Goal: Use online tool/utility: Utilize a website feature to perform a specific function

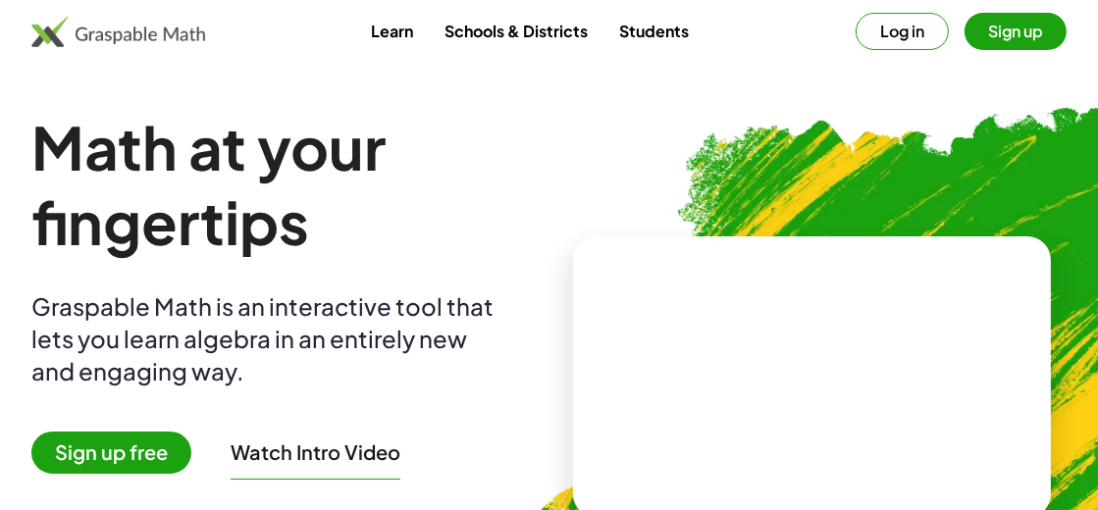
click at [908, 20] on button "Log in" at bounding box center [901, 31] width 93 height 37
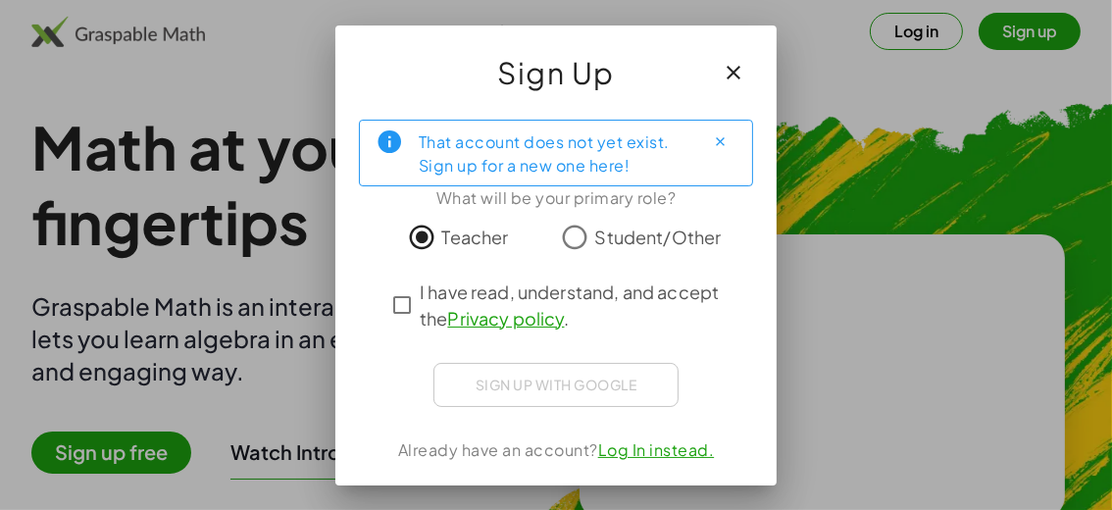
click at [382, 299] on div "That account does not yet exist. Sign up for a new one here! What will be your …" at bounding box center [556, 295] width 441 height 382
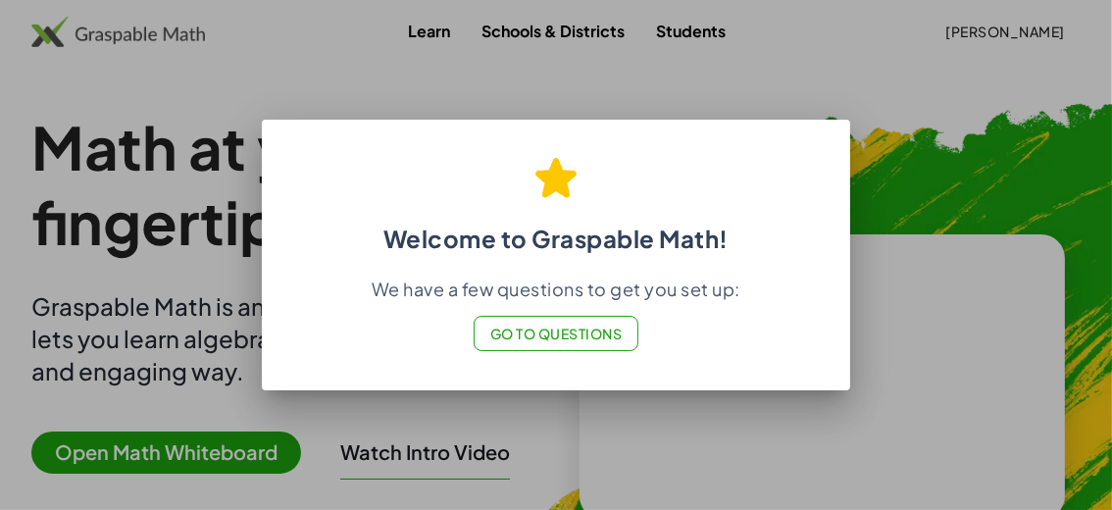
click at [574, 336] on span "Go to Questions" at bounding box center [557, 334] width 132 height 18
click at [629, 417] on div at bounding box center [556, 255] width 1112 height 510
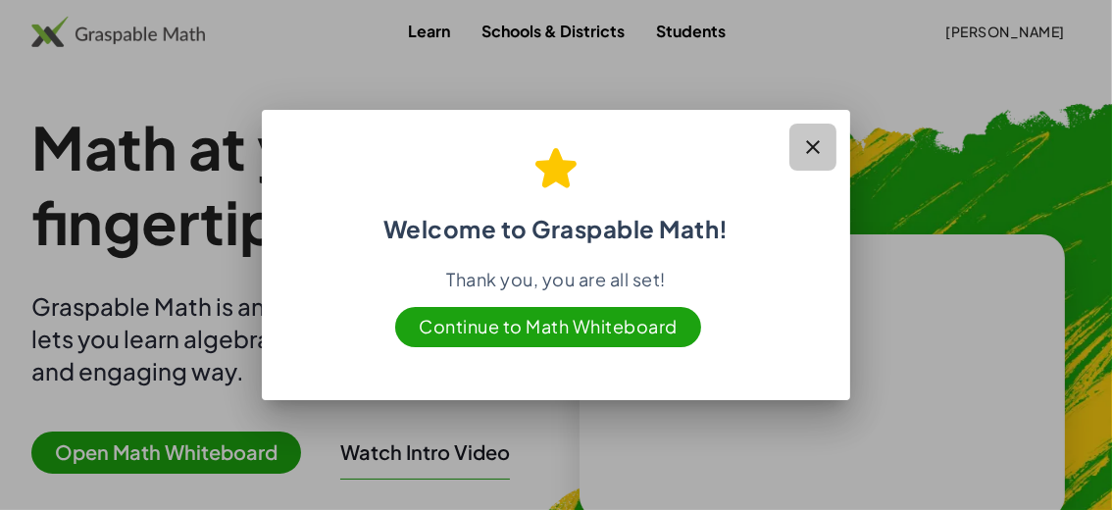
click at [809, 151] on icon "button" at bounding box center [814, 147] width 24 height 24
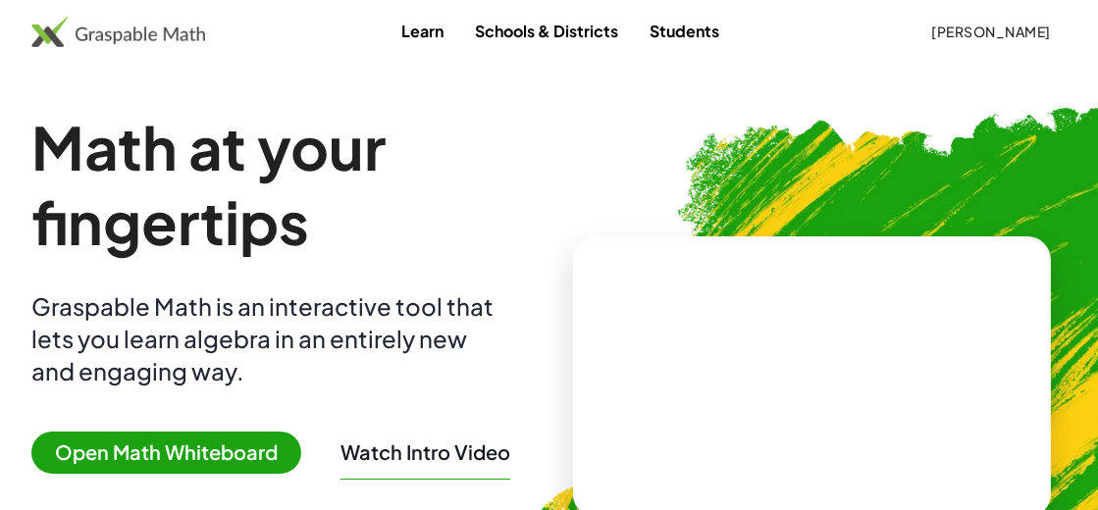
click at [211, 458] on span "Open Math Whiteboard" at bounding box center [166, 453] width 270 height 42
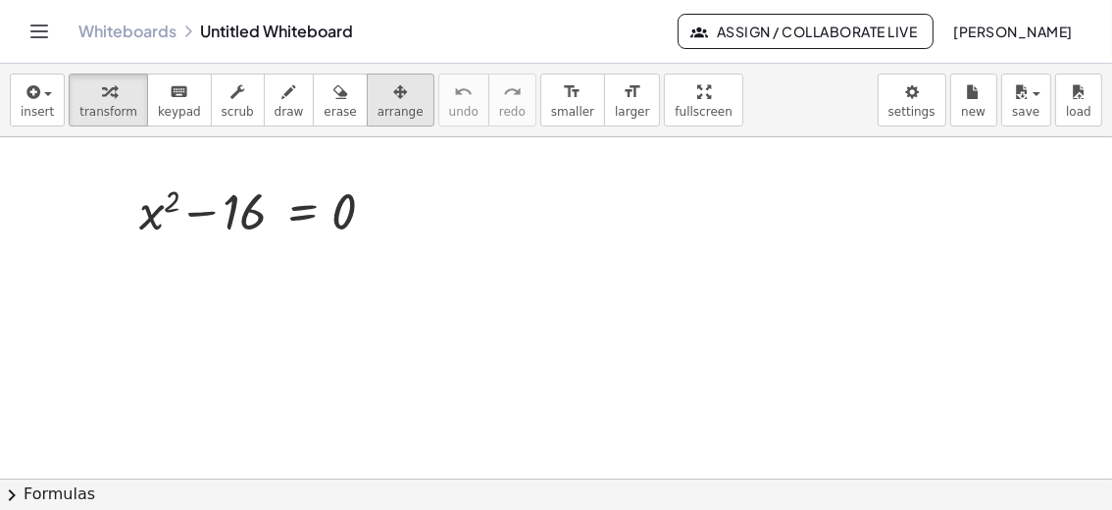
click at [378, 109] on span "arrange" at bounding box center [401, 112] width 46 height 14
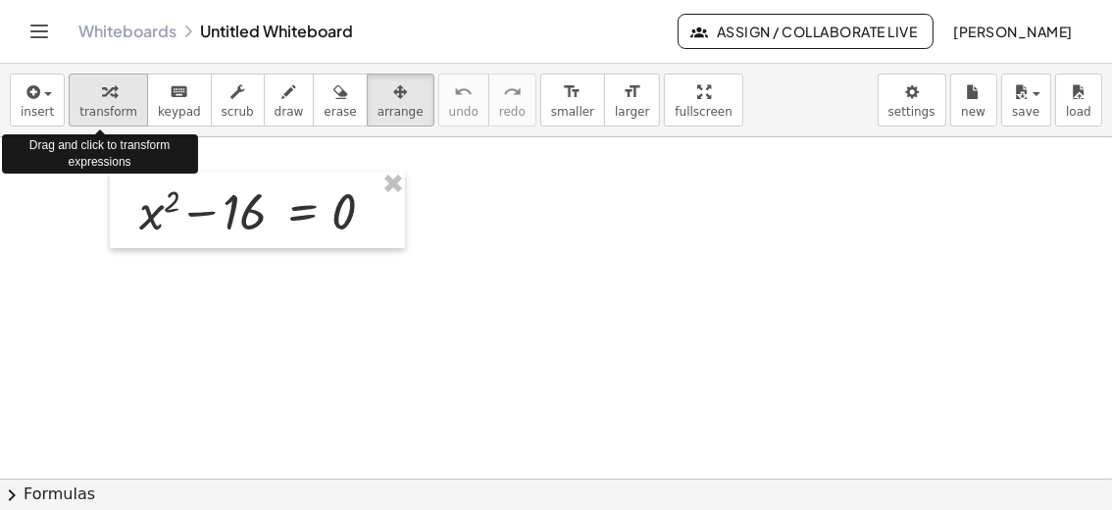
click at [108, 105] on span "transform" at bounding box center [108, 112] width 58 height 14
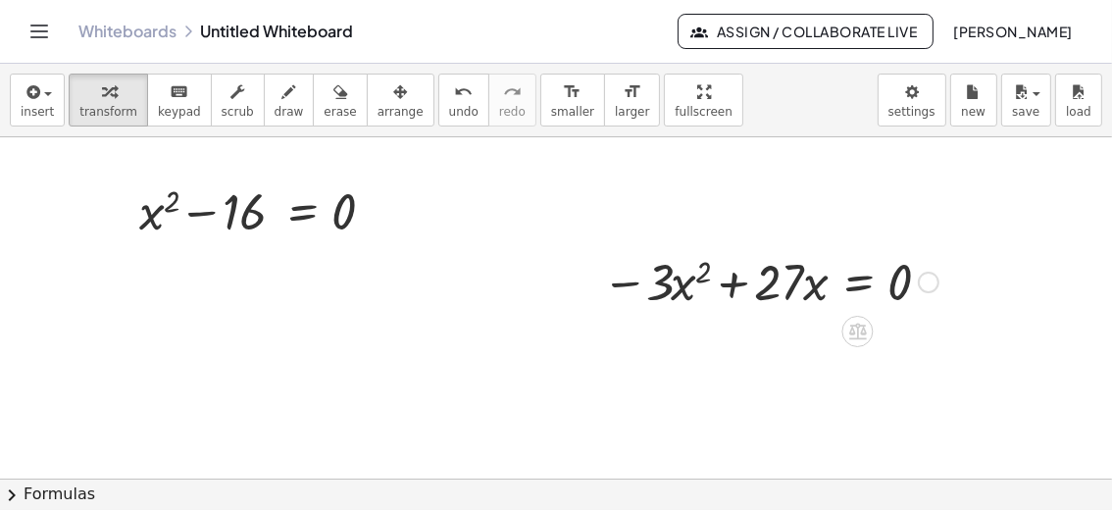
click at [627, 254] on div at bounding box center [771, 280] width 356 height 67
click at [654, 276] on div at bounding box center [771, 280] width 356 height 67
drag, startPoint x: 374, startPoint y: 112, endPoint x: 471, endPoint y: 186, distance: 122.4
click at [378, 111] on span "arrange" at bounding box center [401, 112] width 46 height 14
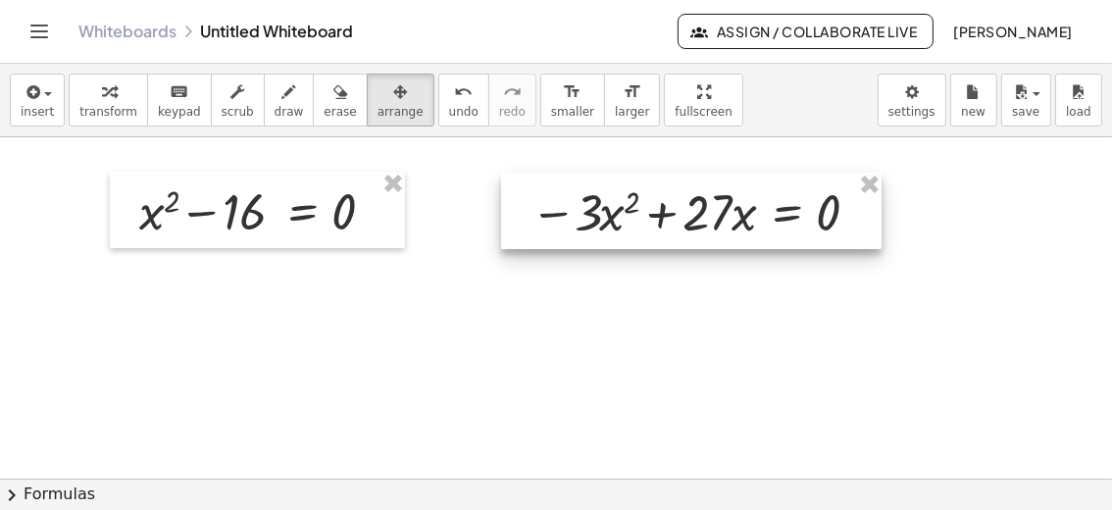
drag, startPoint x: 733, startPoint y: 306, endPoint x: 661, endPoint y: 236, distance: 99.9
click at [661, 236] on div at bounding box center [691, 211] width 381 height 77
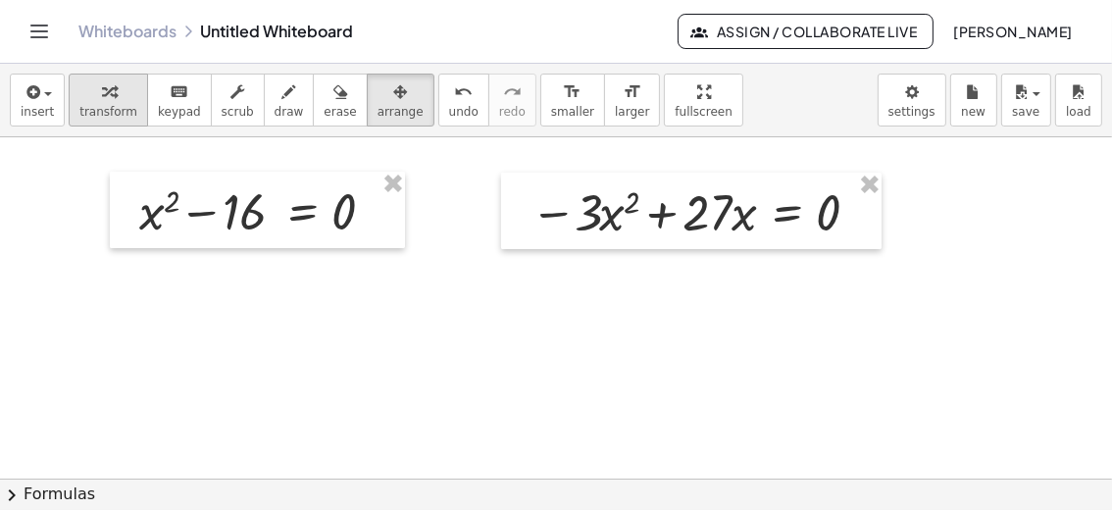
click at [106, 99] on icon "button" at bounding box center [109, 92] width 14 height 24
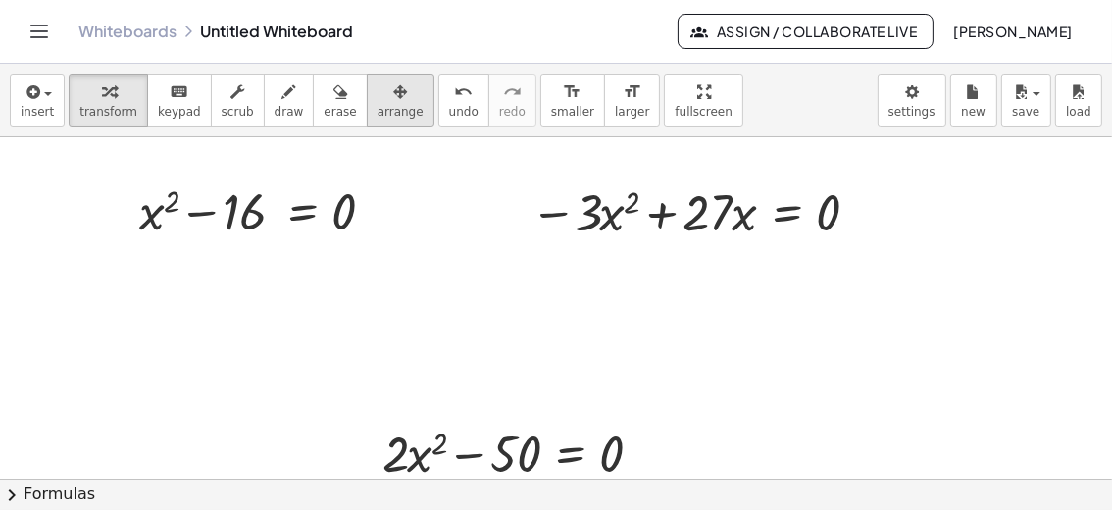
click at [378, 111] on span "arrange" at bounding box center [401, 112] width 46 height 14
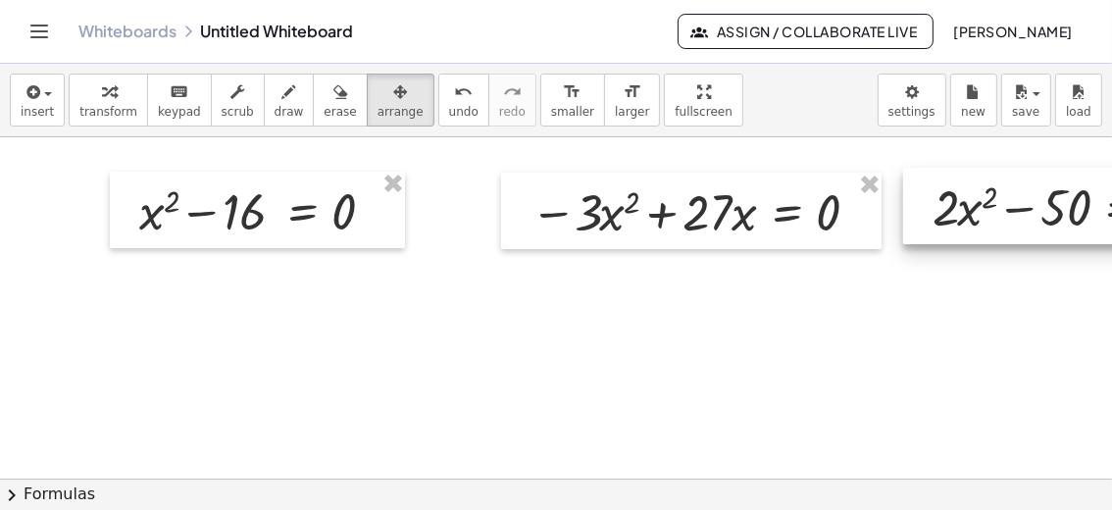
drag, startPoint x: 559, startPoint y: 430, endPoint x: 1111, endPoint y: 183, distance: 603.8
click at [1111, 183] on div "+ x 2 − 16 = 0 − · 3 · x 2 + · 27 · x = 0 + · 2 · x 2 − 50 = 0 ×" at bounding box center [556, 307] width 1112 height 341
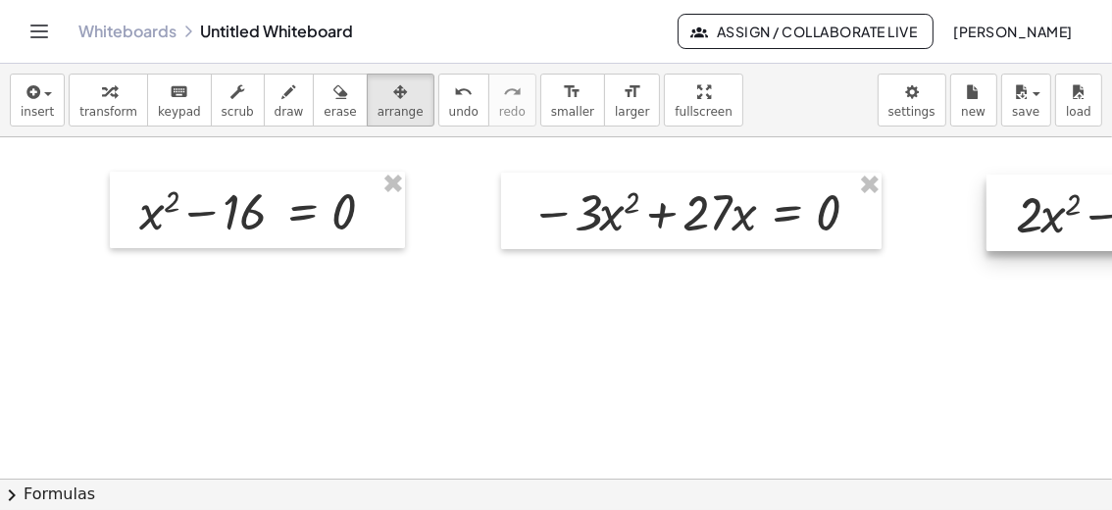
drag, startPoint x: 939, startPoint y: 178, endPoint x: 1021, endPoint y: 183, distance: 82.6
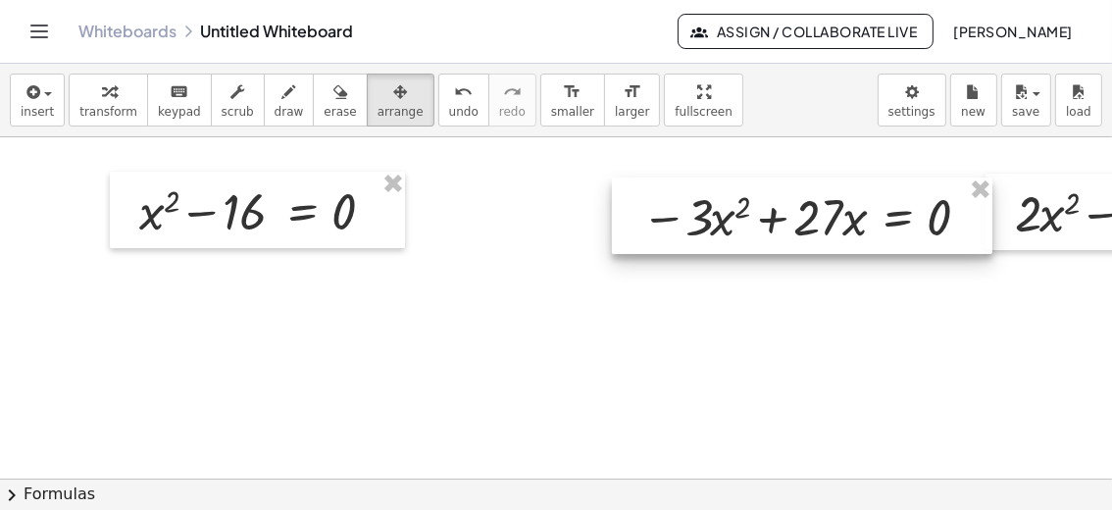
drag, startPoint x: 605, startPoint y: 184, endPoint x: 700, endPoint y: 189, distance: 95.3
click at [700, 189] on div at bounding box center [802, 216] width 381 height 77
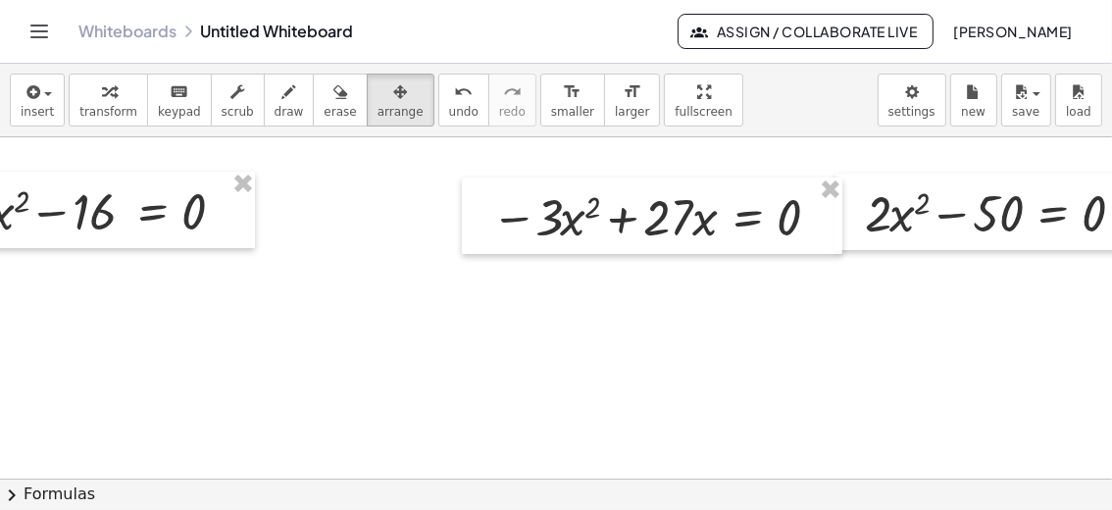
scroll to position [0, 213]
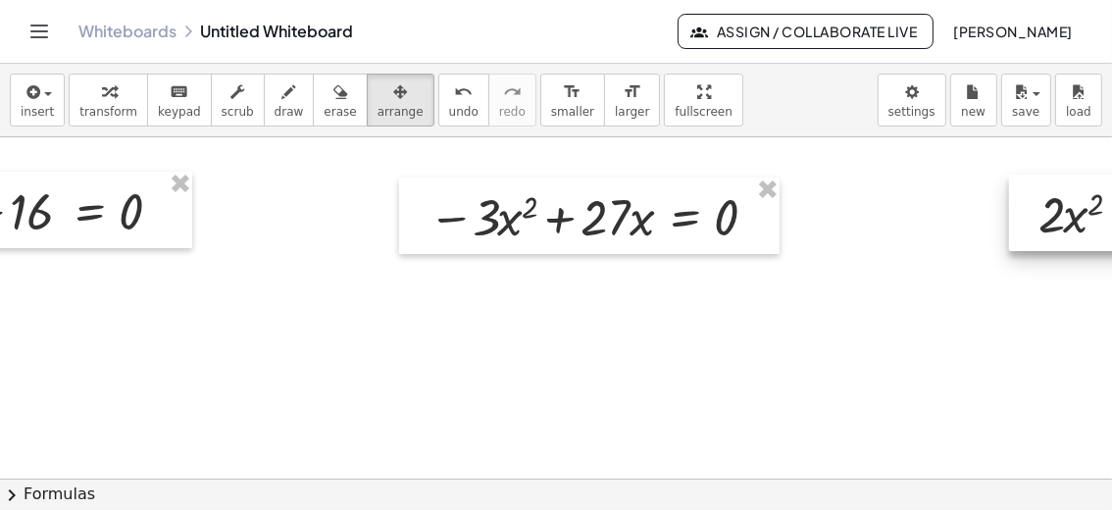
drag, startPoint x: 867, startPoint y: 179, endPoint x: 1111, endPoint y: 179, distance: 243.3
click at [1111, 179] on div "+ x 2 − 16 = 0 − · 3 · x 2 + · 27 · x = 0 + · 2 · x 2 − 50 = 0 ×" at bounding box center [556, 307] width 1112 height 341
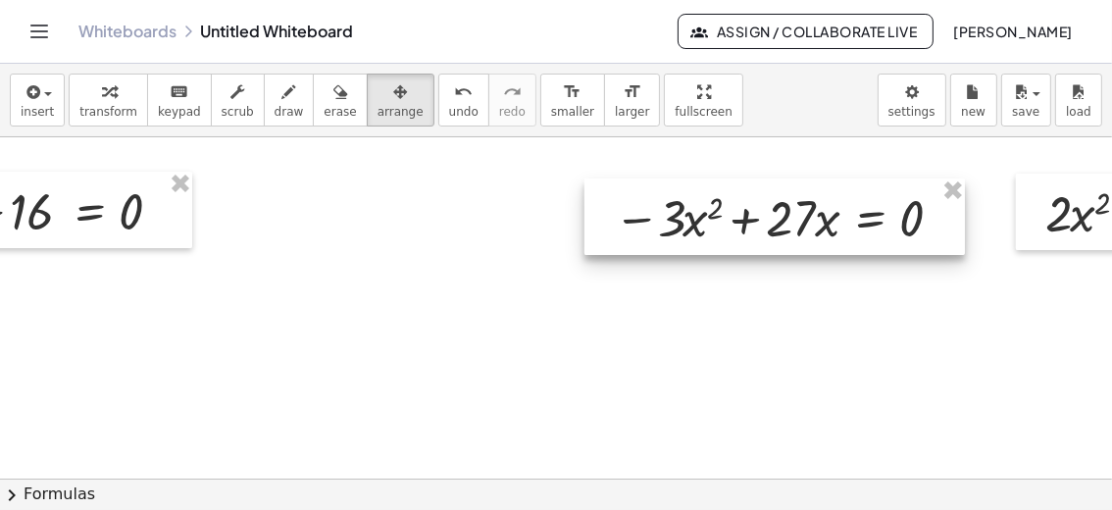
drag, startPoint x: 735, startPoint y: 187, endPoint x: 864, endPoint y: 190, distance: 129.5
click at [864, 188] on div at bounding box center [775, 217] width 381 height 77
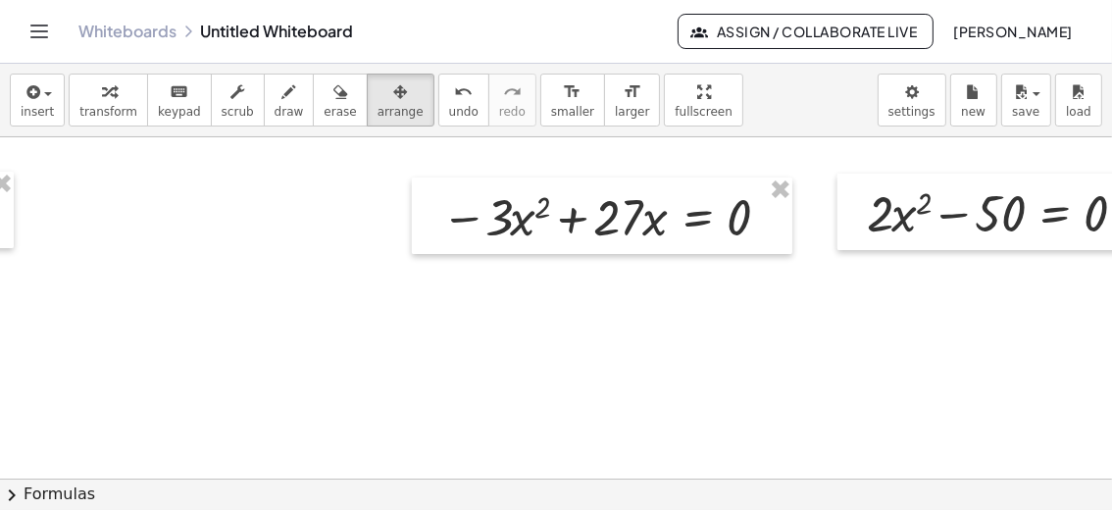
scroll to position [0, 447]
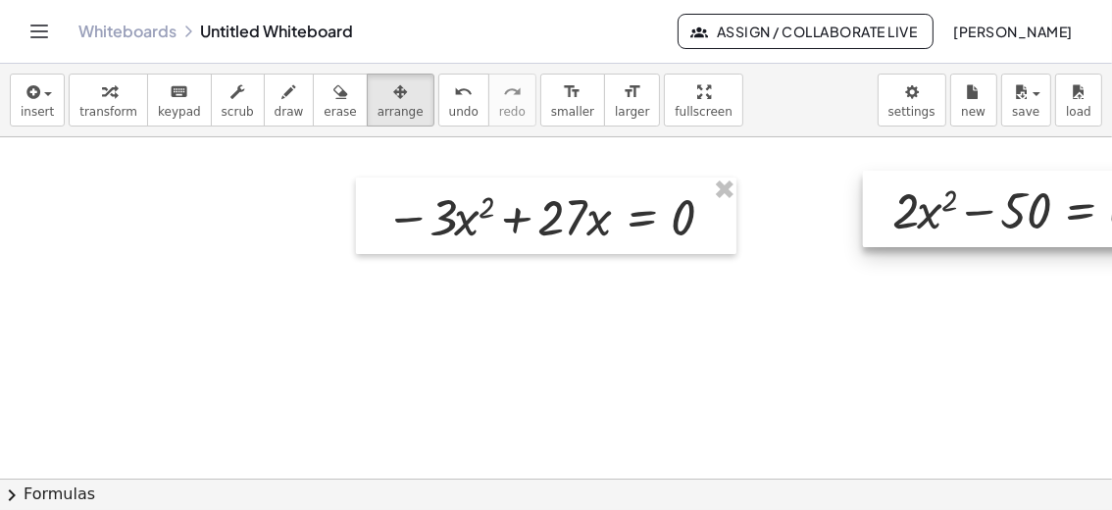
drag, startPoint x: 830, startPoint y: 187, endPoint x: 967, endPoint y: 194, distance: 137.5
click at [966, 192] on div at bounding box center [1023, 209] width 320 height 77
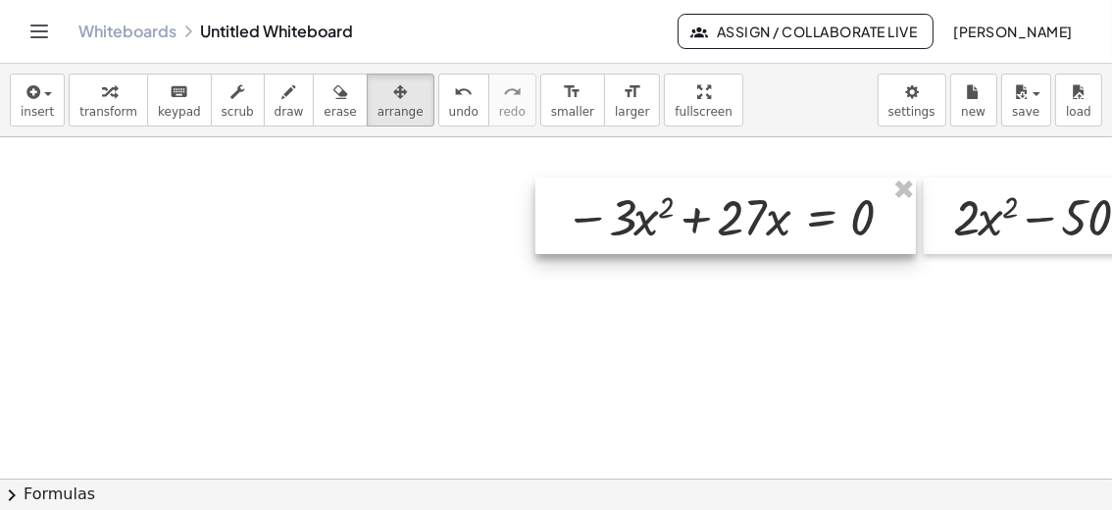
drag, startPoint x: 638, startPoint y: 184, endPoint x: 804, endPoint y: 199, distance: 167.4
click at [815, 184] on div at bounding box center [726, 216] width 381 height 77
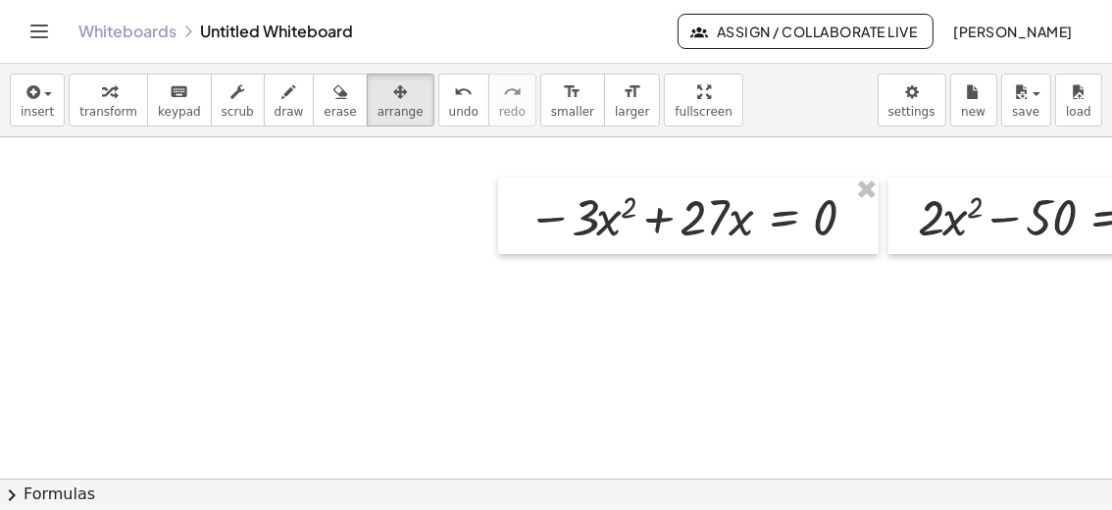
scroll to position [0, 594]
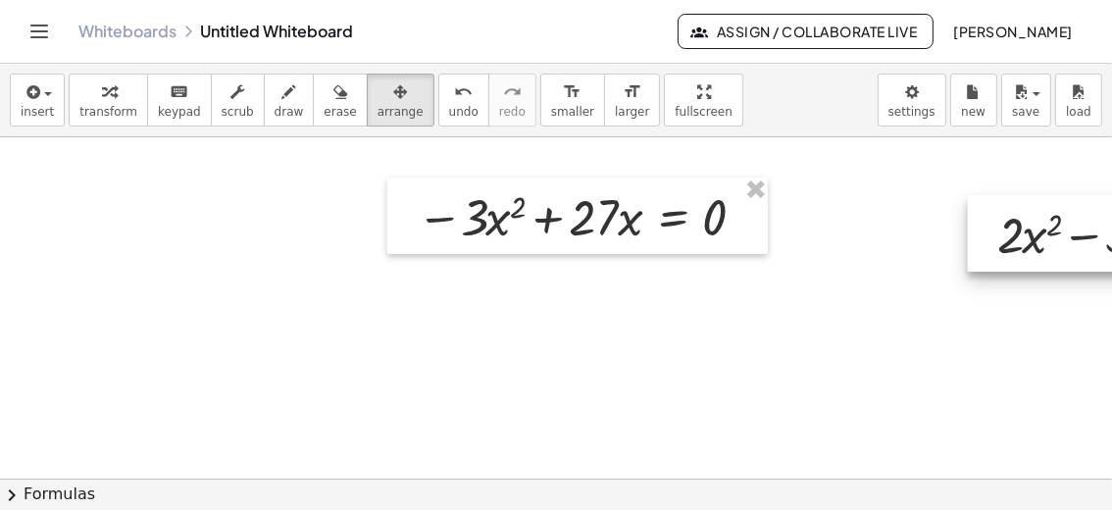
drag, startPoint x: 885, startPoint y: 246, endPoint x: 1076, endPoint y: 264, distance: 192.1
click at [1076, 264] on div at bounding box center [1128, 233] width 320 height 77
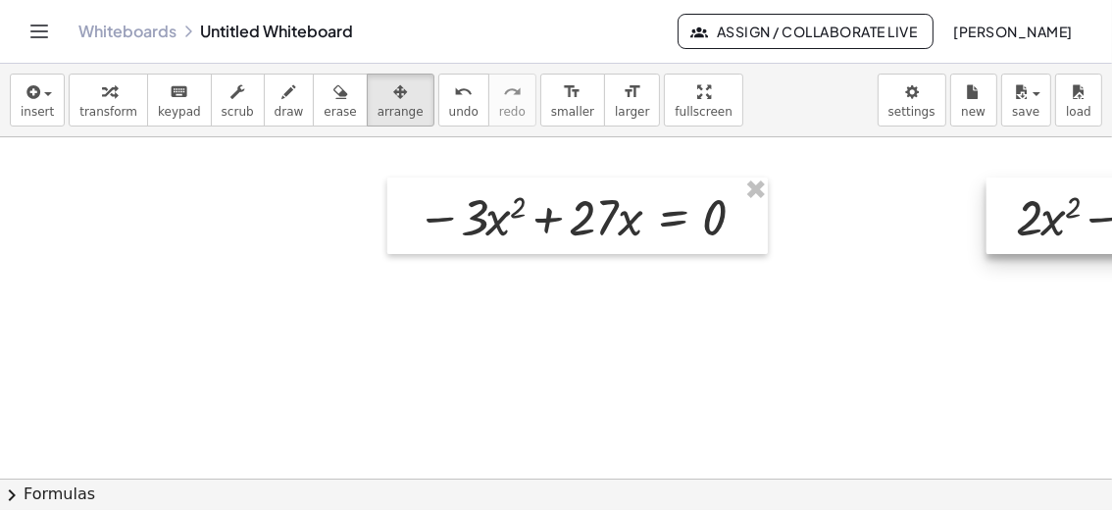
drag, startPoint x: 977, startPoint y: 257, endPoint x: 976, endPoint y: 233, distance: 24.5
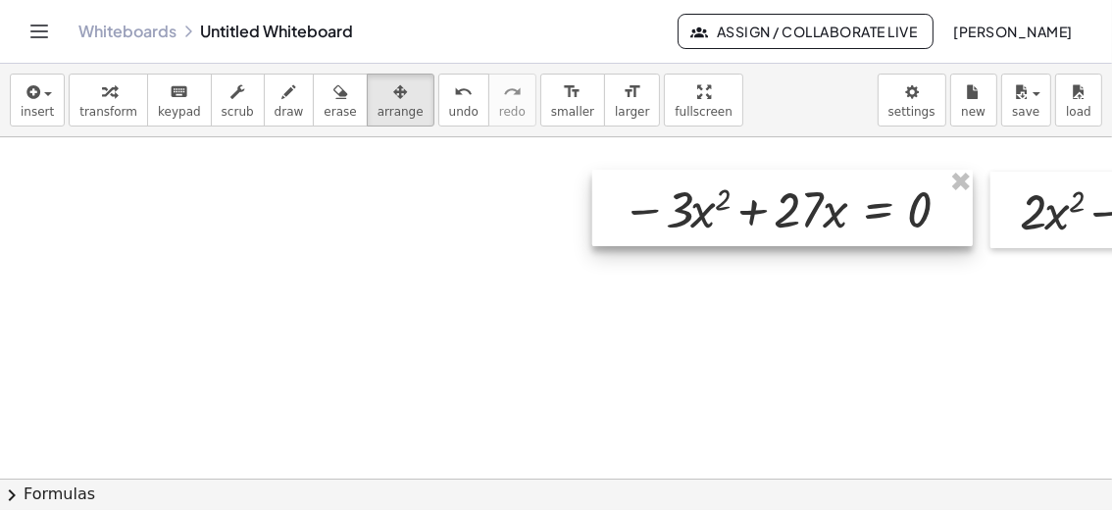
drag, startPoint x: 757, startPoint y: 238, endPoint x: 962, endPoint y: 231, distance: 205.2
click at [962, 231] on div at bounding box center [783, 208] width 381 height 77
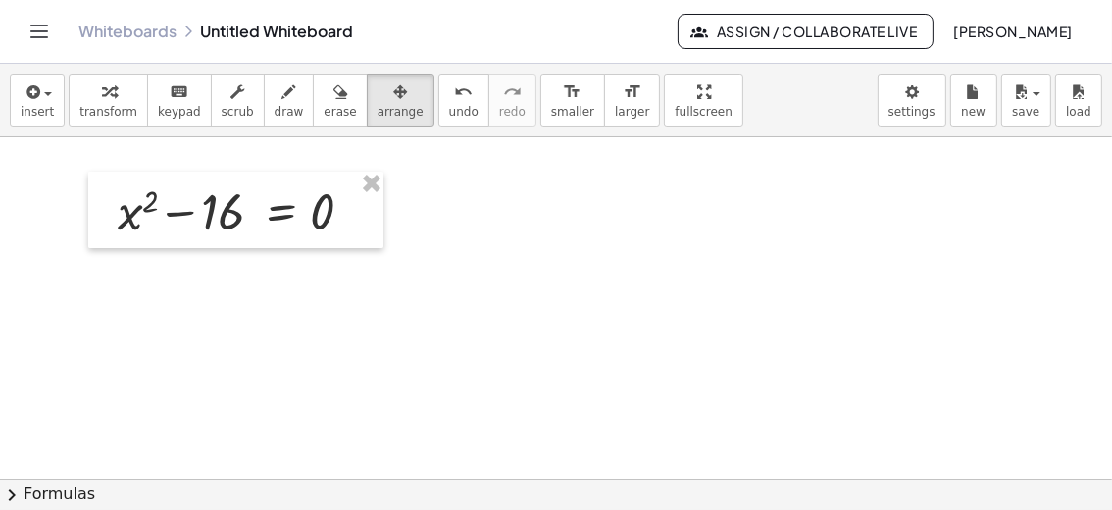
scroll to position [0, 0]
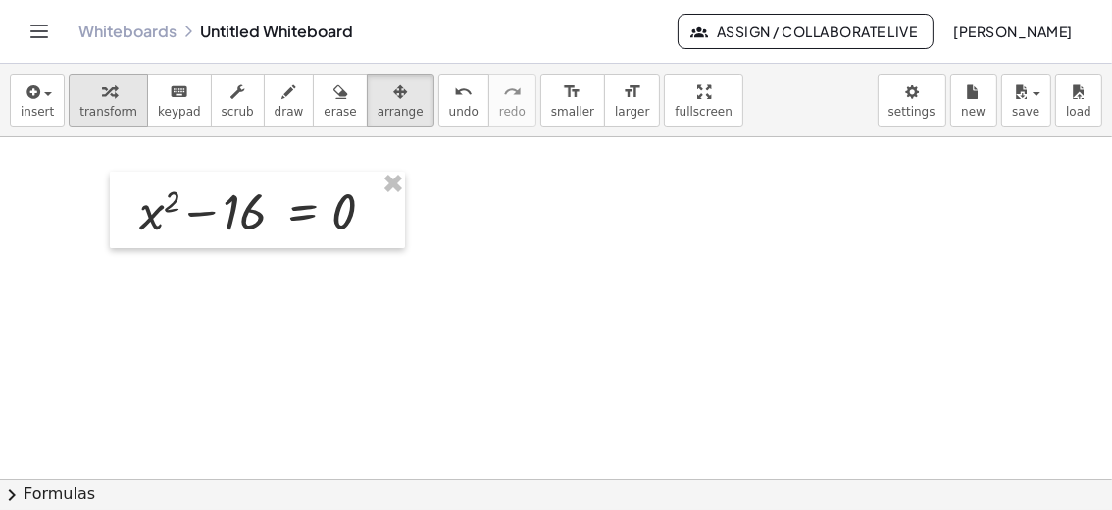
click at [102, 96] on icon "button" at bounding box center [109, 92] width 14 height 24
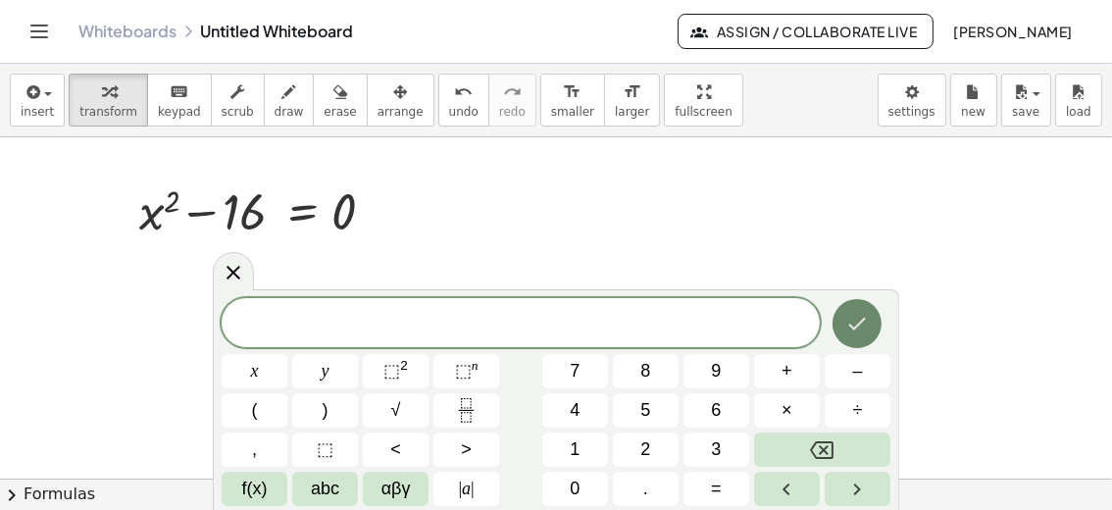
click at [853, 317] on icon "Done" at bounding box center [858, 324] width 24 height 24
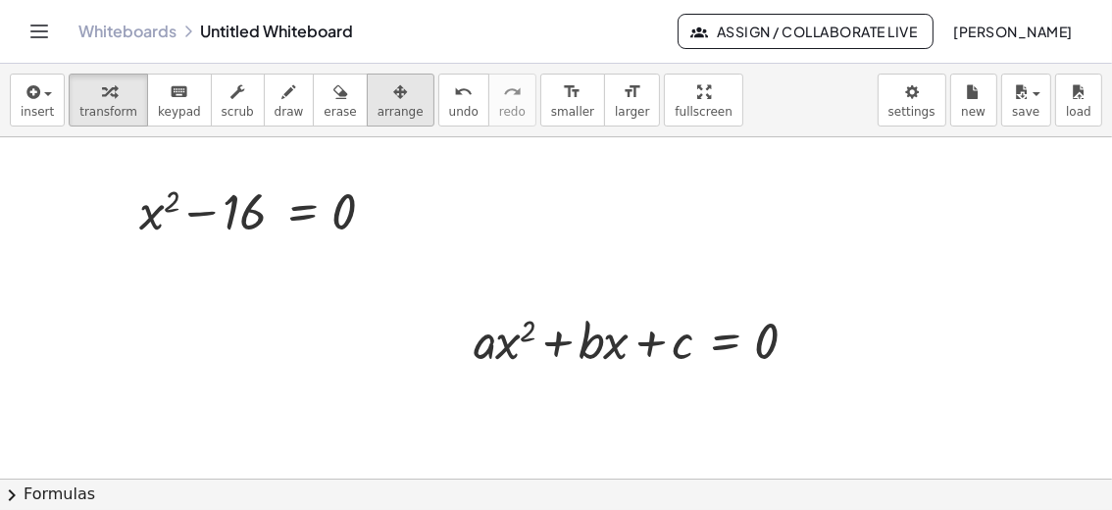
click at [383, 85] on div "button" at bounding box center [401, 91] width 46 height 24
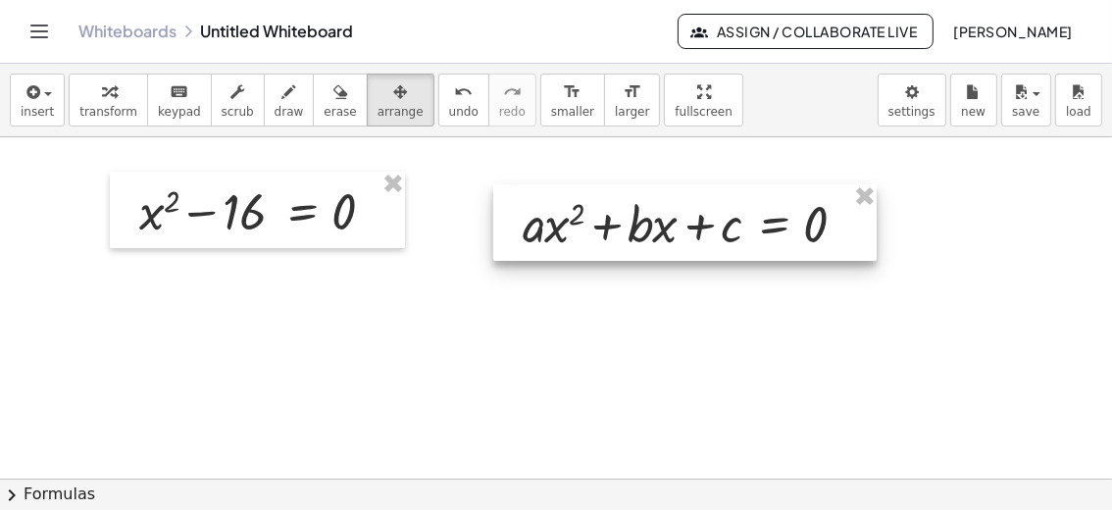
drag, startPoint x: 730, startPoint y: 368, endPoint x: 784, endPoint y: 248, distance: 131.3
click at [784, 248] on div at bounding box center [685, 222] width 384 height 77
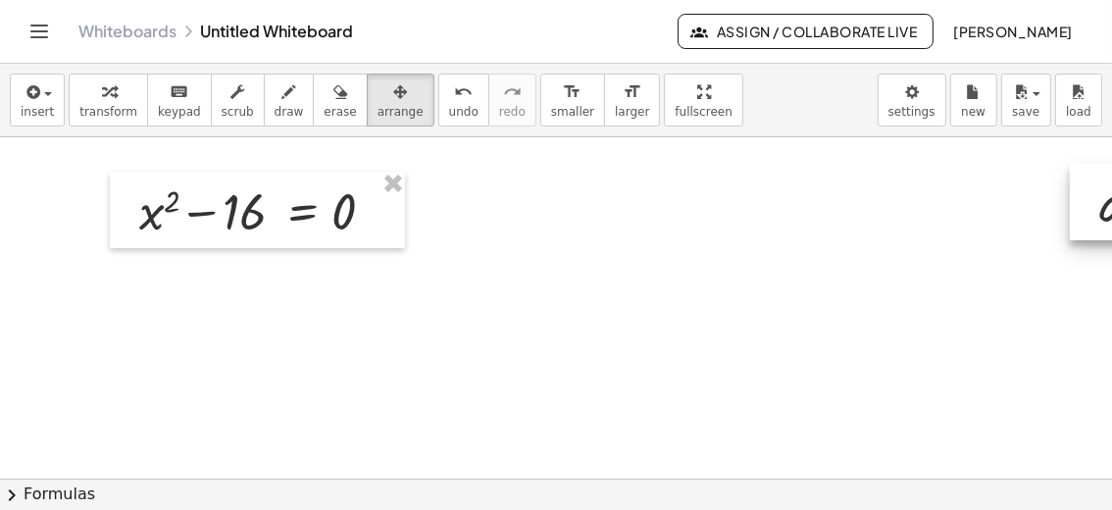
drag, startPoint x: 509, startPoint y: 205, endPoint x: 1084, endPoint y: 185, distance: 575.2
click at [118, 100] on div "button" at bounding box center [108, 91] width 58 height 24
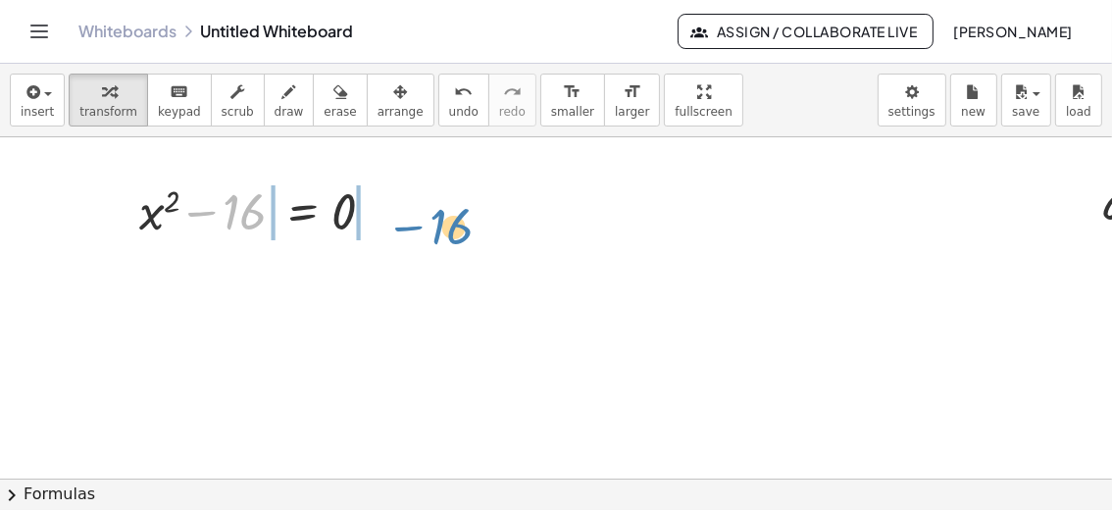
drag, startPoint x: 236, startPoint y: 223, endPoint x: 443, endPoint y: 237, distance: 207.5
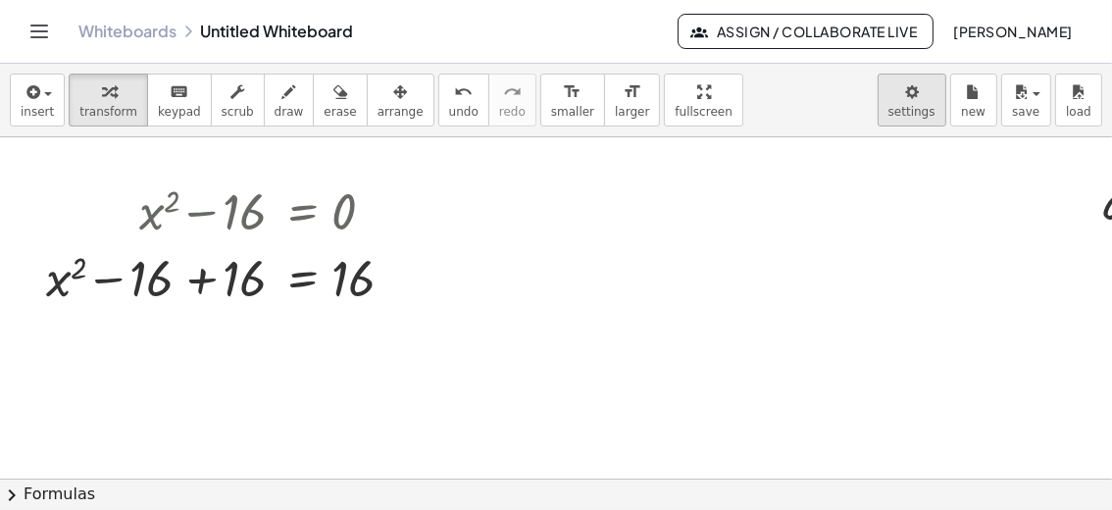
click at [915, 113] on body "Graspable Math Activities Get Started Activity Bank Assigned Work Classes White…" at bounding box center [556, 255] width 1112 height 510
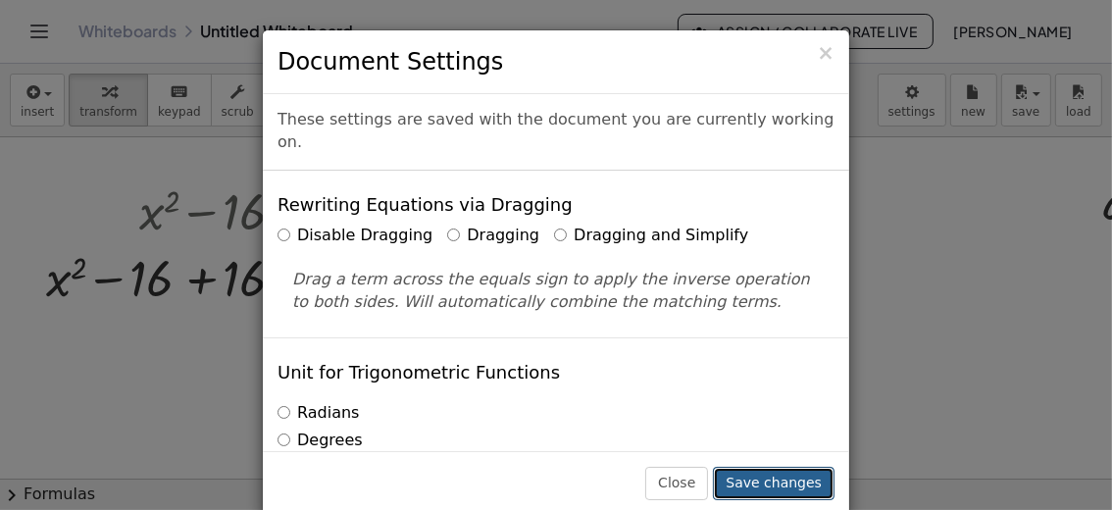
click at [765, 480] on button "Save changes" at bounding box center [774, 483] width 122 height 33
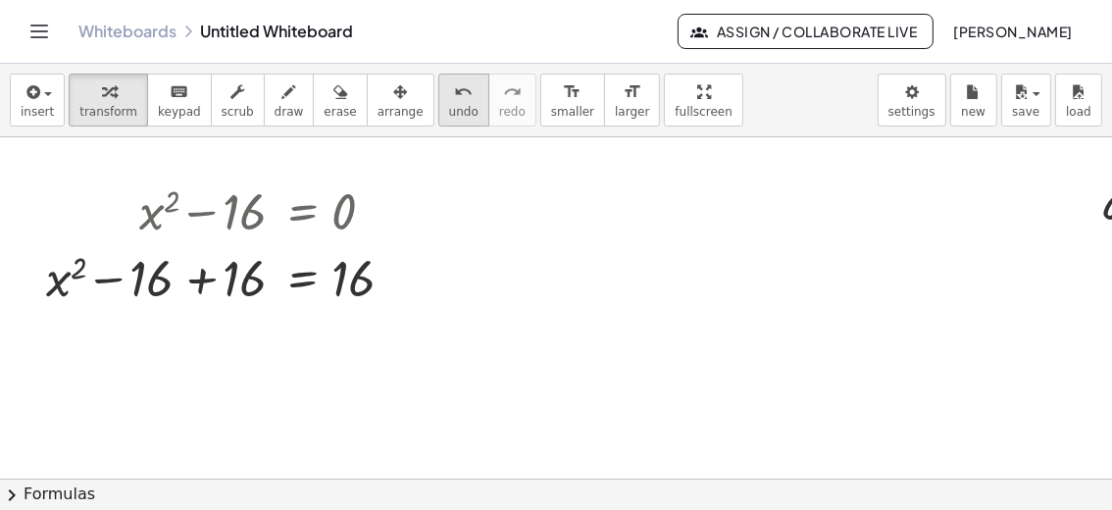
click at [454, 92] on icon "undo" at bounding box center [463, 92] width 19 height 24
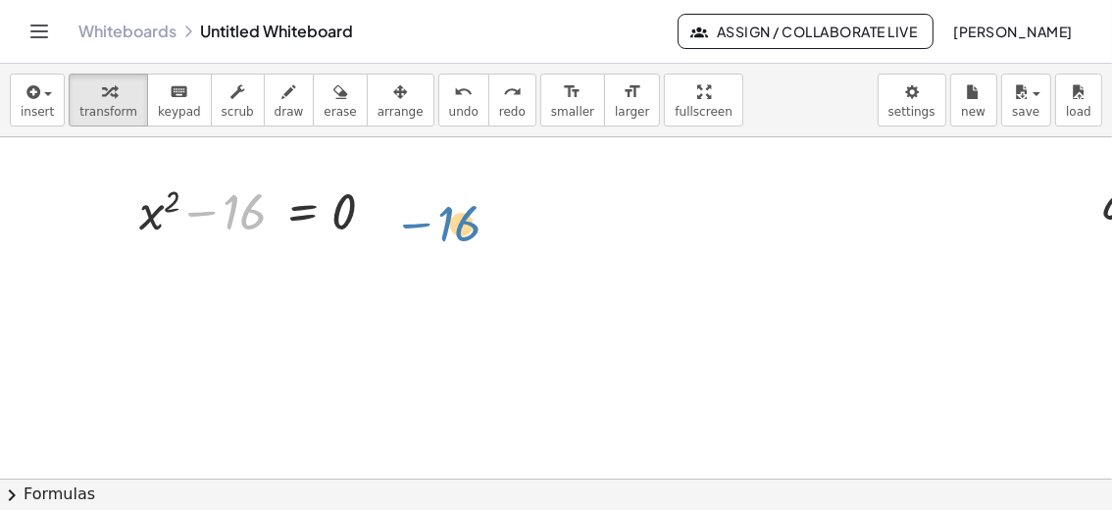
drag, startPoint x: 247, startPoint y: 232, endPoint x: 476, endPoint y: 242, distance: 228.8
drag, startPoint x: 233, startPoint y: 229, endPoint x: 422, endPoint y: 224, distance: 189.4
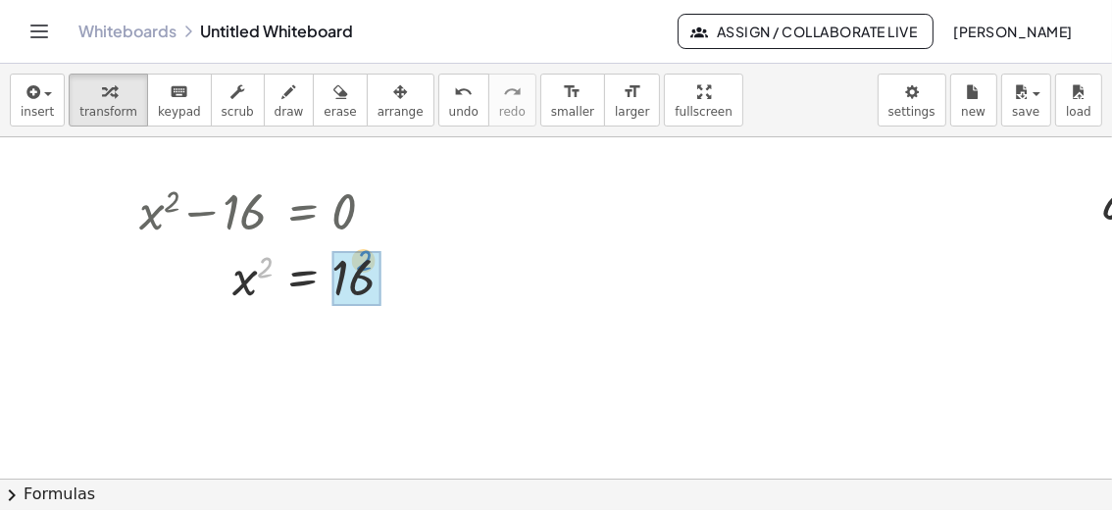
drag, startPoint x: 270, startPoint y: 268, endPoint x: 366, endPoint y: 259, distance: 96.5
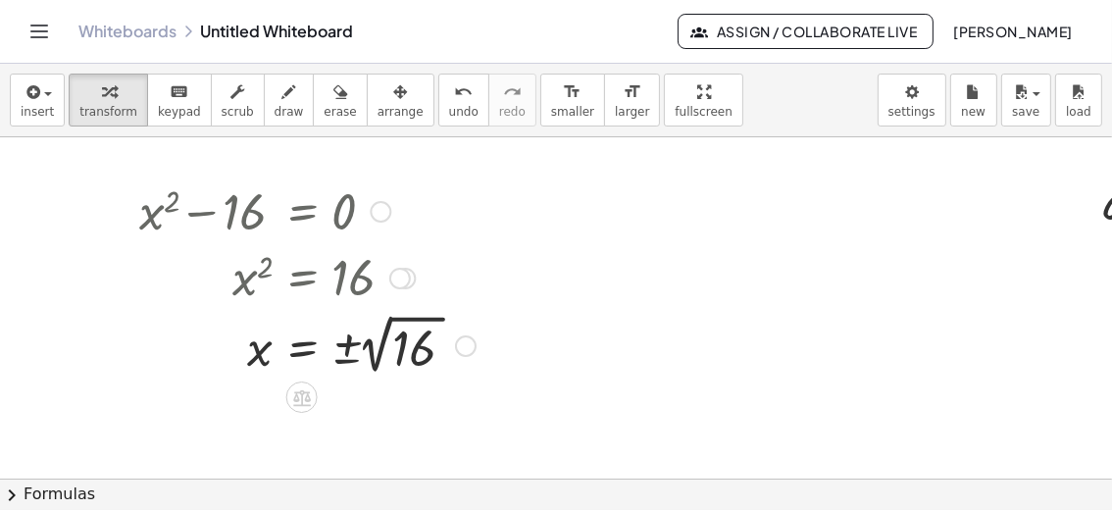
click at [412, 356] on div at bounding box center [307, 345] width 356 height 72
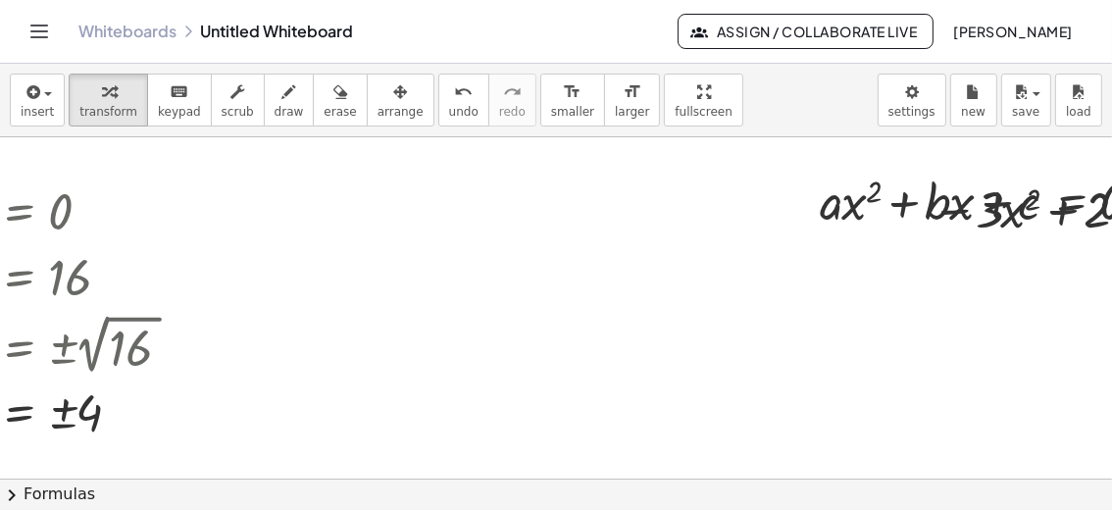
scroll to position [0, 811]
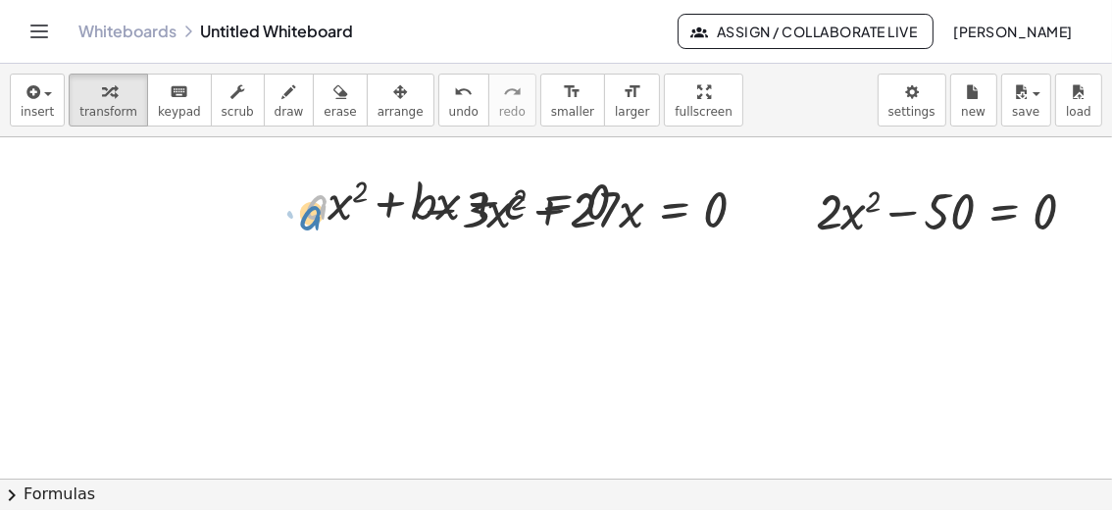
click at [304, 204] on div at bounding box center [475, 200] width 359 height 67
click at [393, 96] on icon "button" at bounding box center [400, 92] width 14 height 24
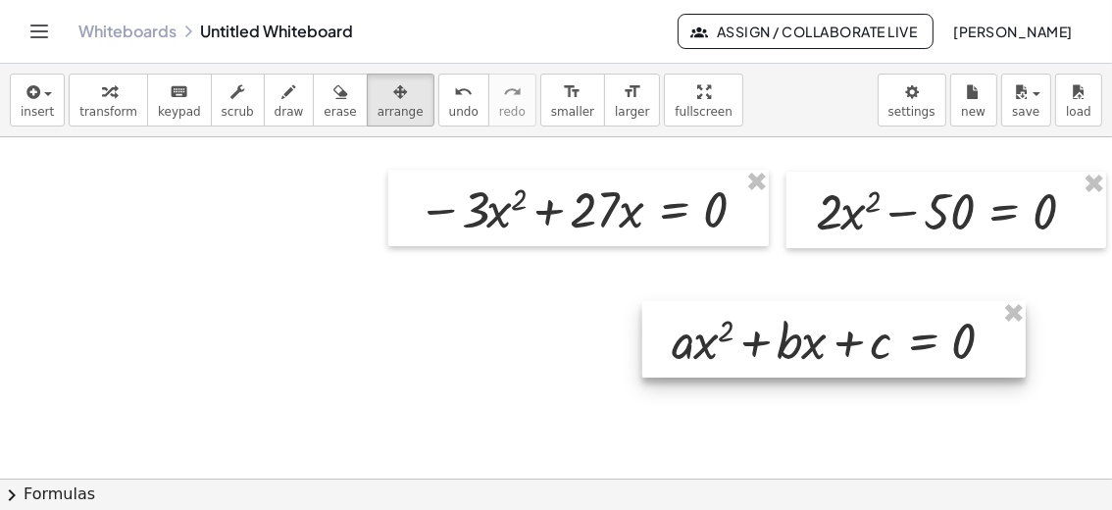
drag, startPoint x: 378, startPoint y: 223, endPoint x: 744, endPoint y: 362, distance: 391.5
click at [744, 362] on div at bounding box center [835, 339] width 384 height 77
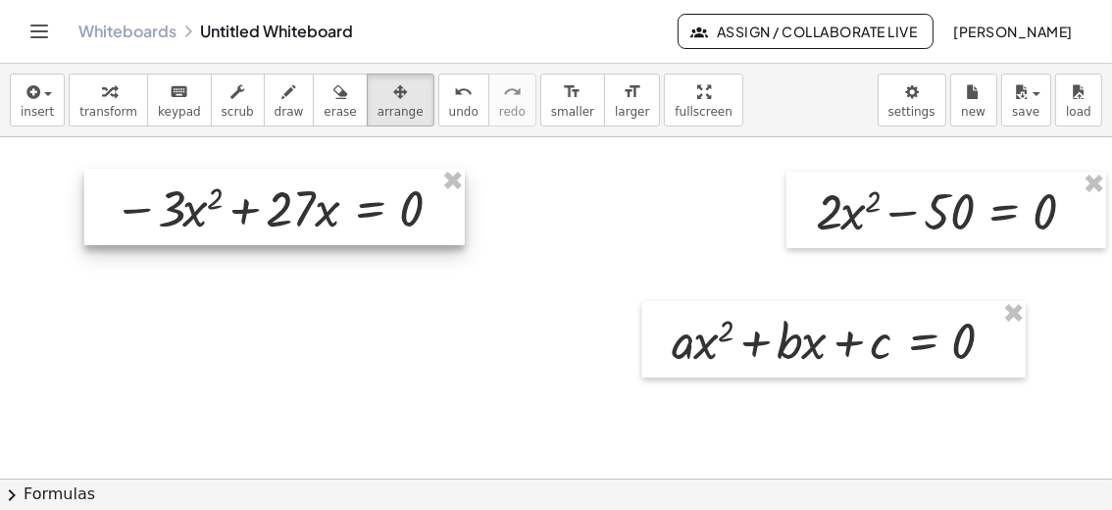
drag, startPoint x: 421, startPoint y: 235, endPoint x: 145, endPoint y: 249, distance: 276.0
click at [114, 233] on div at bounding box center [274, 207] width 381 height 77
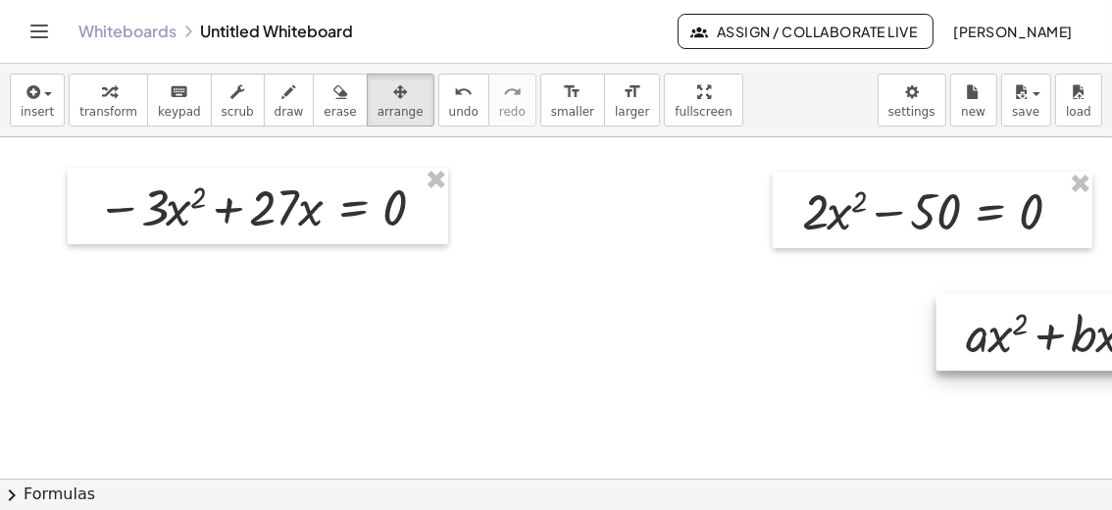
drag, startPoint x: 657, startPoint y: 312, endPoint x: 1010, endPoint y: 305, distance: 353.2
click at [1010, 305] on div at bounding box center [1129, 332] width 384 height 77
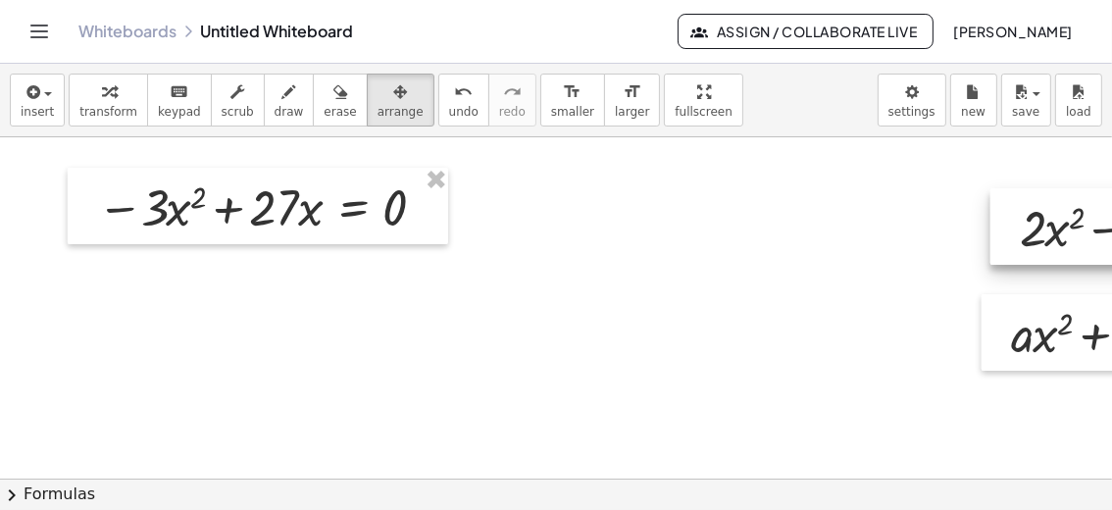
drag, startPoint x: 866, startPoint y: 239, endPoint x: 1084, endPoint y: 256, distance: 218.4
drag, startPoint x: 1022, startPoint y: 302, endPoint x: 1080, endPoint y: 295, distance: 58.3
click at [1104, 293] on div "+ x 2 − 16 = 0 x 2 = + 0 + 16 x 2 = 16 x = ± 2 √ 16 x = ± 4 − · 3 · x 2 + · 27 …" at bounding box center [556, 307] width 1112 height 341
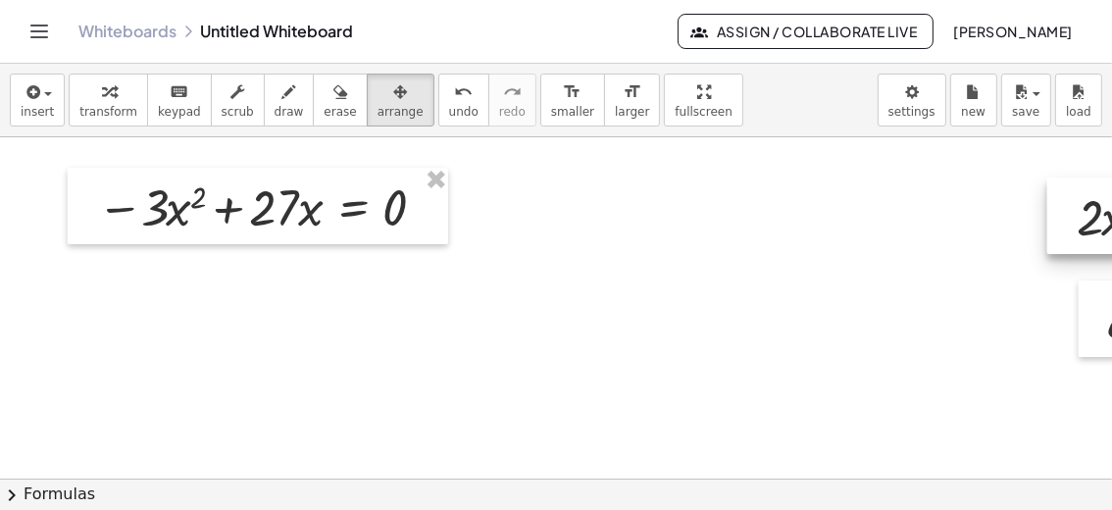
drag, startPoint x: 1005, startPoint y: 242, endPoint x: 1084, endPoint y: 229, distance: 80.6
drag, startPoint x: 543, startPoint y: 463, endPoint x: 565, endPoint y: 469, distance: 23.3
click at [565, 469] on div "+ x 2 − 16 = 0 x 2 = + 0 + 16 x 2 = 16 x = ± 2 √ 16 x = ± 4 − · 3 · x 2 + · 27 …" at bounding box center [556, 307] width 1112 height 341
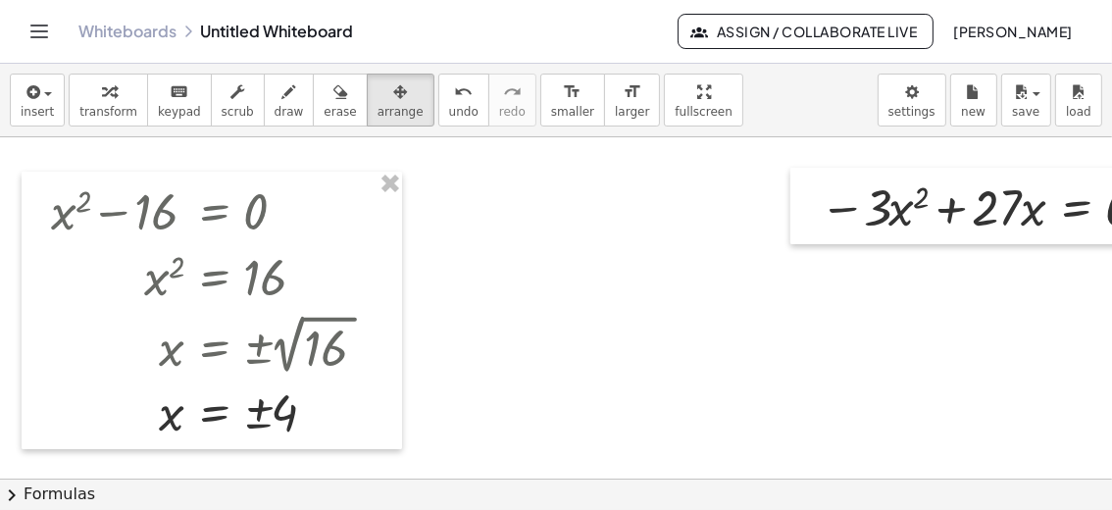
scroll to position [0, 55]
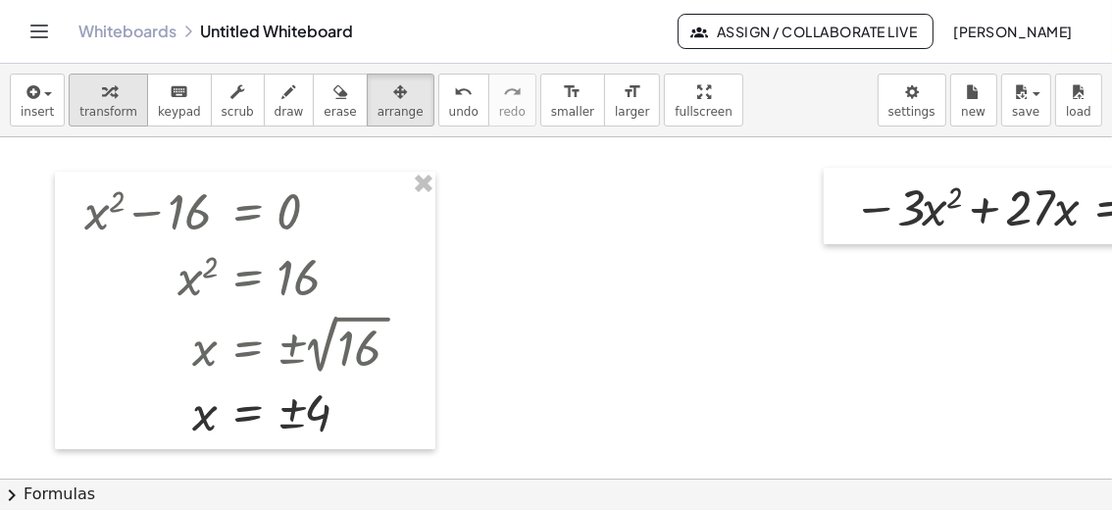
click at [91, 101] on div "button" at bounding box center [108, 91] width 58 height 24
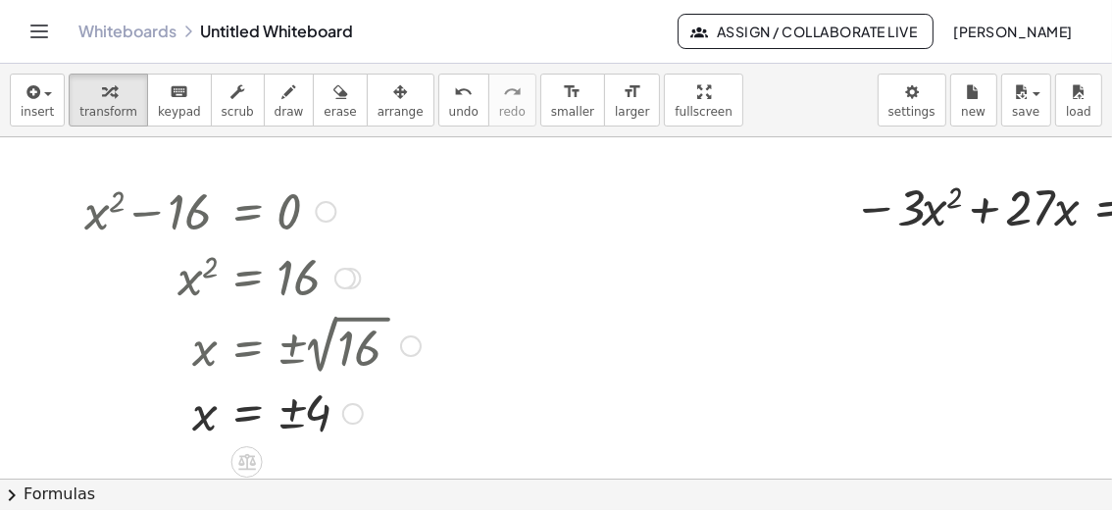
scroll to position [195, 55]
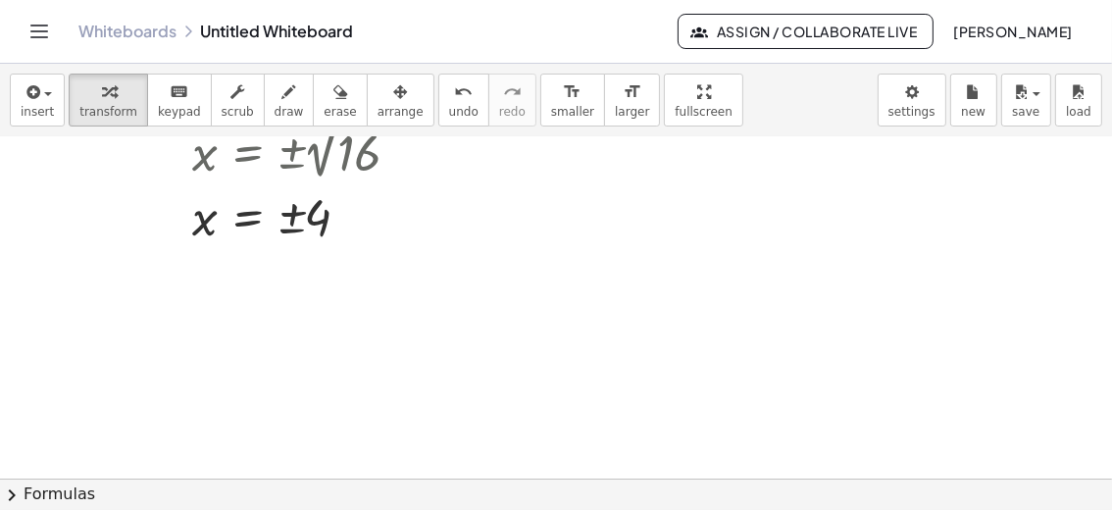
click at [229, 322] on div at bounding box center [1084, 284] width 2279 height 684
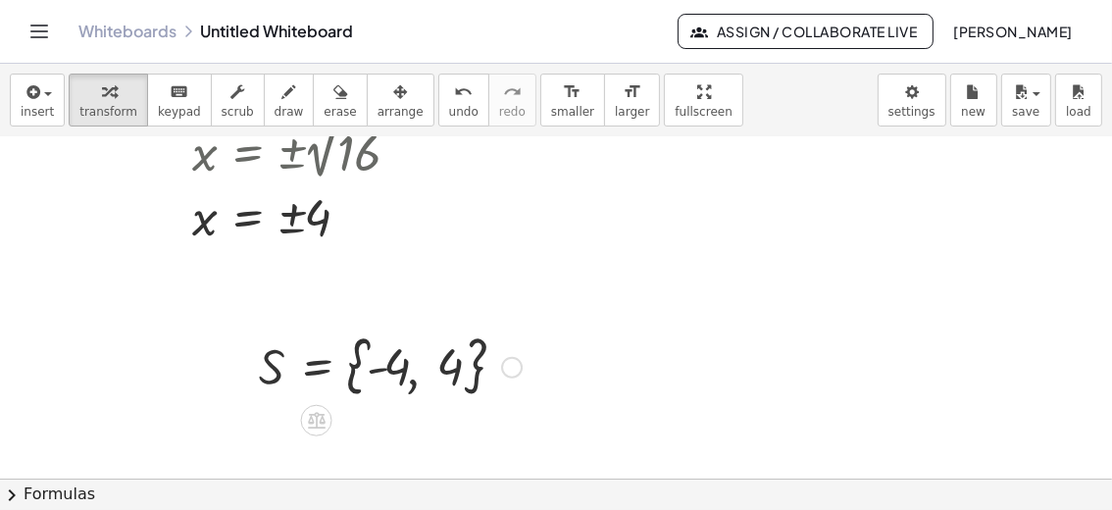
click at [326, 375] on div at bounding box center [390, 366] width 283 height 75
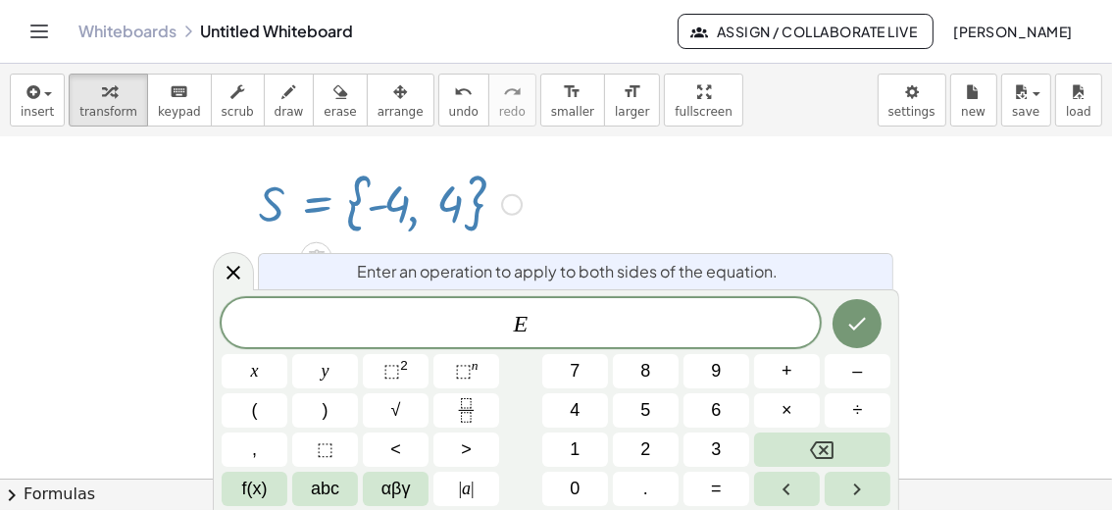
scroll to position [362, 55]
click at [858, 315] on icon "Done" at bounding box center [858, 324] width 24 height 24
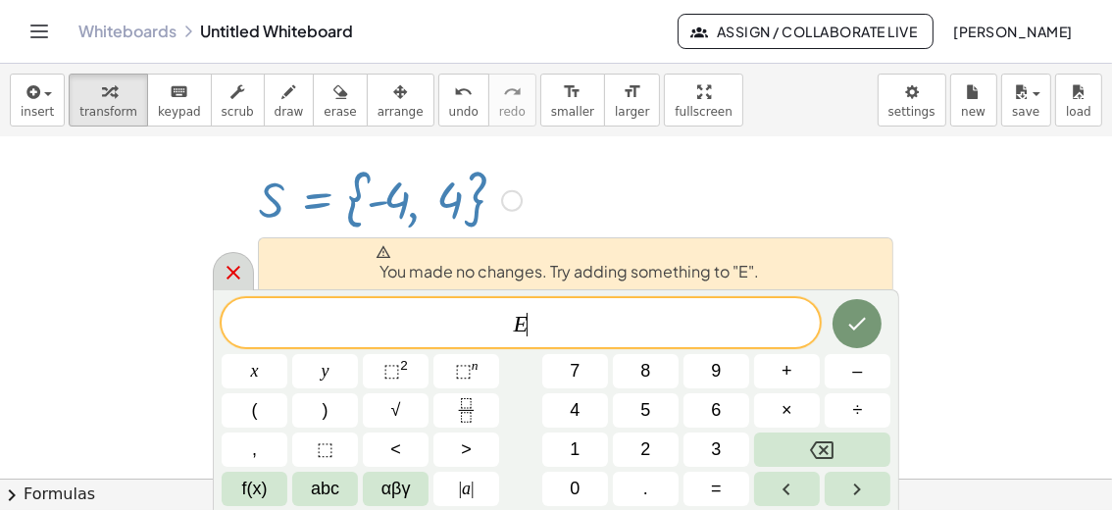
click at [241, 275] on icon at bounding box center [234, 273] width 24 height 24
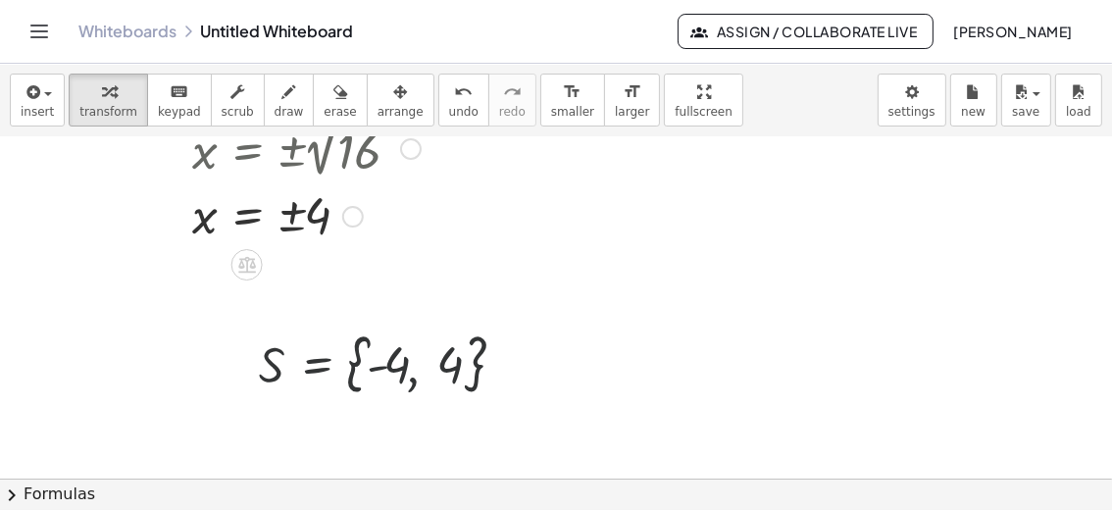
scroll to position [195, 55]
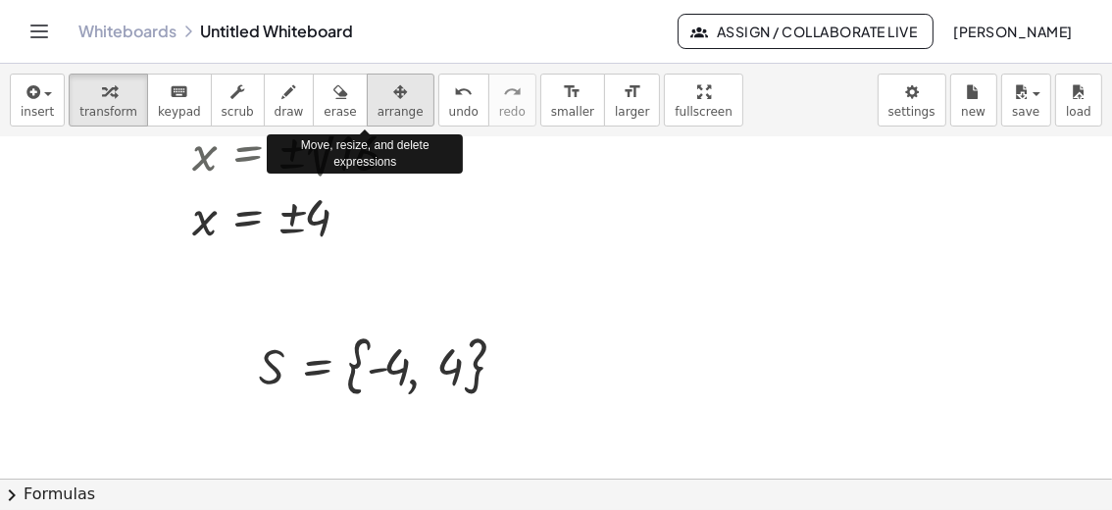
click at [378, 108] on span "arrange" at bounding box center [401, 112] width 46 height 14
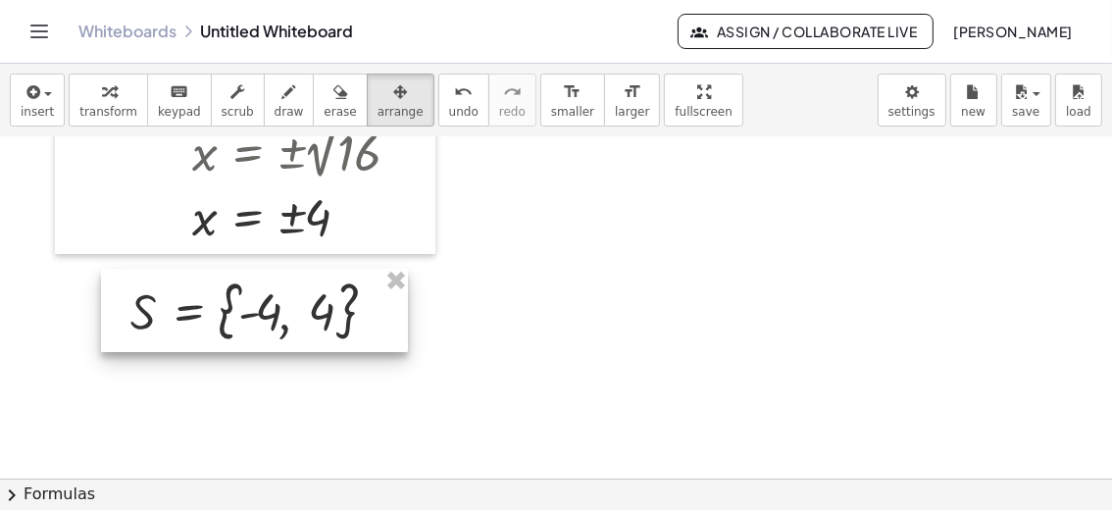
drag, startPoint x: 308, startPoint y: 389, endPoint x: 180, endPoint y: 340, distance: 137.6
click at [179, 335] on div at bounding box center [254, 311] width 307 height 84
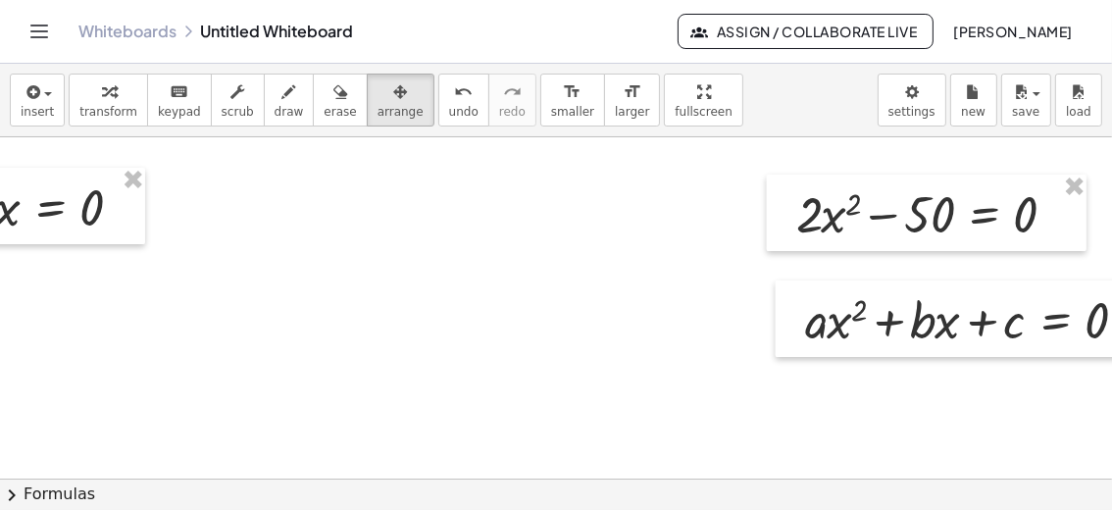
scroll to position [0, 1181]
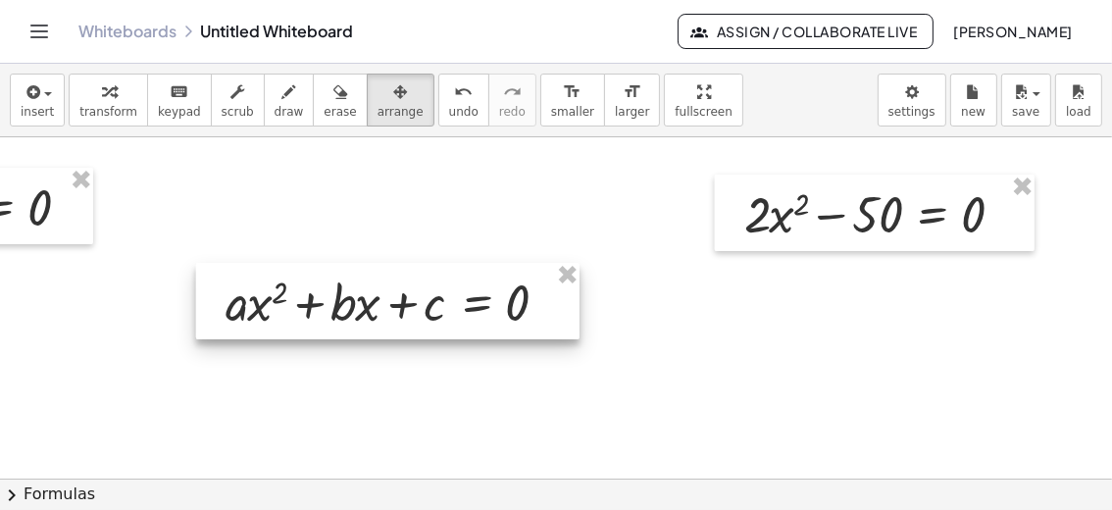
drag, startPoint x: 835, startPoint y: 344, endPoint x: 307, endPoint y: 327, distance: 528.1
click at [307, 327] on div at bounding box center [388, 301] width 384 height 77
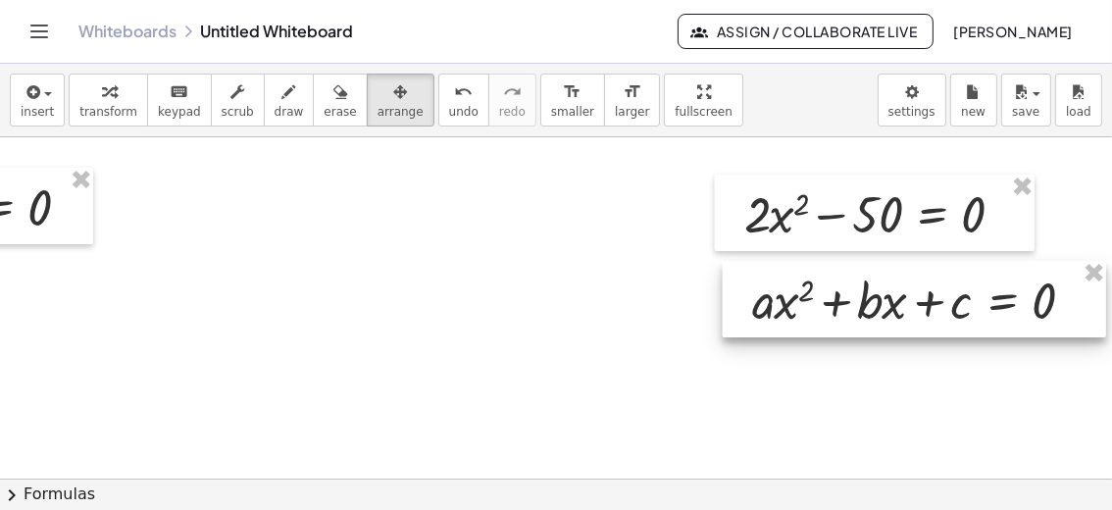
drag, startPoint x: 454, startPoint y: 275, endPoint x: 981, endPoint y: 273, distance: 526.8
click at [981, 273] on div at bounding box center [915, 299] width 384 height 77
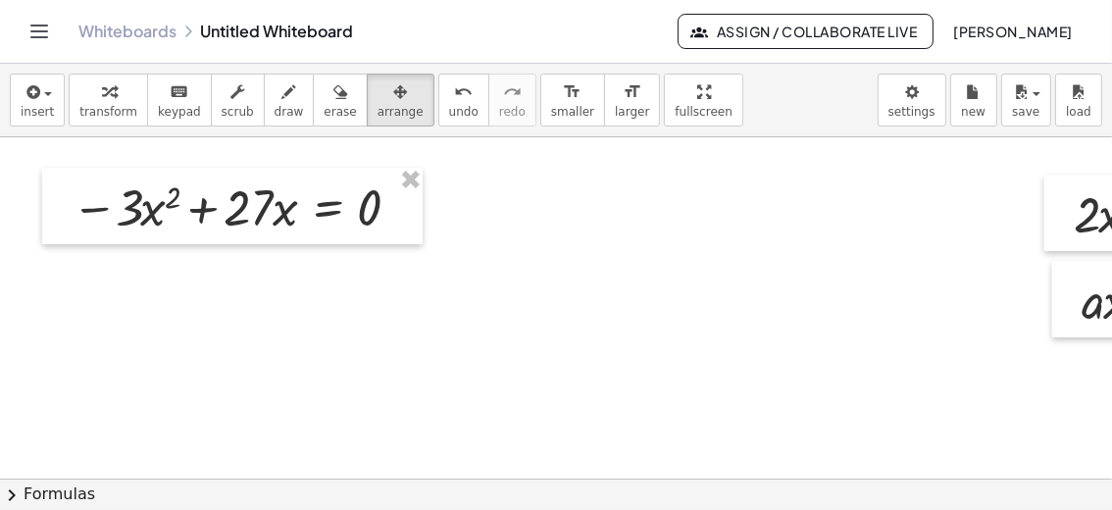
scroll to position [0, 838]
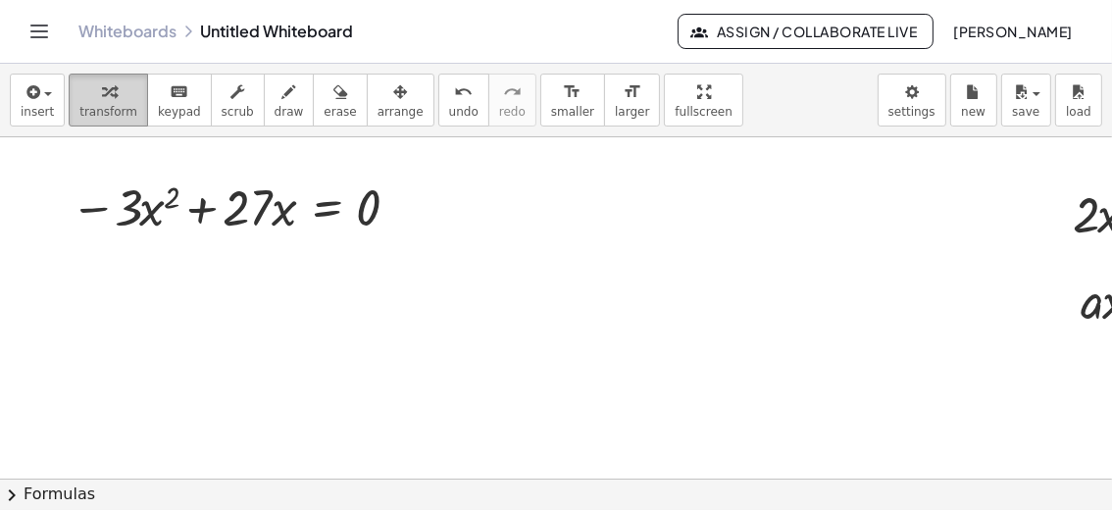
click at [107, 94] on div "button" at bounding box center [108, 91] width 58 height 24
click at [148, 212] on div at bounding box center [239, 206] width 356 height 67
click at [149, 219] on div at bounding box center [239, 206] width 356 height 67
click at [152, 216] on div at bounding box center [239, 206] width 356 height 67
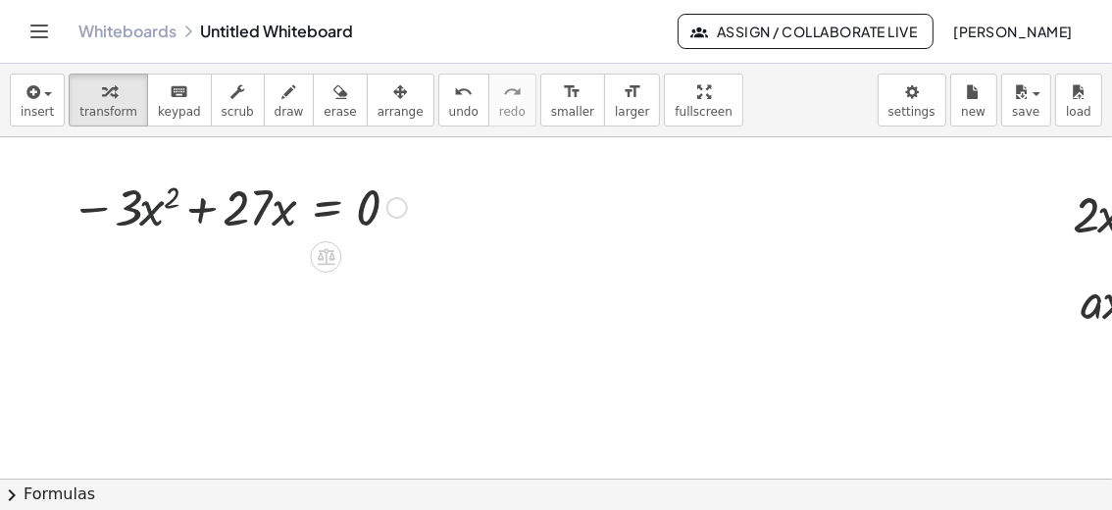
click at [155, 213] on div at bounding box center [239, 206] width 356 height 67
click at [156, 213] on div at bounding box center [239, 206] width 356 height 67
click at [148, 212] on div at bounding box center [239, 206] width 356 height 67
click at [148, 210] on div at bounding box center [239, 206] width 356 height 67
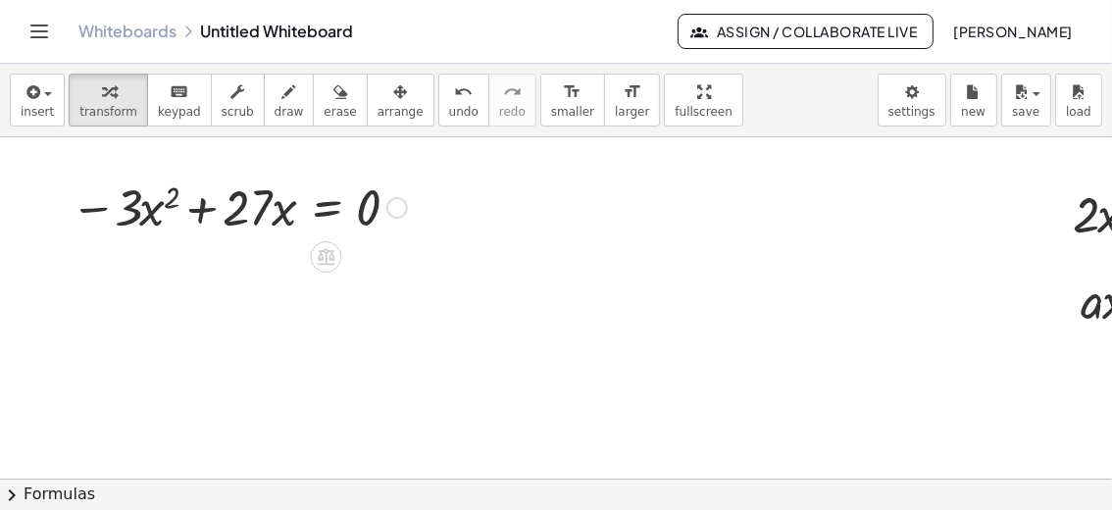
click at [156, 208] on div at bounding box center [239, 206] width 356 height 67
click at [155, 208] on div at bounding box center [239, 206] width 356 height 67
click at [149, 209] on div at bounding box center [239, 206] width 356 height 67
click at [173, 199] on div at bounding box center [239, 206] width 356 height 67
click at [149, 211] on div at bounding box center [239, 206] width 356 height 67
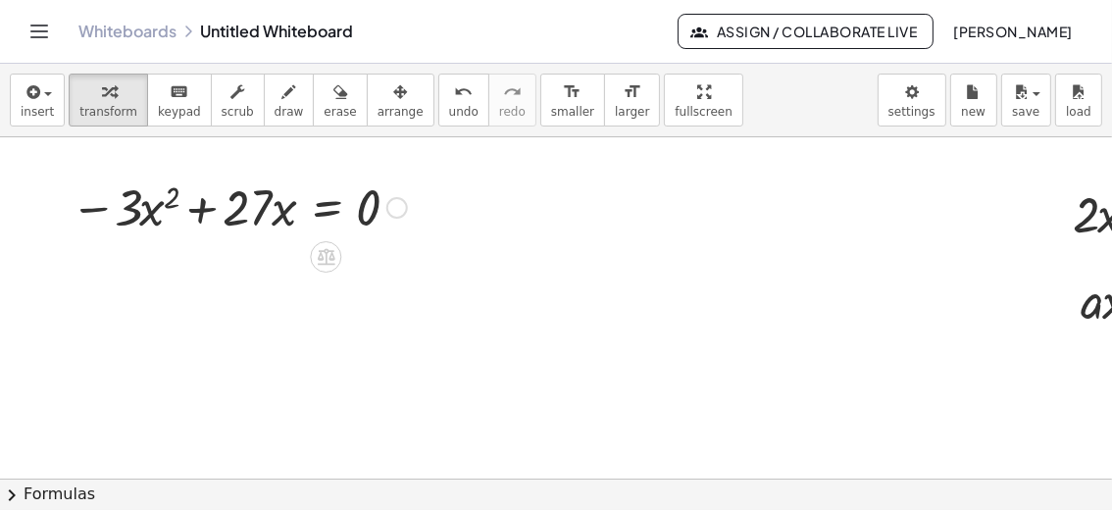
click at [149, 211] on div at bounding box center [239, 206] width 356 height 67
click at [269, 209] on div at bounding box center [239, 206] width 356 height 67
click at [139, 201] on div at bounding box center [239, 206] width 356 height 67
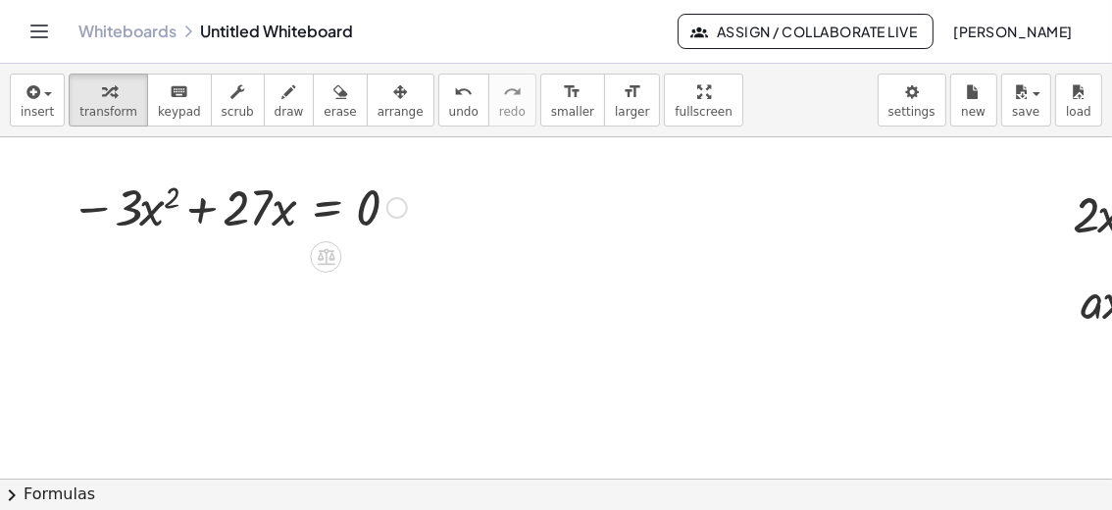
click at [266, 214] on div at bounding box center [239, 206] width 356 height 67
click at [395, 210] on div at bounding box center [398, 208] width 22 height 22
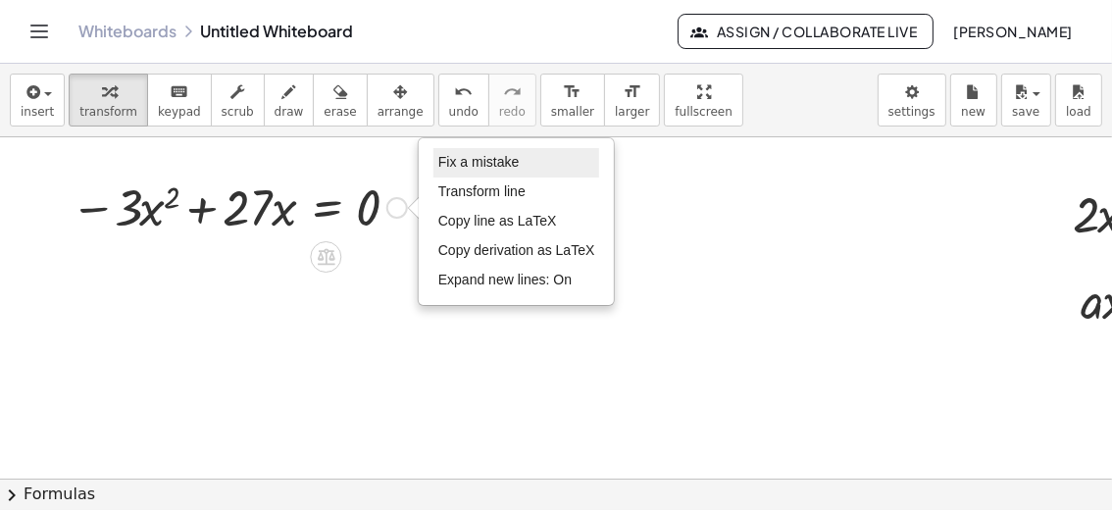
click at [470, 158] on span "Fix a mistake" at bounding box center [479, 162] width 80 height 16
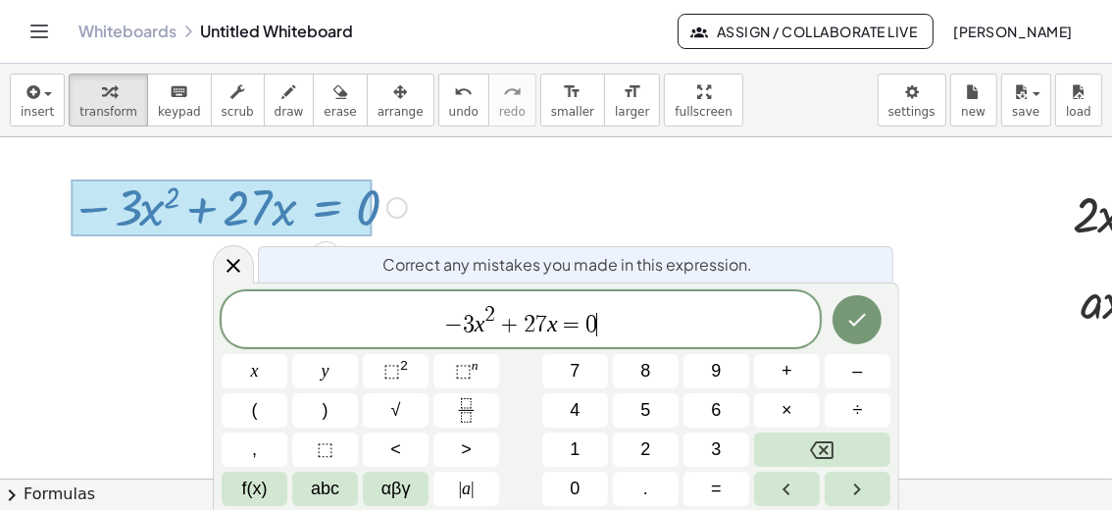
click at [484, 320] on span "− 3 x 2 + 2 7 x = 0 ​" at bounding box center [521, 320] width 598 height 35
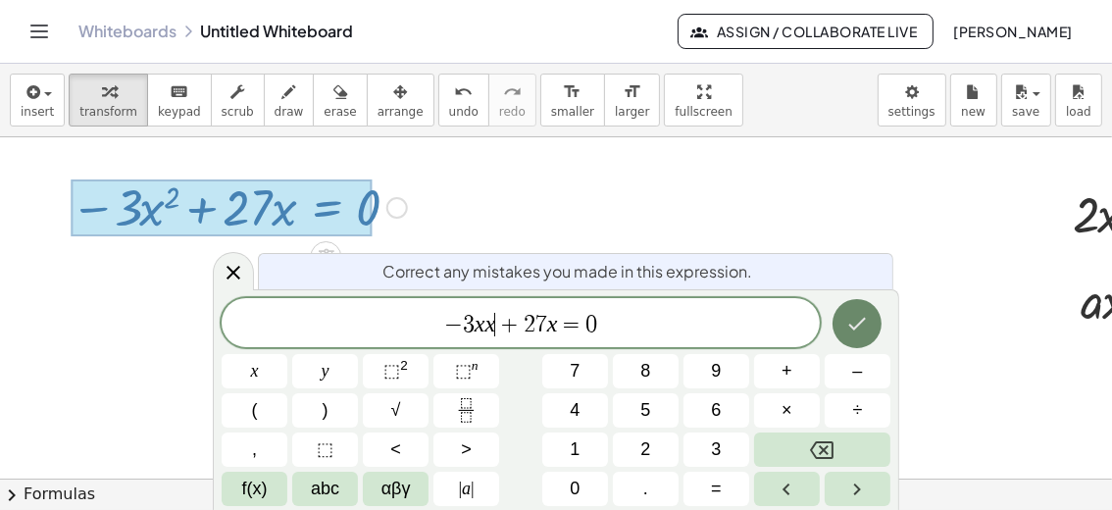
click at [843, 319] on button "Done" at bounding box center [857, 323] width 49 height 49
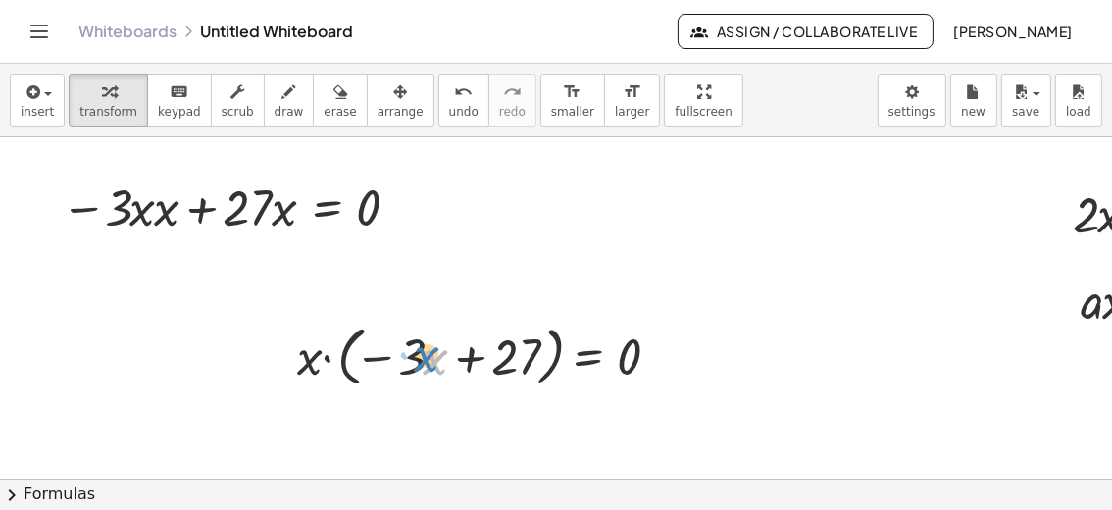
click at [439, 385] on div at bounding box center [486, 355] width 398 height 75
click at [393, 103] on icon "button" at bounding box center [400, 92] width 14 height 24
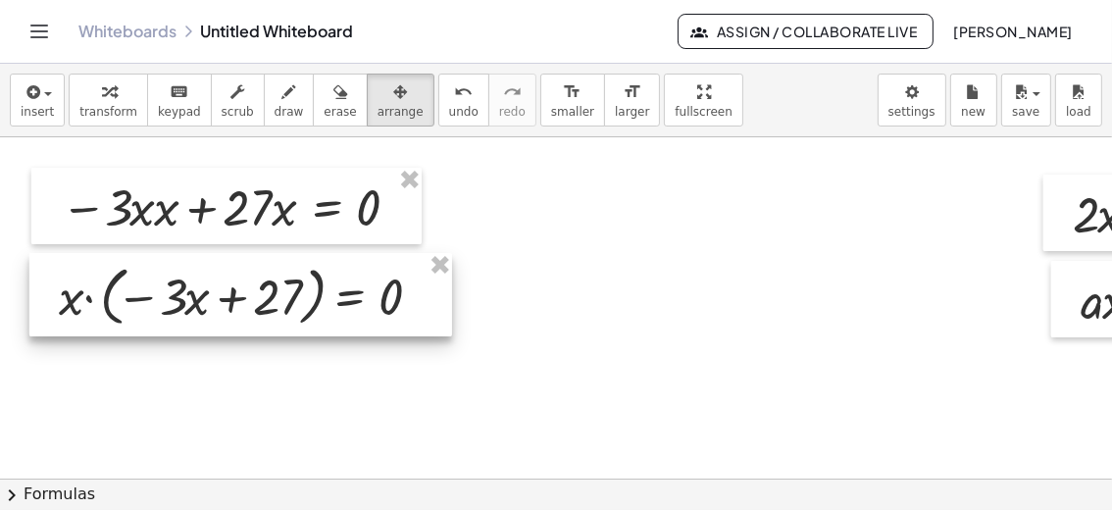
drag, startPoint x: 495, startPoint y: 381, endPoint x: 188, endPoint y: 297, distance: 318.2
click at [256, 321] on div at bounding box center [240, 295] width 423 height 84
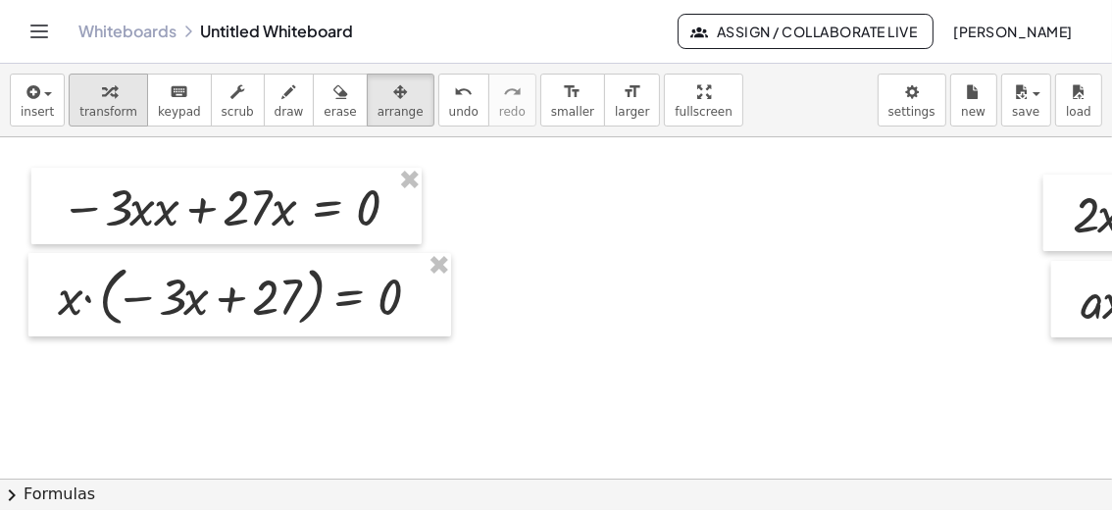
click at [105, 101] on icon "button" at bounding box center [109, 92] width 14 height 24
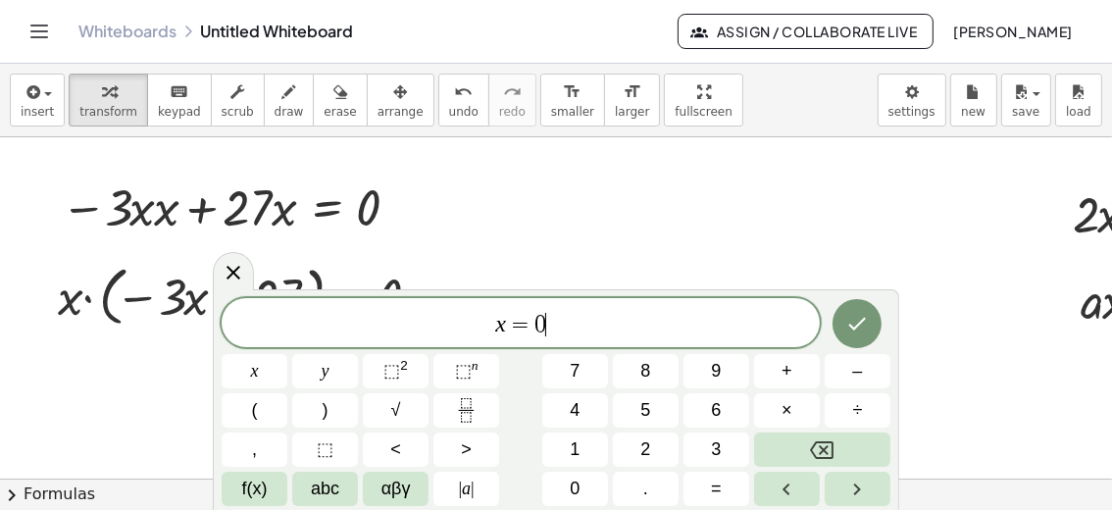
click at [868, 322] on icon "Done" at bounding box center [858, 324] width 24 height 24
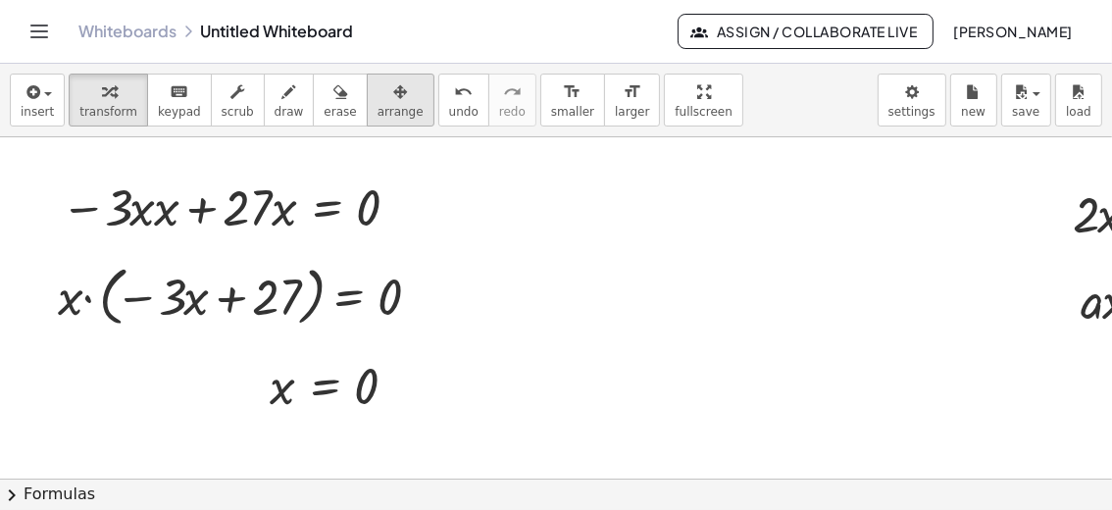
click at [393, 91] on icon "button" at bounding box center [400, 92] width 14 height 24
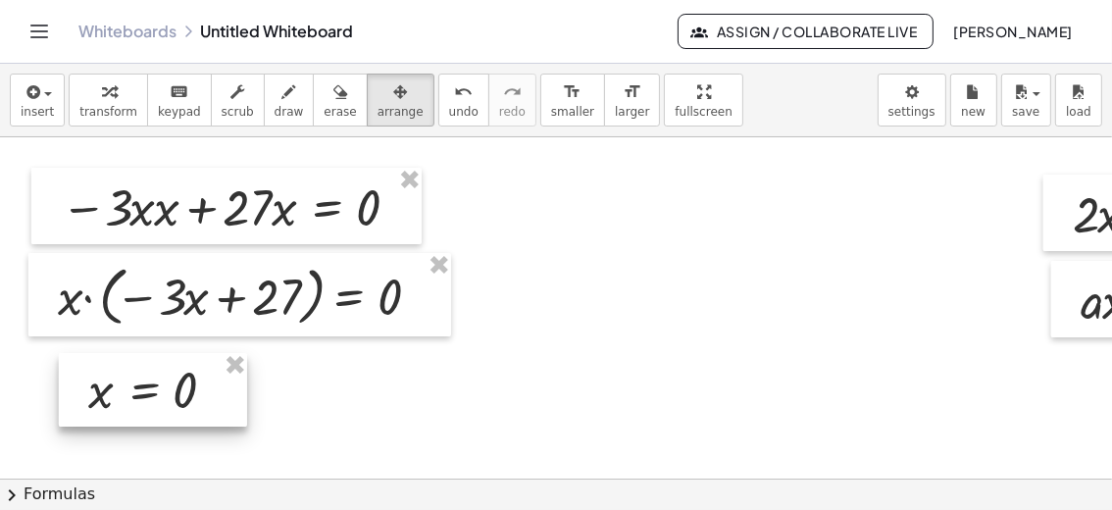
drag, startPoint x: 334, startPoint y: 420, endPoint x: 148, endPoint y: 424, distance: 185.5
click at [148, 424] on div at bounding box center [153, 390] width 188 height 75
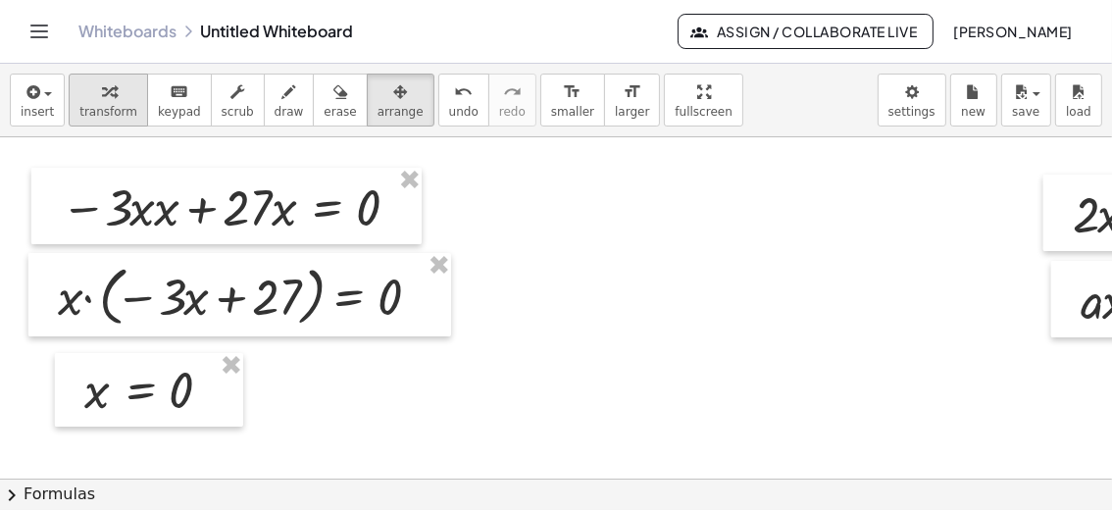
click at [111, 106] on span "transform" at bounding box center [108, 112] width 58 height 14
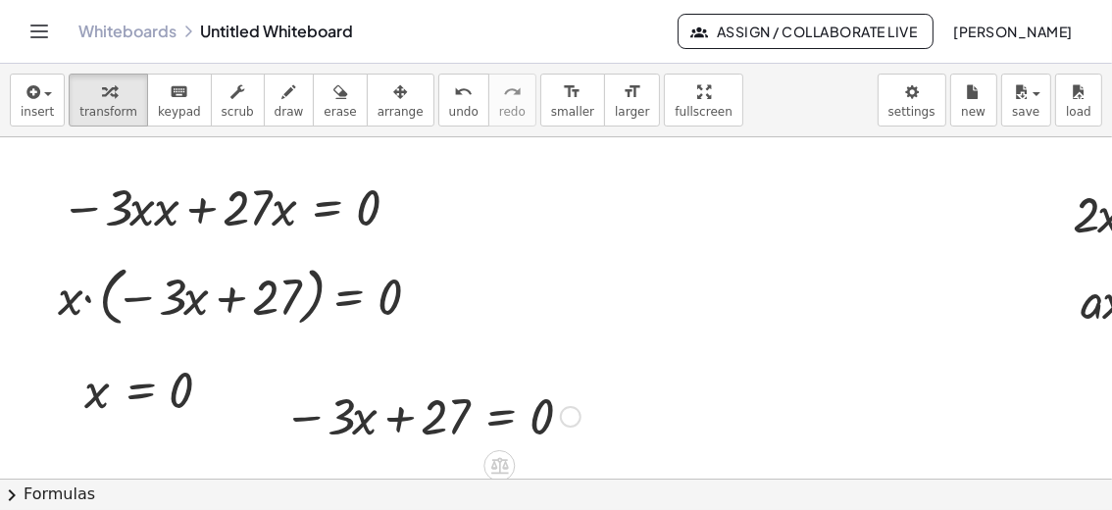
click at [396, 440] on div at bounding box center [432, 415] width 317 height 67
click at [393, 85] on icon "button" at bounding box center [400, 92] width 14 height 24
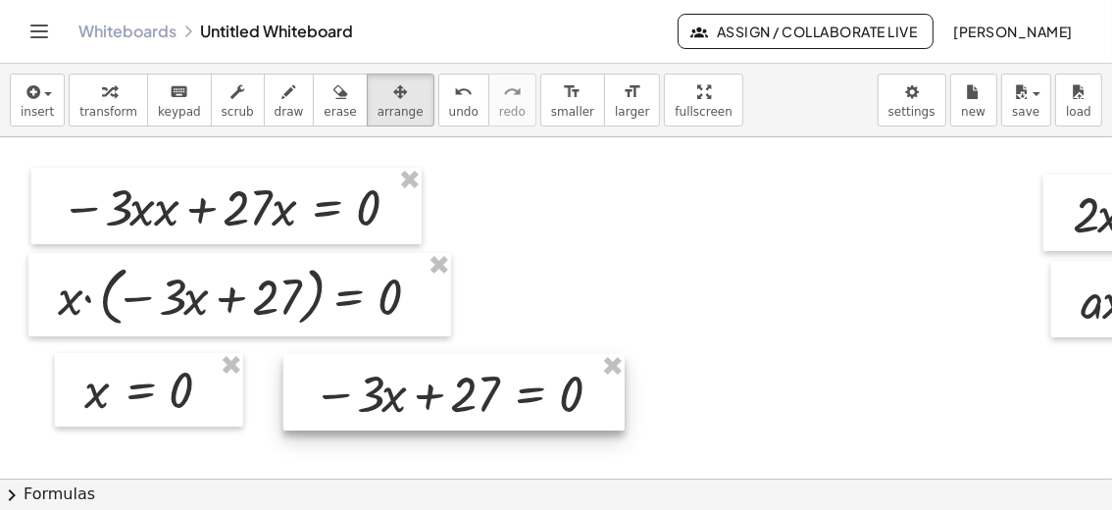
drag, startPoint x: 486, startPoint y: 436, endPoint x: 506, endPoint y: 423, distance: 24.2
click at [506, 423] on div at bounding box center [454, 392] width 341 height 77
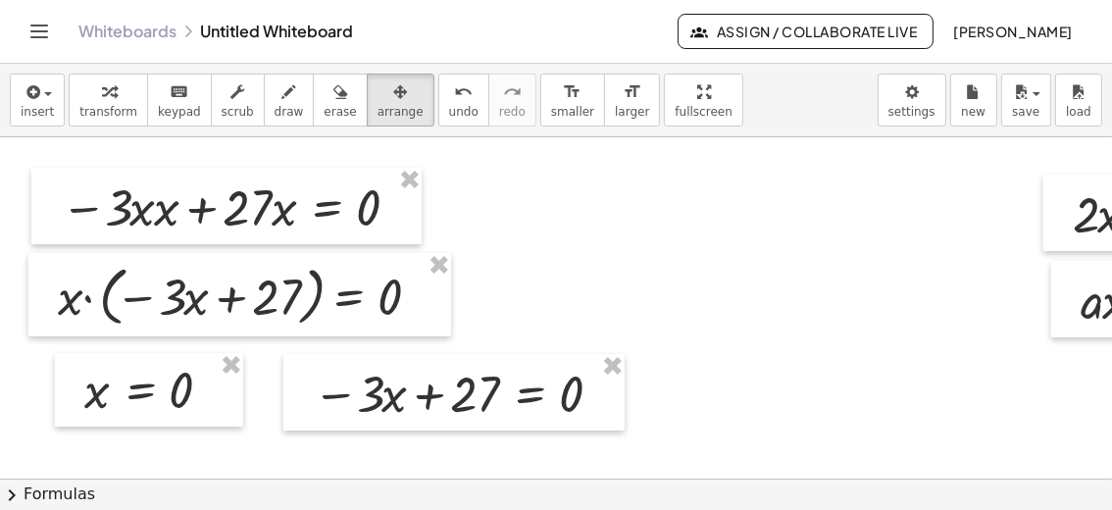
scroll to position [97, 838]
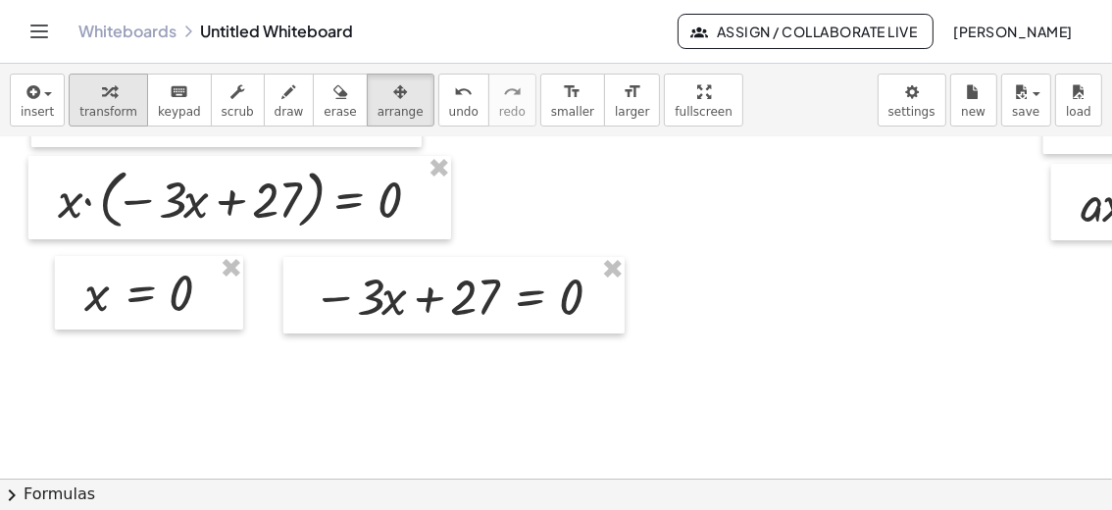
click at [102, 102] on icon "button" at bounding box center [109, 92] width 14 height 24
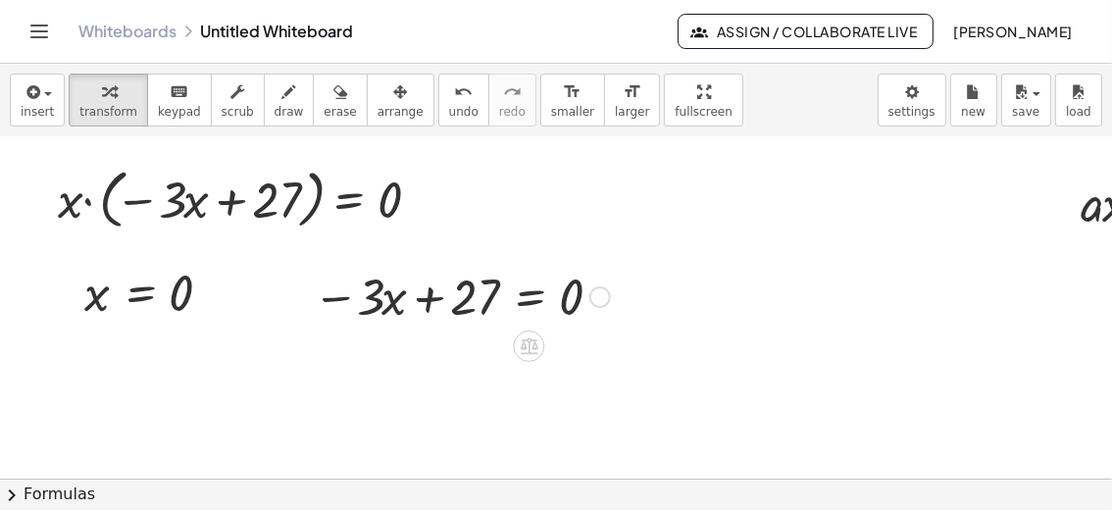
click at [456, 317] on div at bounding box center [461, 295] width 317 height 67
drag, startPoint x: 468, startPoint y: 303, endPoint x: 658, endPoint y: 304, distance: 190.3
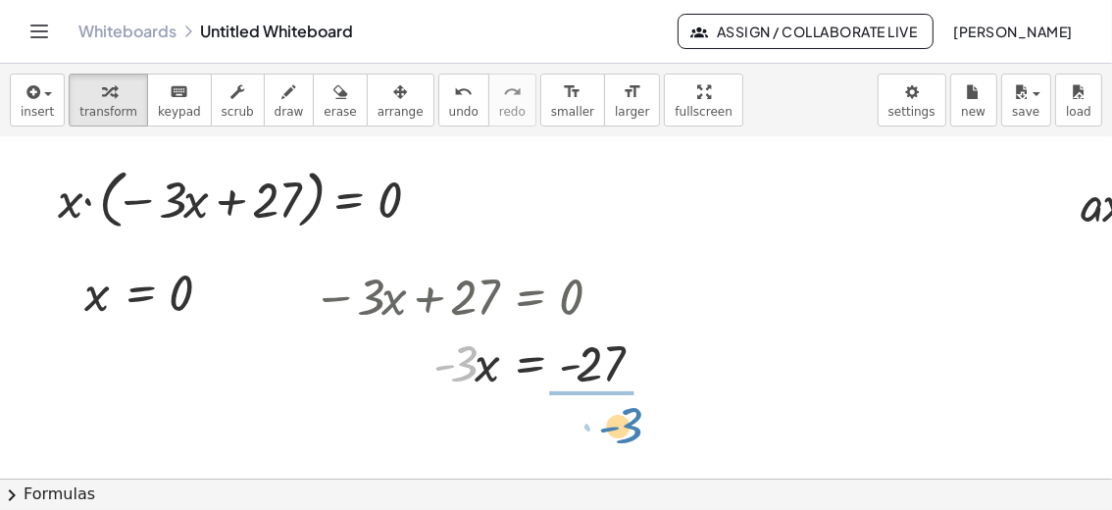
drag, startPoint x: 461, startPoint y: 370, endPoint x: 626, endPoint y: 432, distance: 176.0
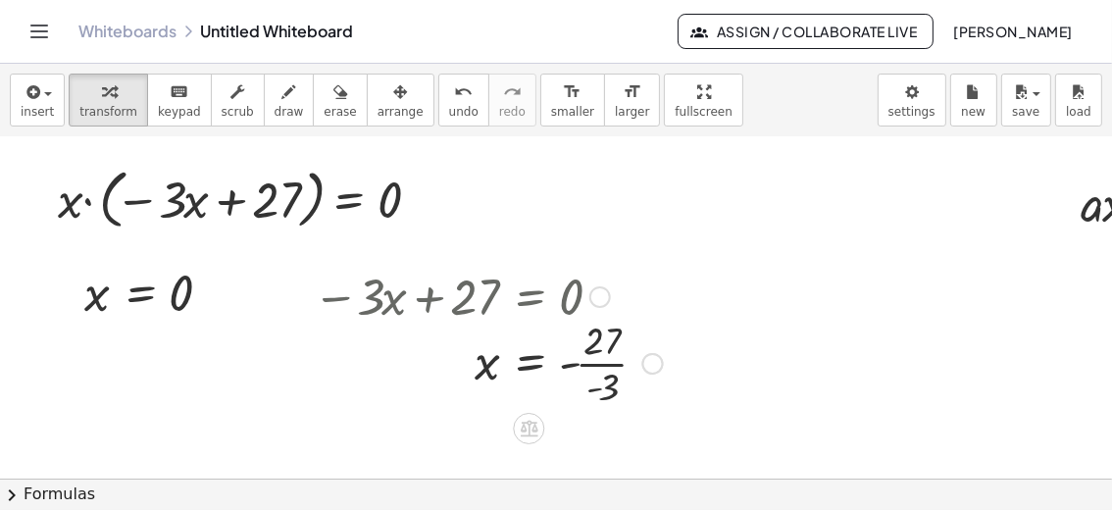
scroll to position [195, 838]
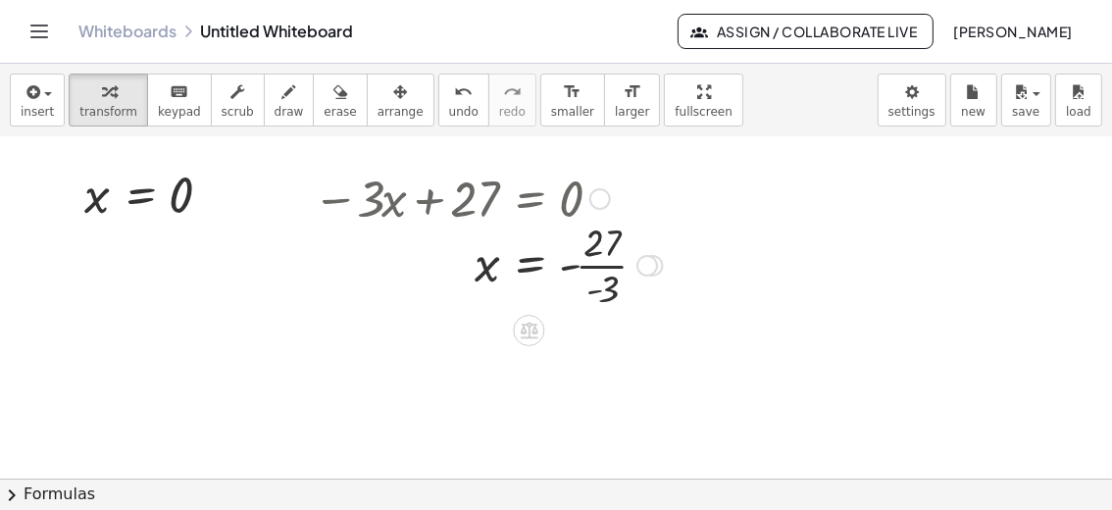
click at [602, 262] on div at bounding box center [488, 264] width 370 height 98
click at [579, 345] on div at bounding box center [488, 345] width 370 height 65
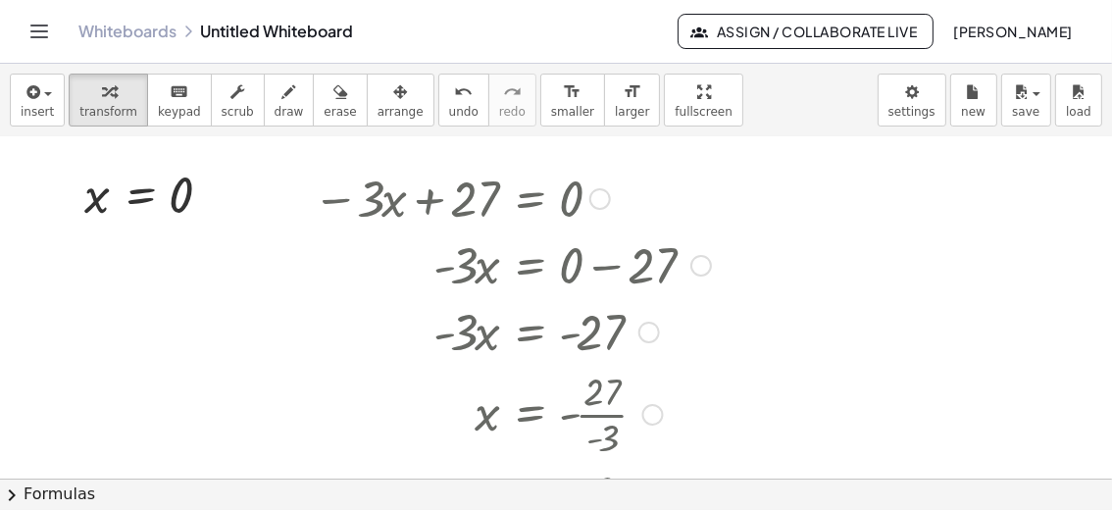
drag, startPoint x: 645, startPoint y: 265, endPoint x: 662, endPoint y: 414, distance: 150.2
click at [530, 415] on div "x = - · 27 · - 3" at bounding box center [530, 415] width 0 height 0
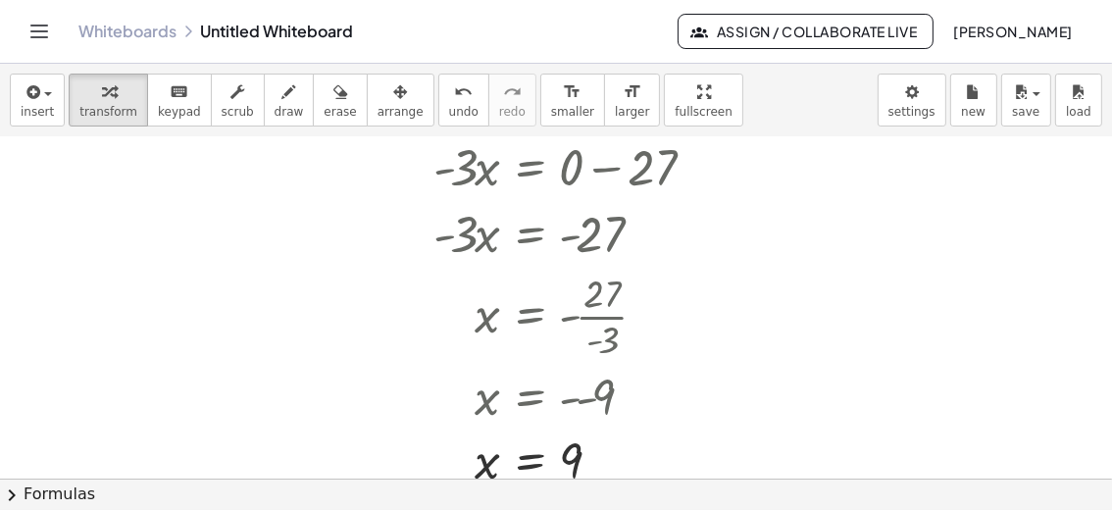
scroll to position [258, 838]
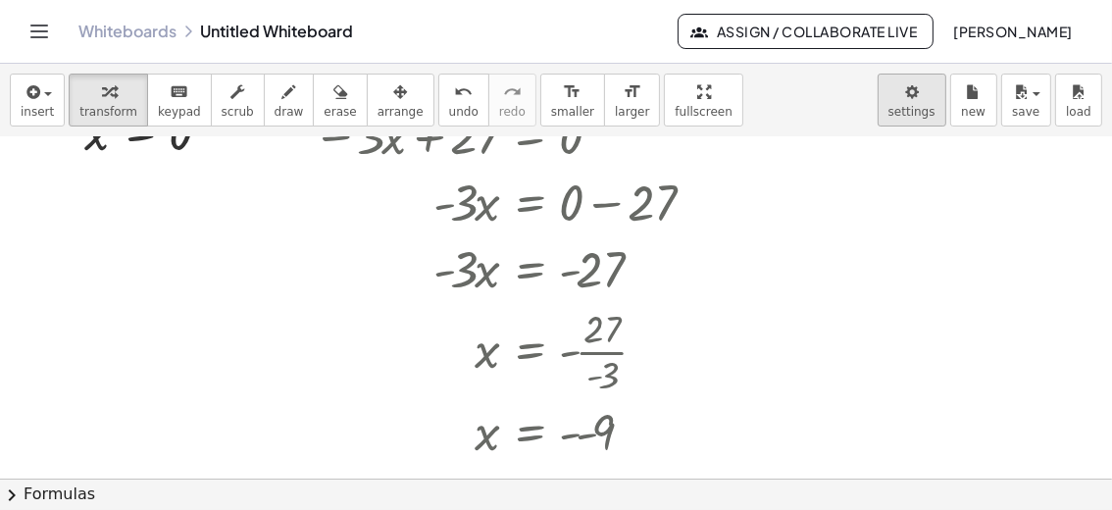
click at [929, 111] on body "Graspable Math Activities Get Started Activity Bank Assigned Work Classes White…" at bounding box center [556, 255] width 1112 height 510
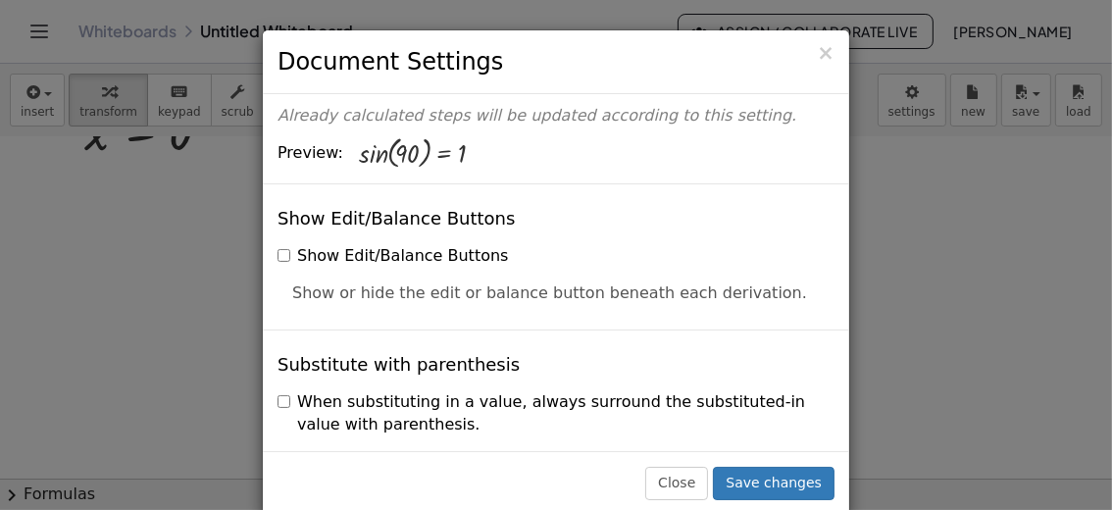
scroll to position [391, 0]
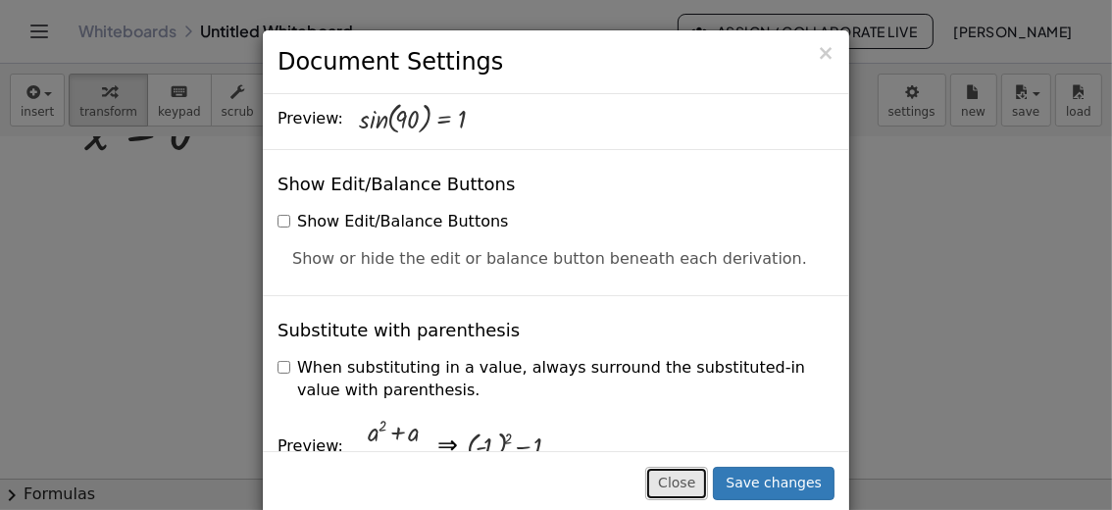
click at [707, 485] on button "Close" at bounding box center [677, 483] width 63 height 33
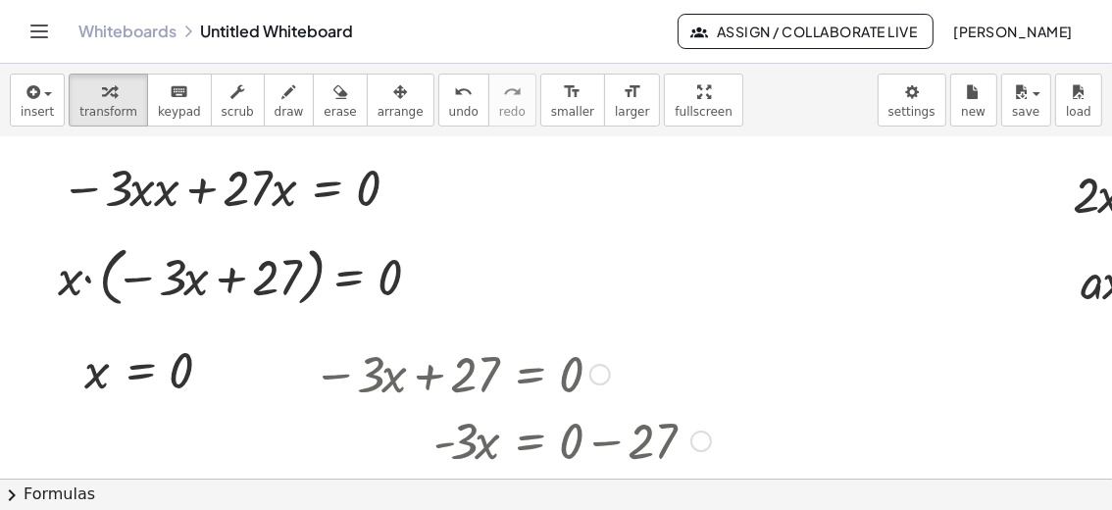
scroll to position [0, 838]
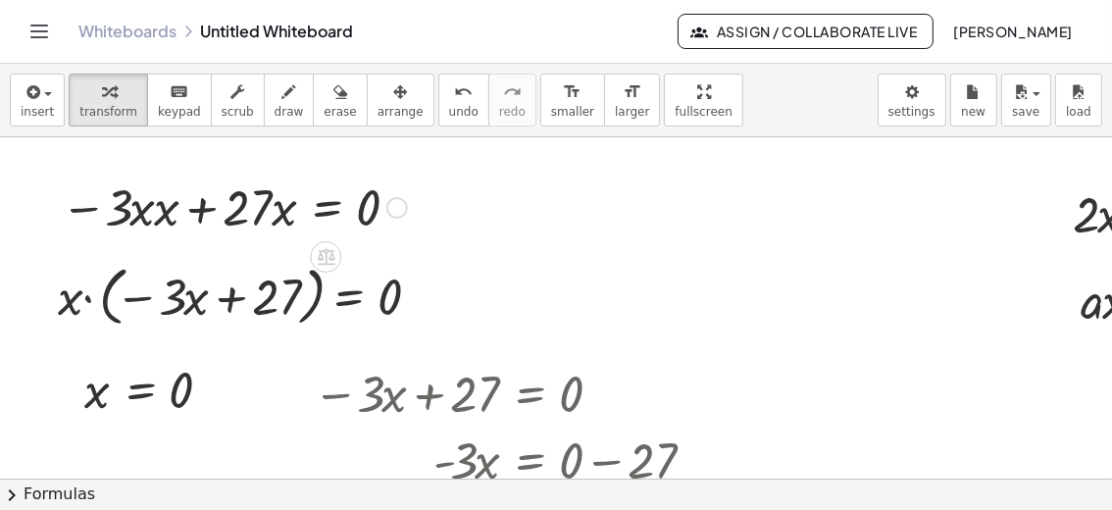
click at [127, 238] on div "− · 3 · x · x + · 27 · x = 0 Fix a mistake Transform line Copy line as LaTeX Co…" at bounding box center [226, 206] width 390 height 77
click at [46, 112] on span "insert" at bounding box center [37, 112] width 33 height 14
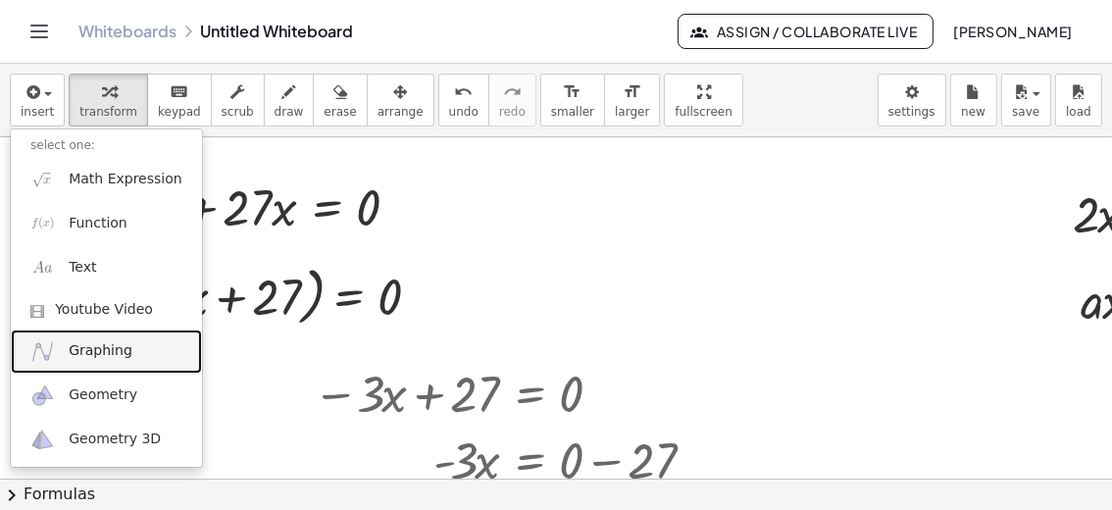
click at [117, 350] on span "Graphing" at bounding box center [101, 351] width 64 height 20
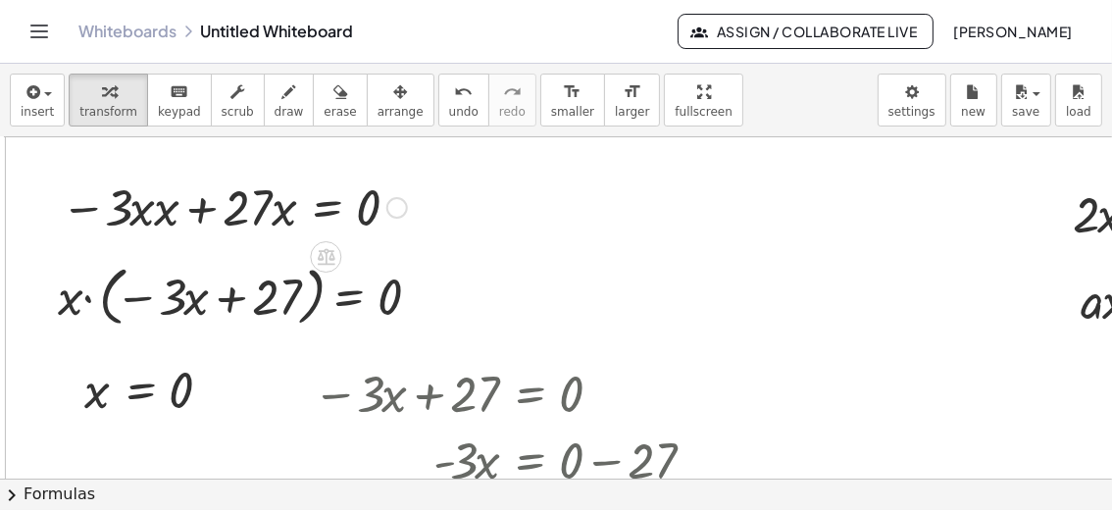
click at [257, 233] on div at bounding box center [234, 206] width 366 height 67
click at [398, 207] on div "Fix a mistake Transform line Copy line as LaTeX Copy derivation as LaTeX Expand…" at bounding box center [398, 208] width 22 height 22
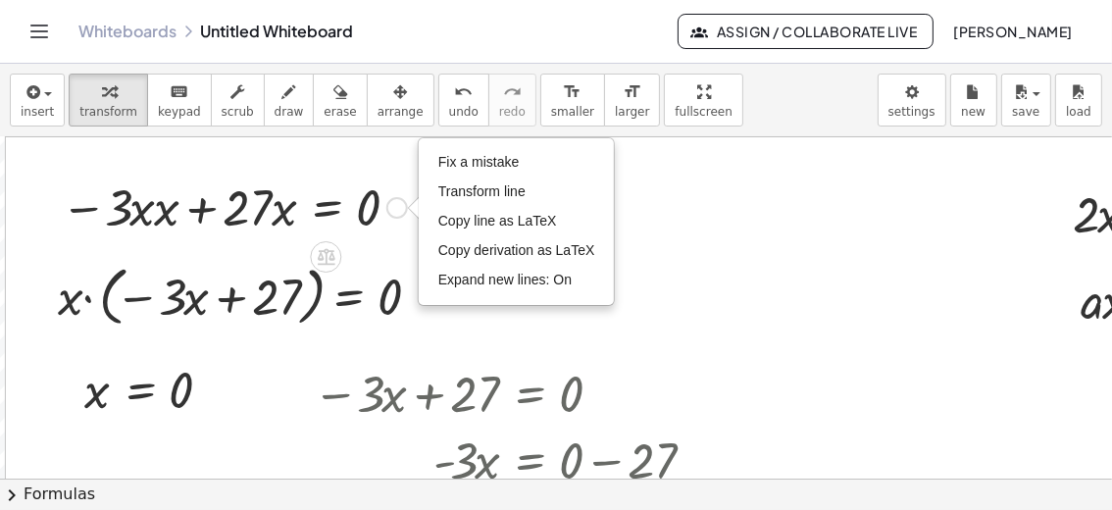
click at [346, 223] on div at bounding box center [234, 206] width 366 height 67
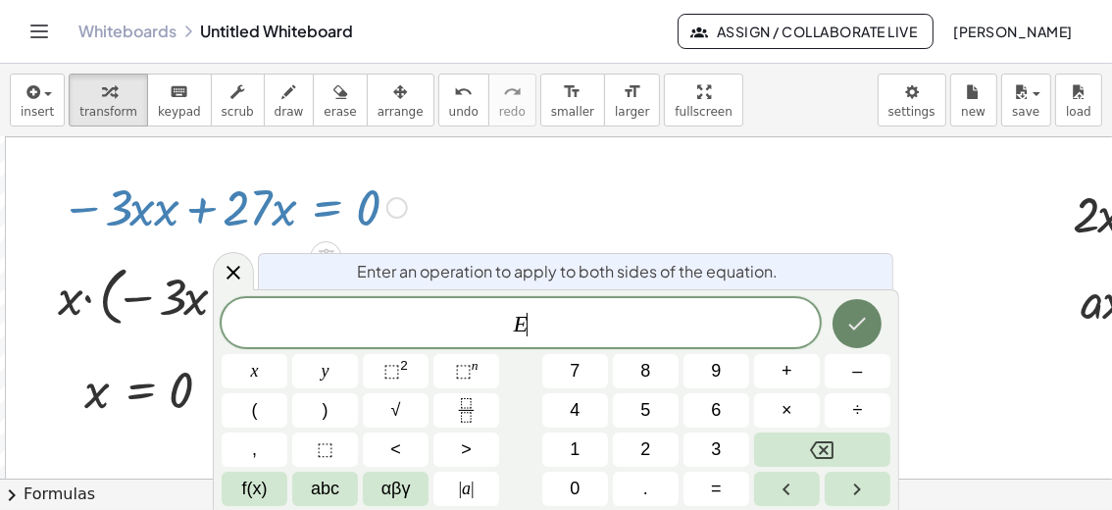
click at [853, 327] on icon "Done" at bounding box center [859, 324] width 18 height 13
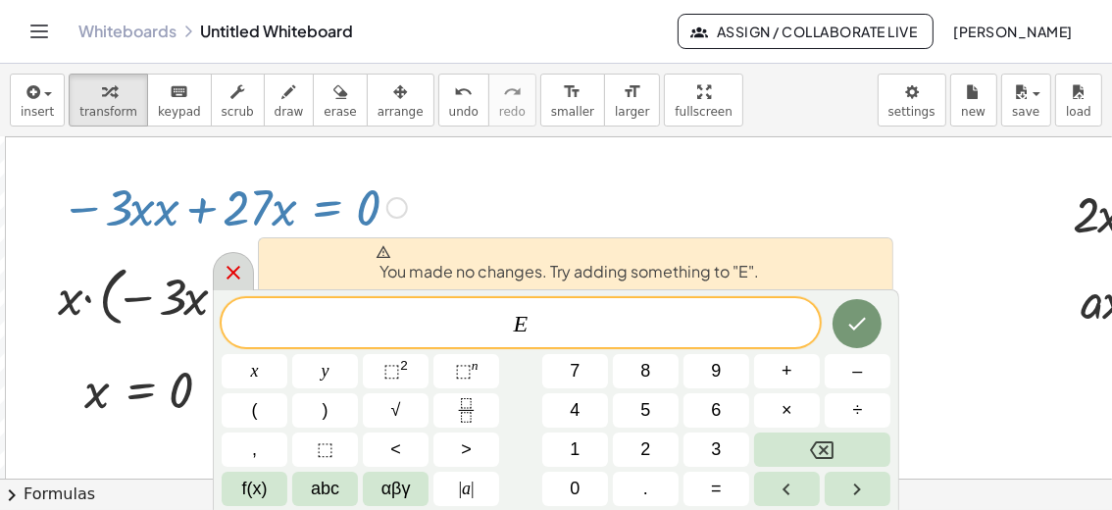
click at [235, 268] on icon at bounding box center [234, 273] width 14 height 14
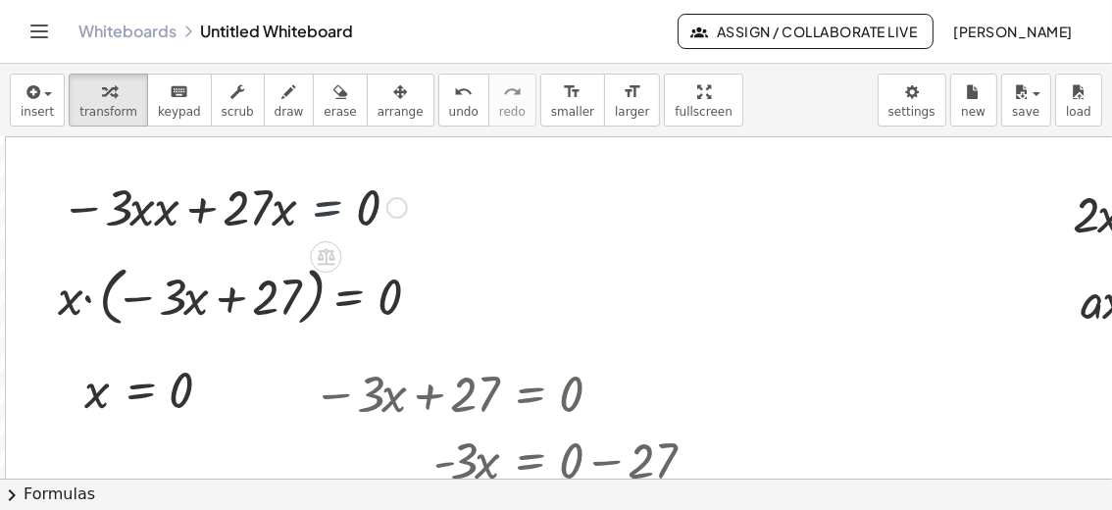
click at [305, 218] on div at bounding box center [234, 206] width 366 height 67
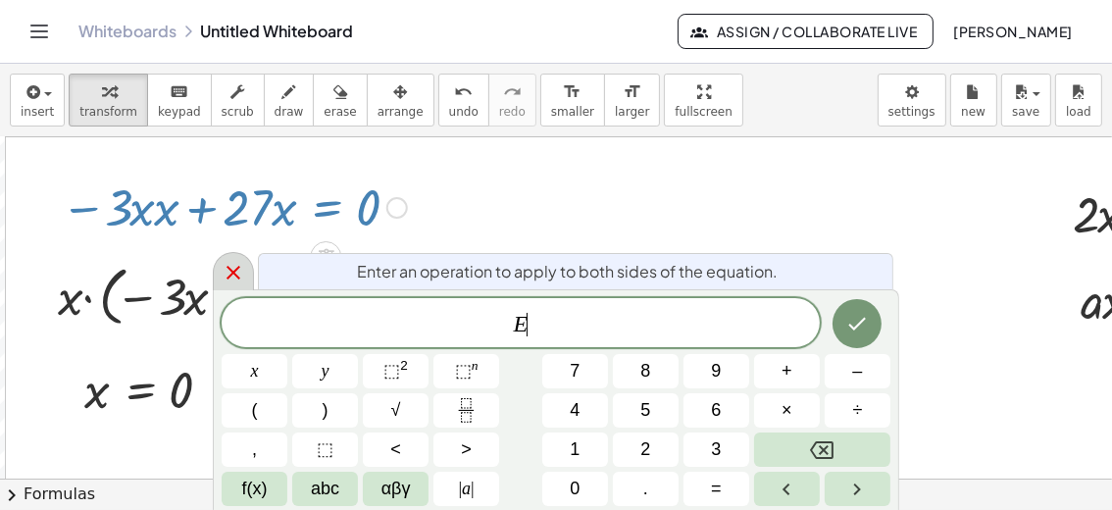
click at [233, 267] on icon at bounding box center [234, 273] width 24 height 24
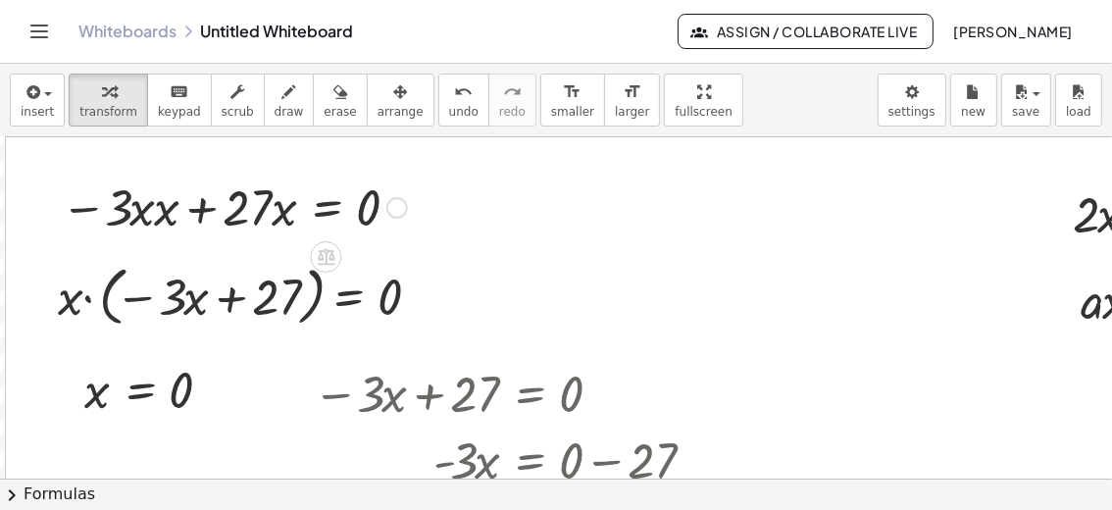
click at [152, 205] on div at bounding box center [234, 206] width 366 height 67
click at [152, 211] on div at bounding box center [234, 206] width 366 height 67
click at [147, 215] on div at bounding box center [234, 206] width 366 height 67
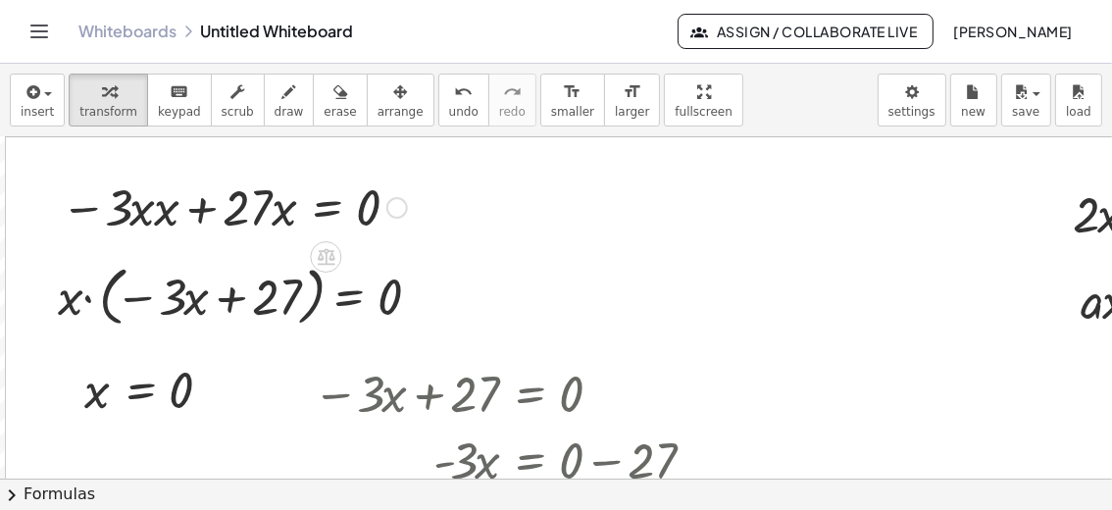
click at [166, 217] on div at bounding box center [234, 206] width 366 height 67
click at [166, 217] on div at bounding box center [239, 206] width 356 height 67
click at [53, 113] on button "insert" at bounding box center [37, 100] width 55 height 53
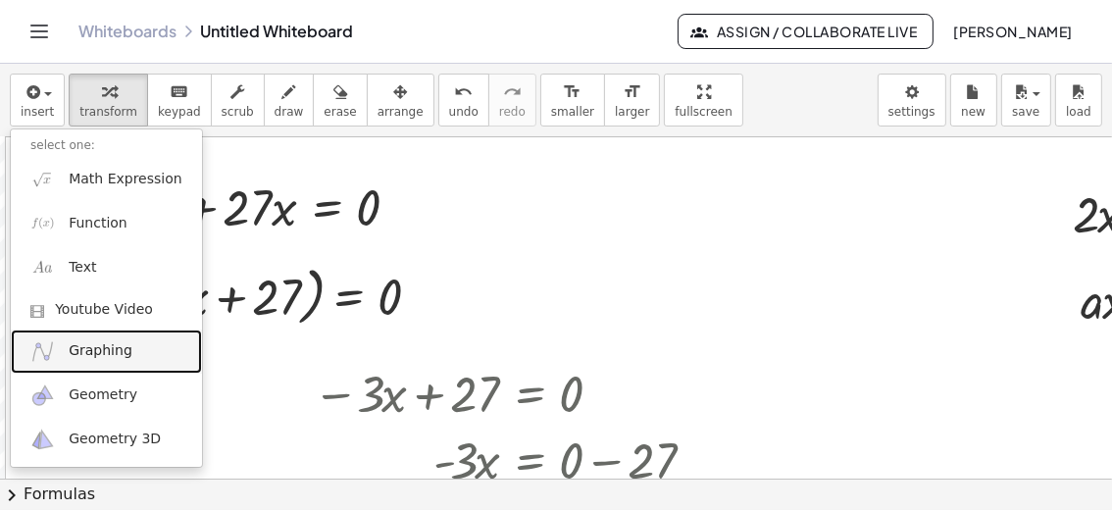
click at [111, 341] on span "Graphing" at bounding box center [101, 351] width 64 height 20
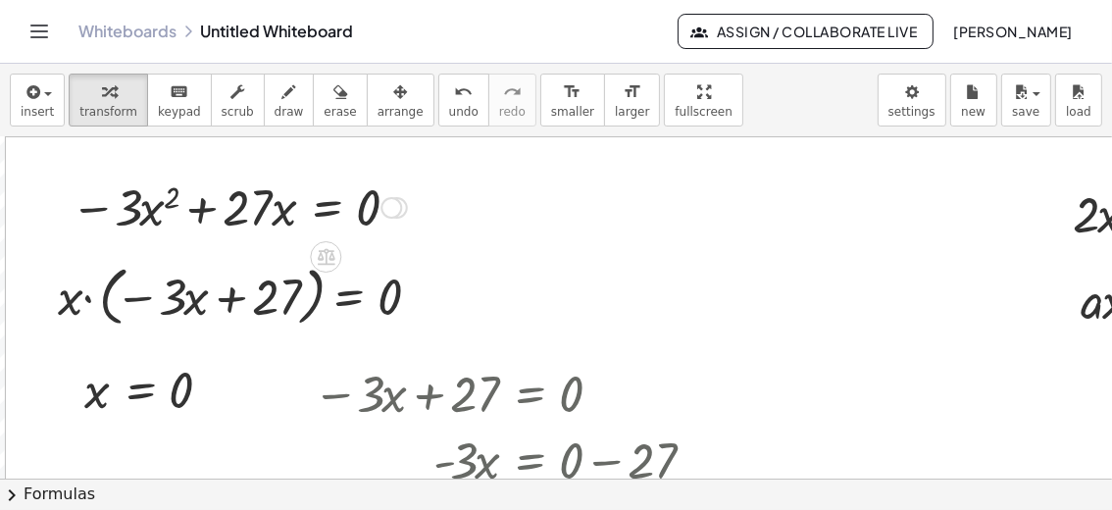
drag, startPoint x: 483, startPoint y: 213, endPoint x: 289, endPoint y: 242, distance: 195.5
click at [289, 242] on div "+ x 2 − 16 = 0 x 2 = + 0 + 16 x 2 = 16 x = ± 2 √ 16 x = ± 4 − · 3 · x · x + · 2…" at bounding box center [301, 479] width 2279 height 684
click at [324, 253] on icon at bounding box center [327, 257] width 18 height 17
click at [502, 266] on div at bounding box center [301, 479] width 2279 height 684
click at [570, 215] on div at bounding box center [301, 479] width 2279 height 684
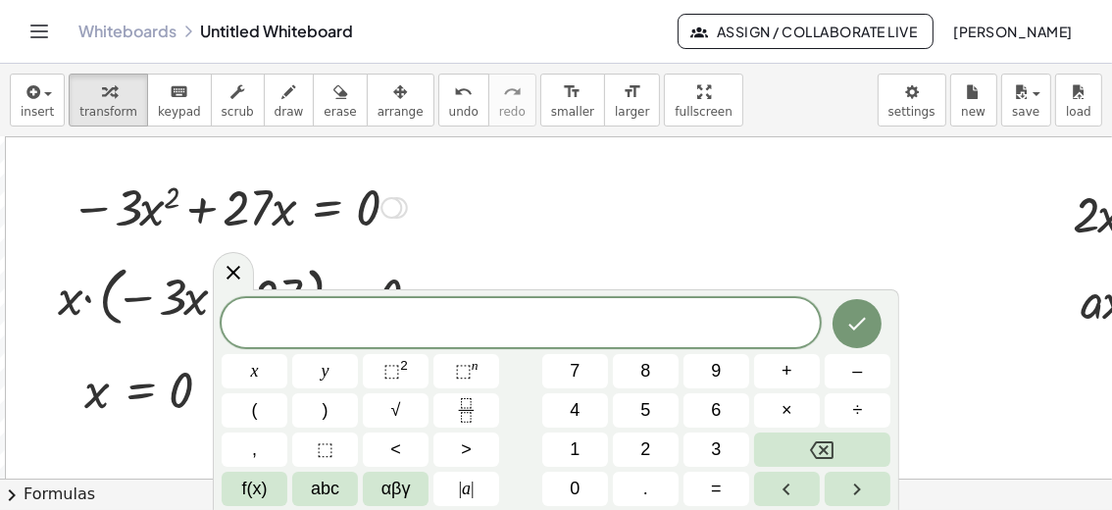
click at [350, 213] on div at bounding box center [239, 206] width 356 height 67
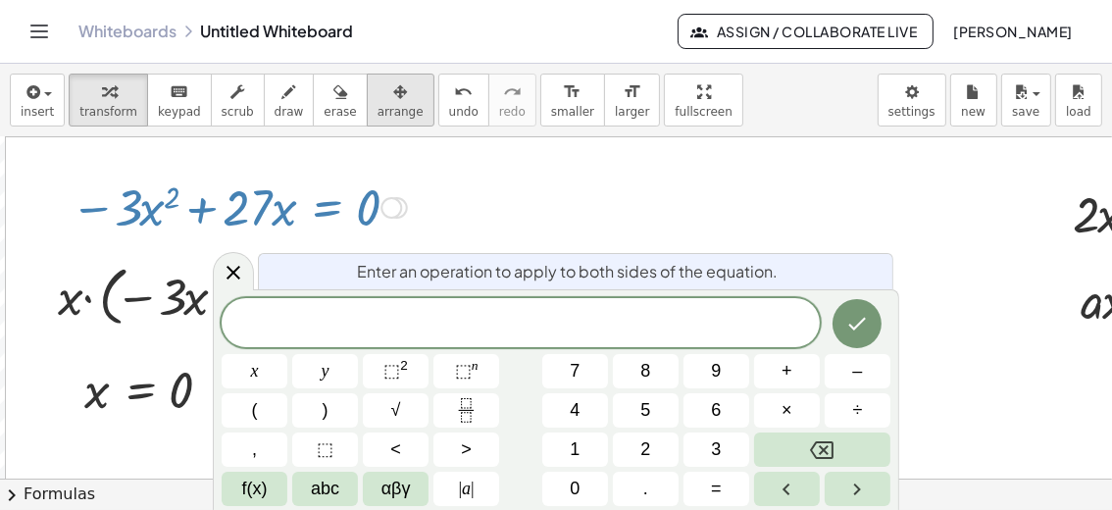
click at [382, 84] on div "button" at bounding box center [401, 91] width 46 height 24
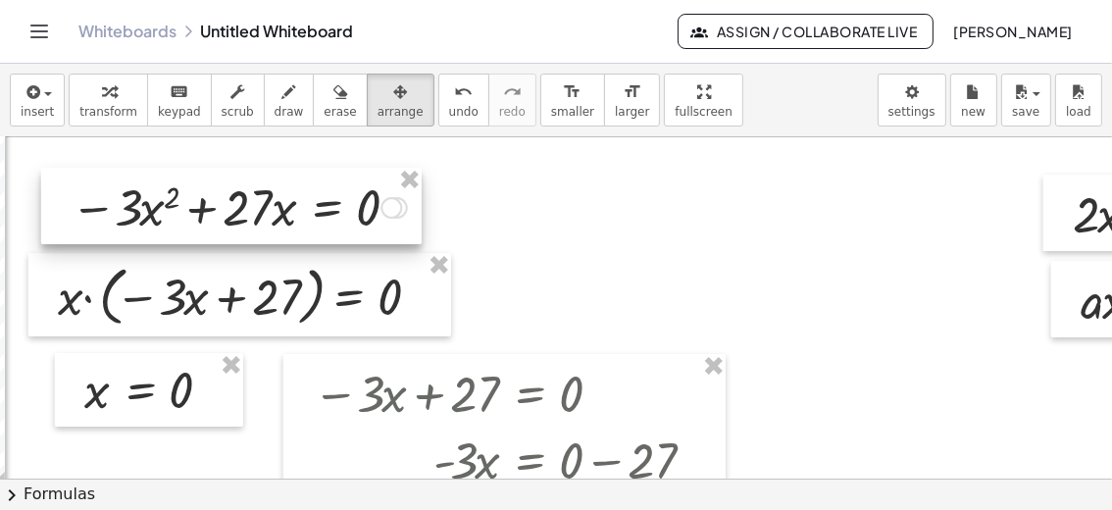
click at [347, 227] on div at bounding box center [231, 206] width 381 height 77
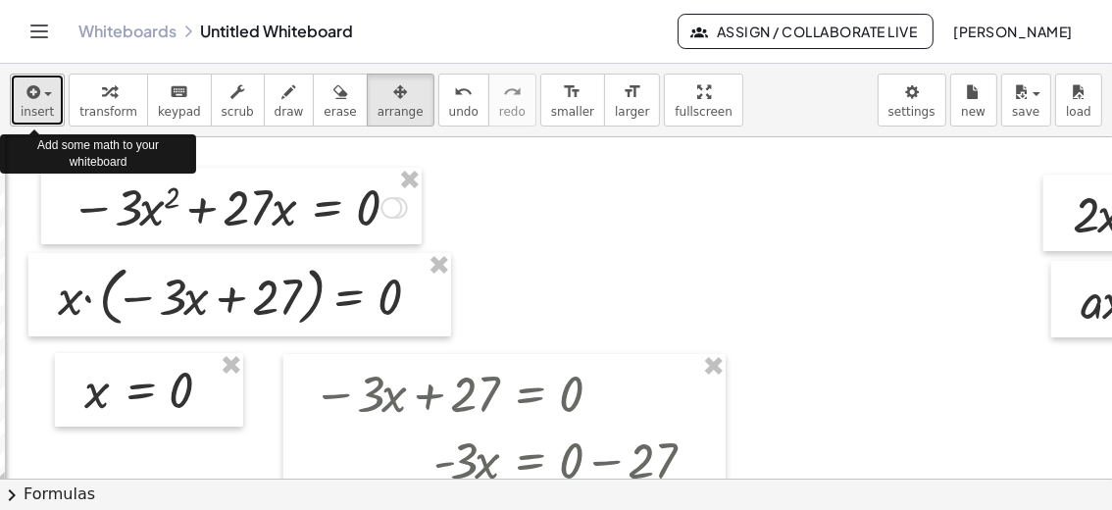
click at [47, 105] on span "insert" at bounding box center [37, 112] width 33 height 14
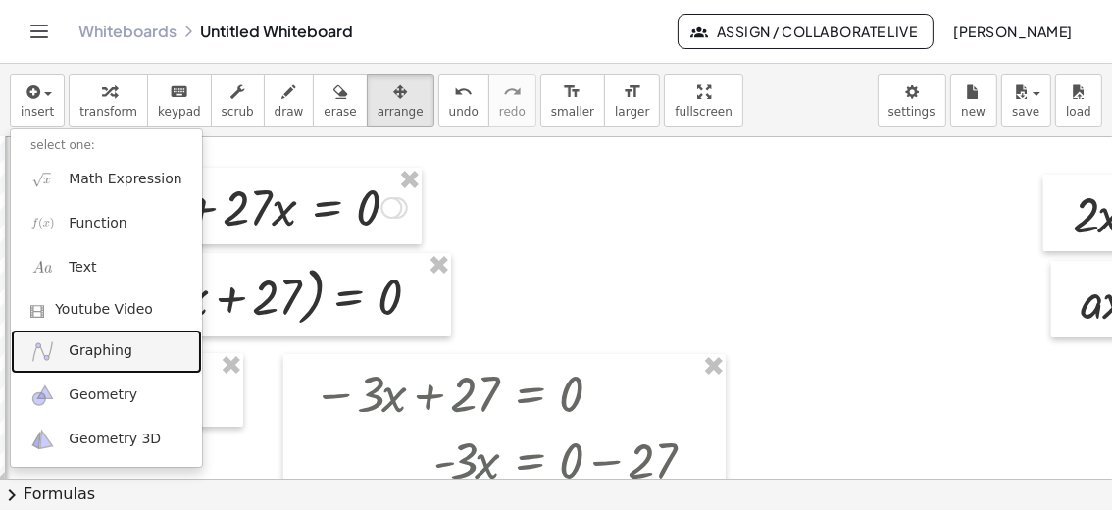
click at [128, 340] on link "Graphing" at bounding box center [106, 352] width 191 height 44
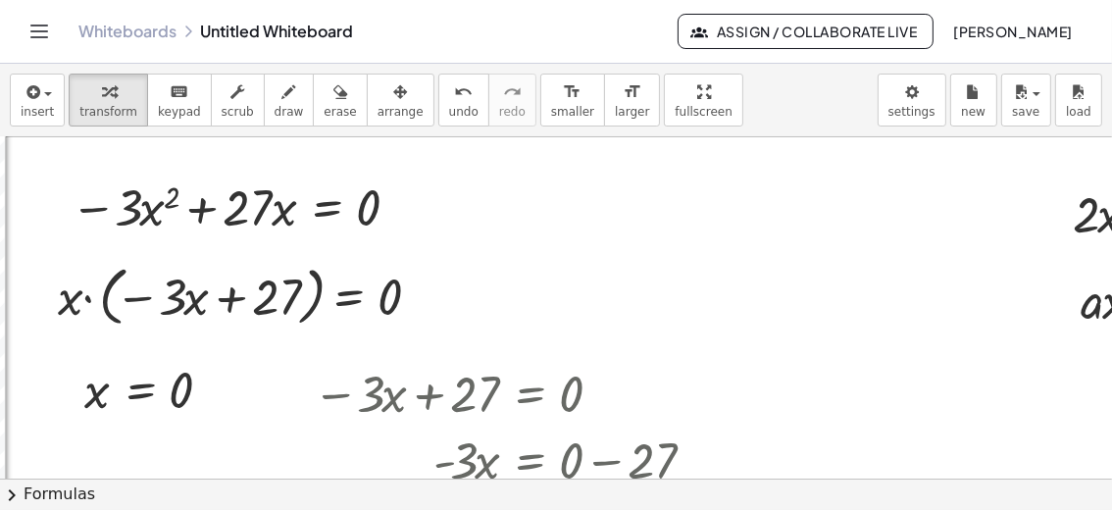
click at [667, 269] on div at bounding box center [301, 479] width 2279 height 684
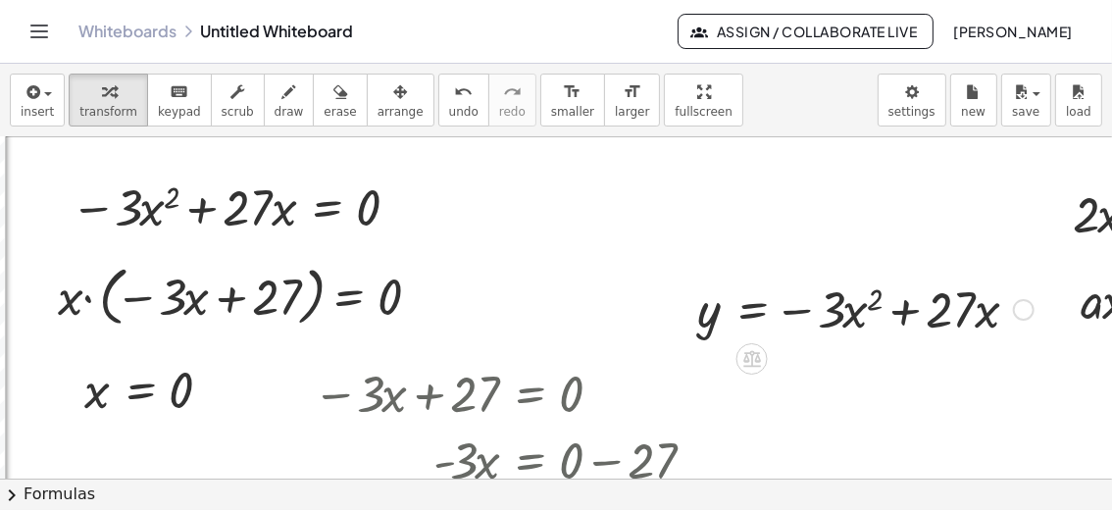
click at [729, 321] on div at bounding box center [866, 308] width 356 height 67
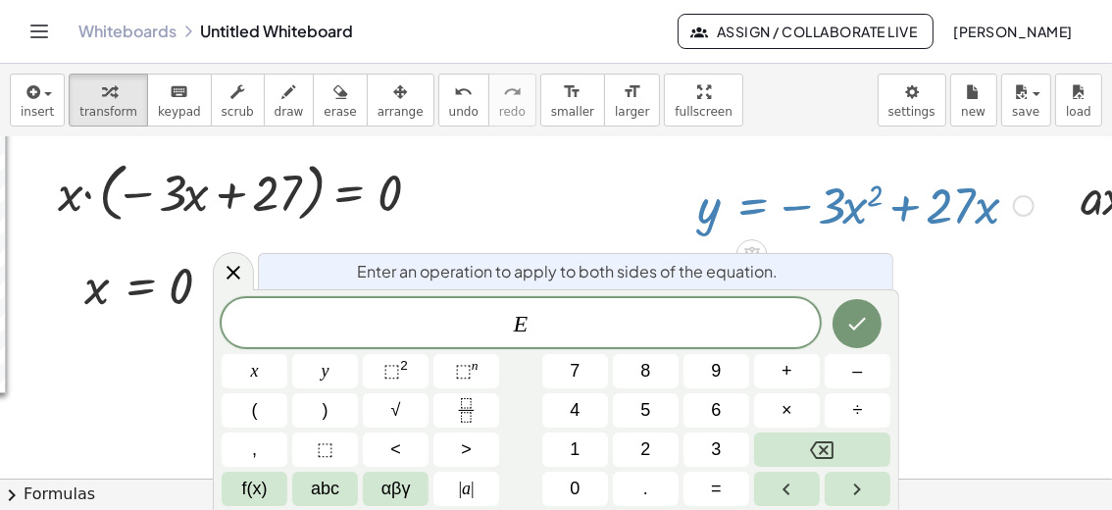
scroll to position [105, 838]
click at [237, 270] on icon at bounding box center [234, 273] width 24 height 24
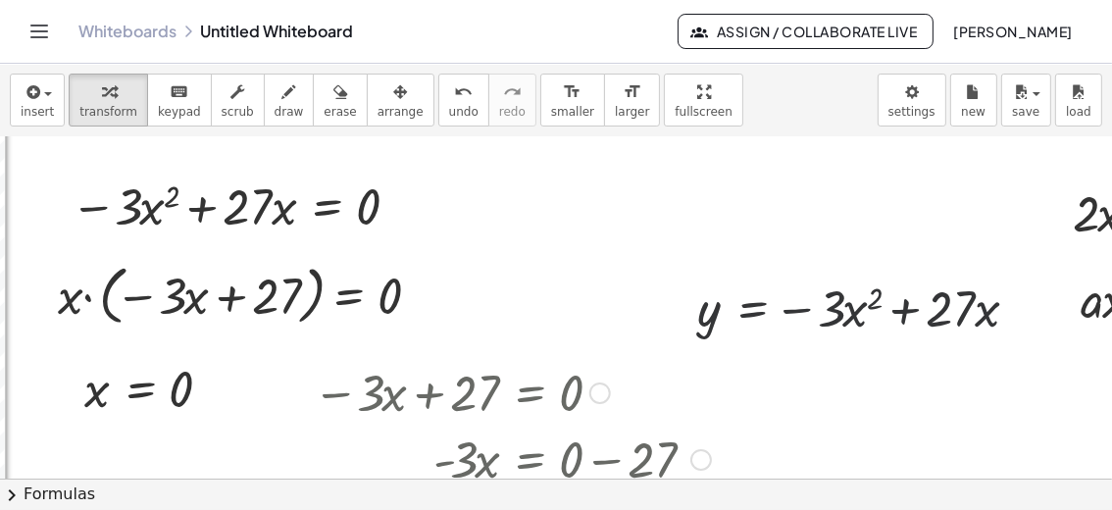
scroll to position [0, 838]
click at [715, 332] on div at bounding box center [866, 308] width 356 height 67
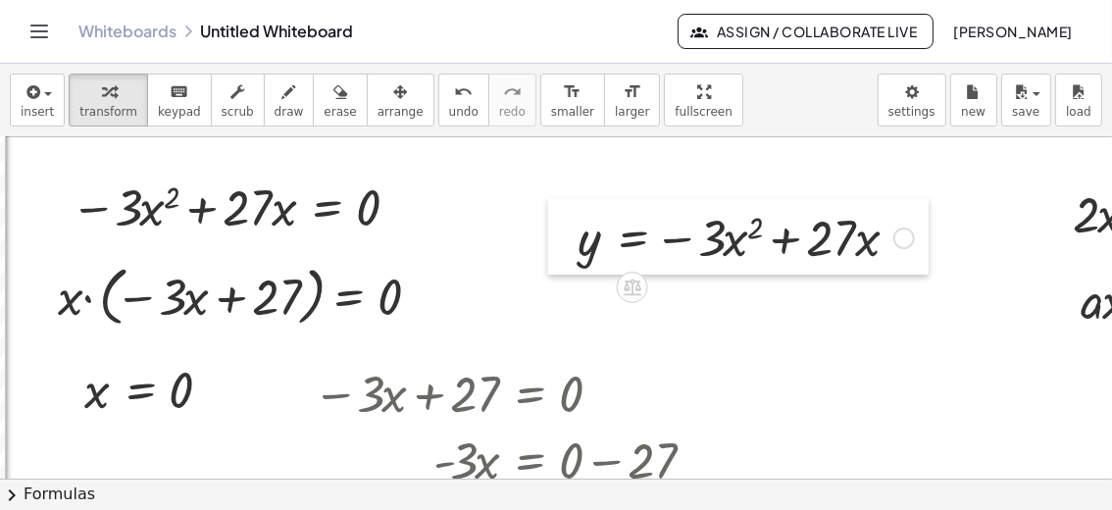
drag, startPoint x: 669, startPoint y: 320, endPoint x: 525, endPoint y: 233, distance: 168.1
click at [548, 233] on div at bounding box center [562, 236] width 29 height 77
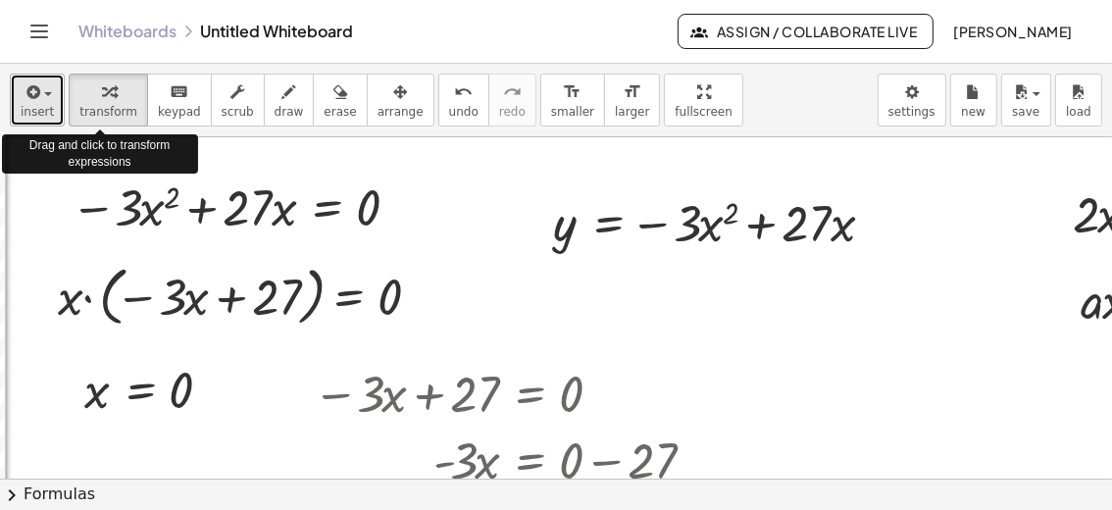
click at [48, 110] on span "insert" at bounding box center [37, 112] width 33 height 14
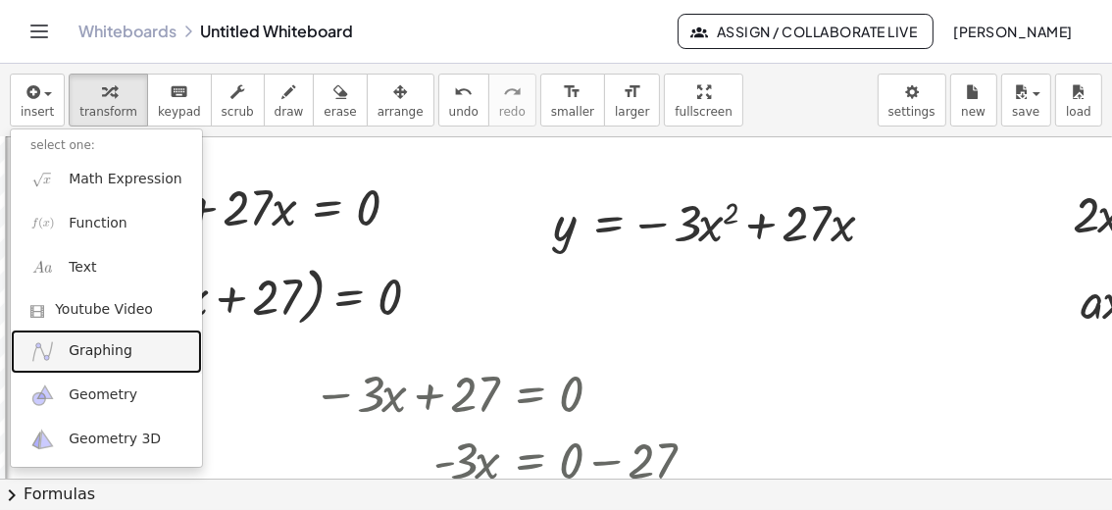
click at [103, 346] on span "Graphing" at bounding box center [101, 351] width 64 height 20
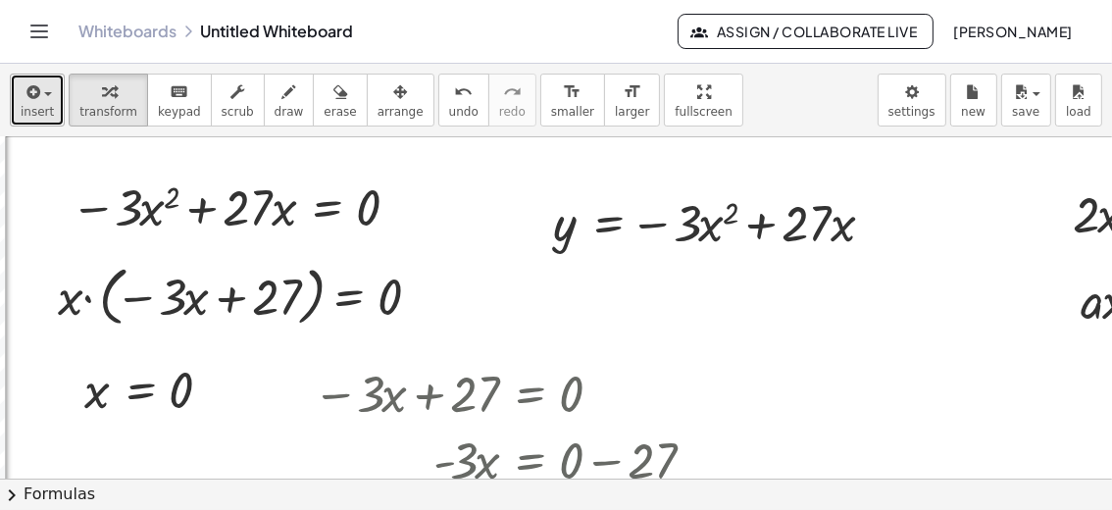
click at [52, 104] on button "insert" at bounding box center [37, 100] width 55 height 53
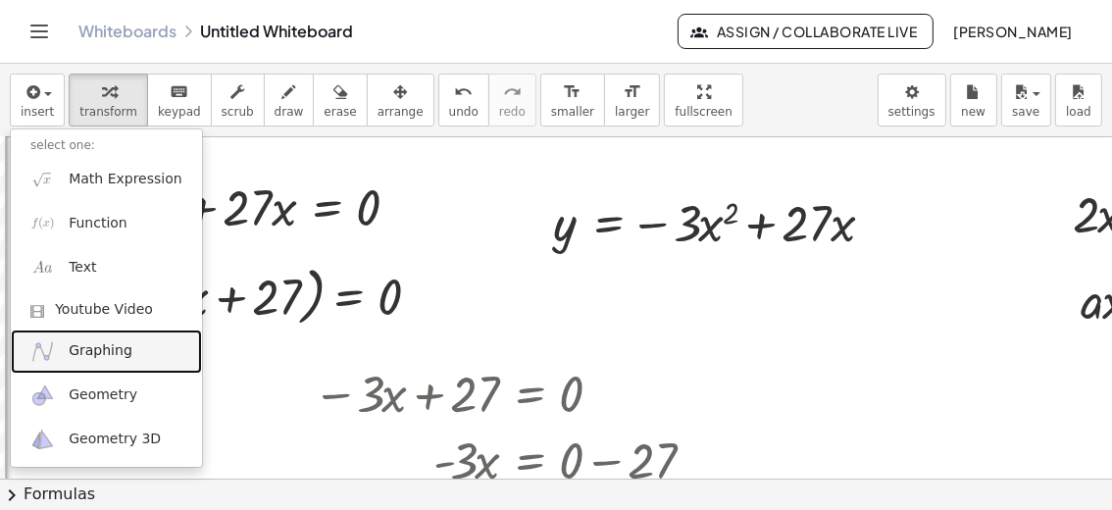
click at [114, 357] on span "Graphing" at bounding box center [101, 351] width 64 height 20
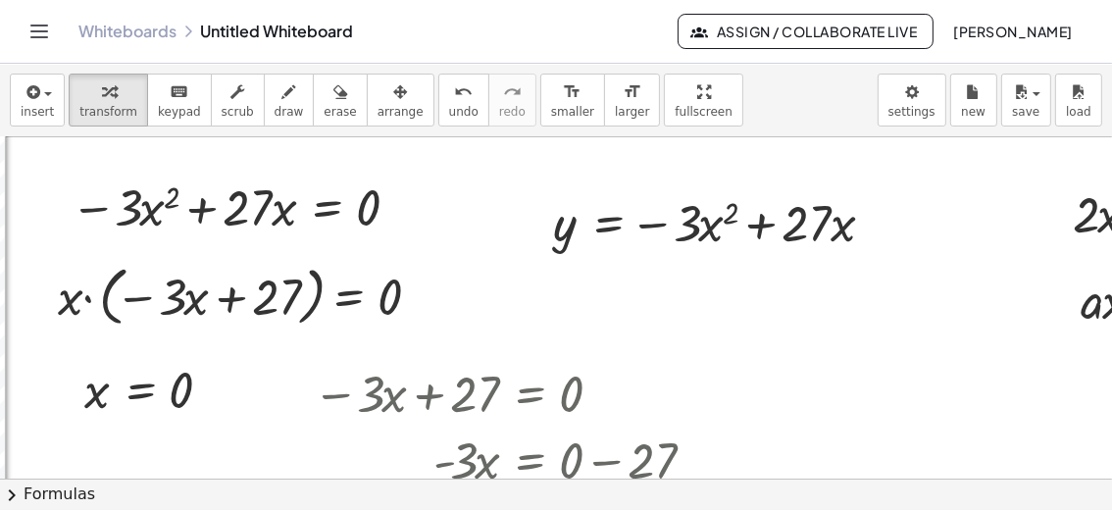
click at [598, 289] on div at bounding box center [301, 479] width 2279 height 684
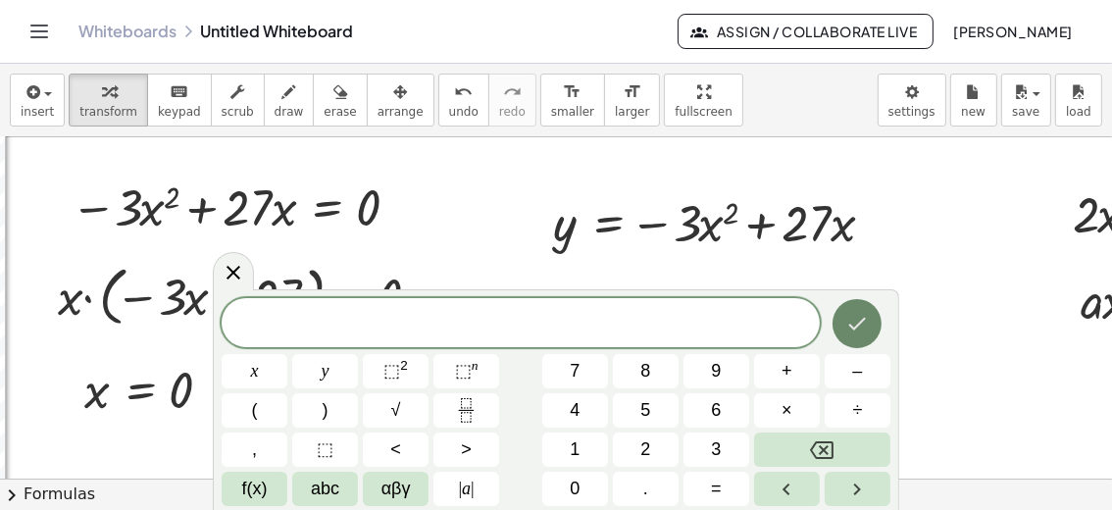
click at [858, 329] on icon "Done" at bounding box center [858, 324] width 24 height 24
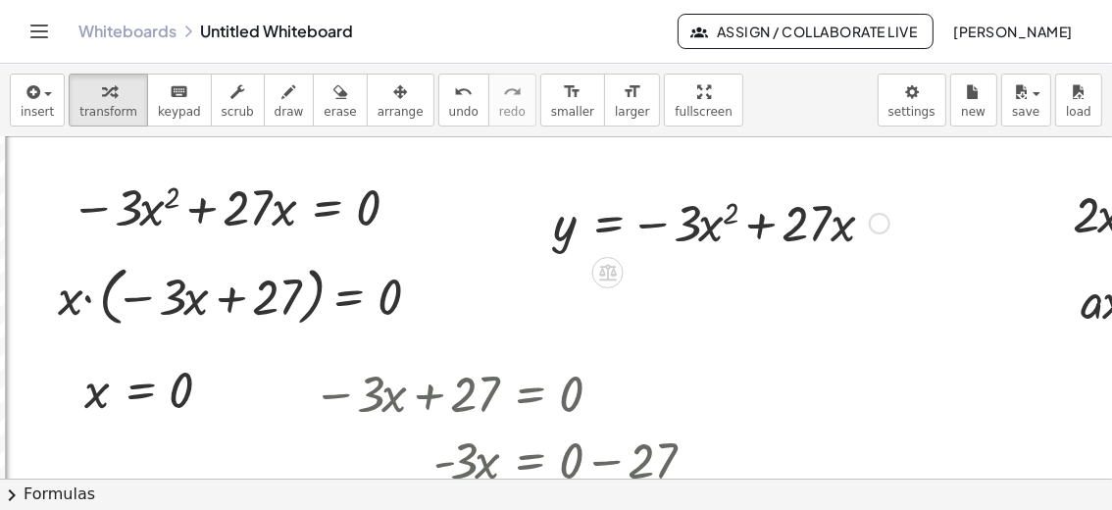
click at [706, 231] on div at bounding box center [721, 221] width 356 height 67
click at [756, 227] on div at bounding box center [721, 221] width 356 height 67
click at [714, 234] on div at bounding box center [721, 221] width 356 height 67
click at [711, 230] on div at bounding box center [721, 221] width 356 height 67
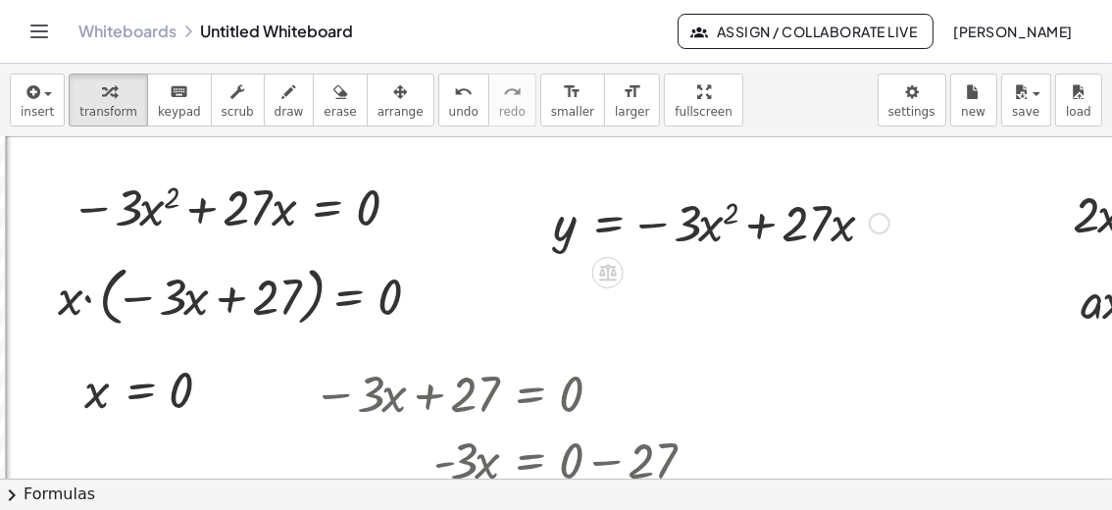
click at [711, 230] on div at bounding box center [721, 221] width 356 height 67
